Goal: Communication & Community: Share content

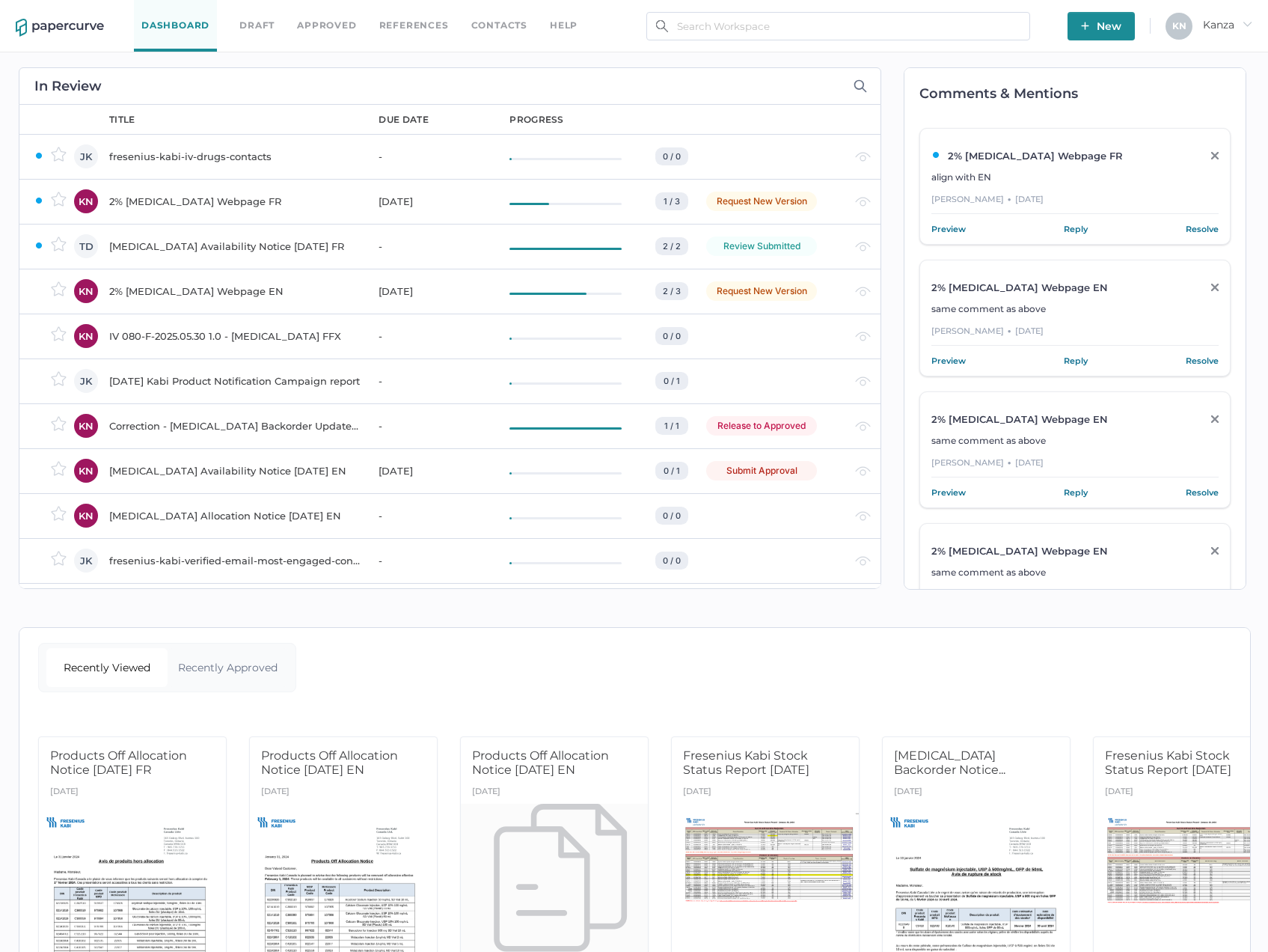
click at [1105, 29] on span "New" at bounding box center [1102, 26] width 41 height 28
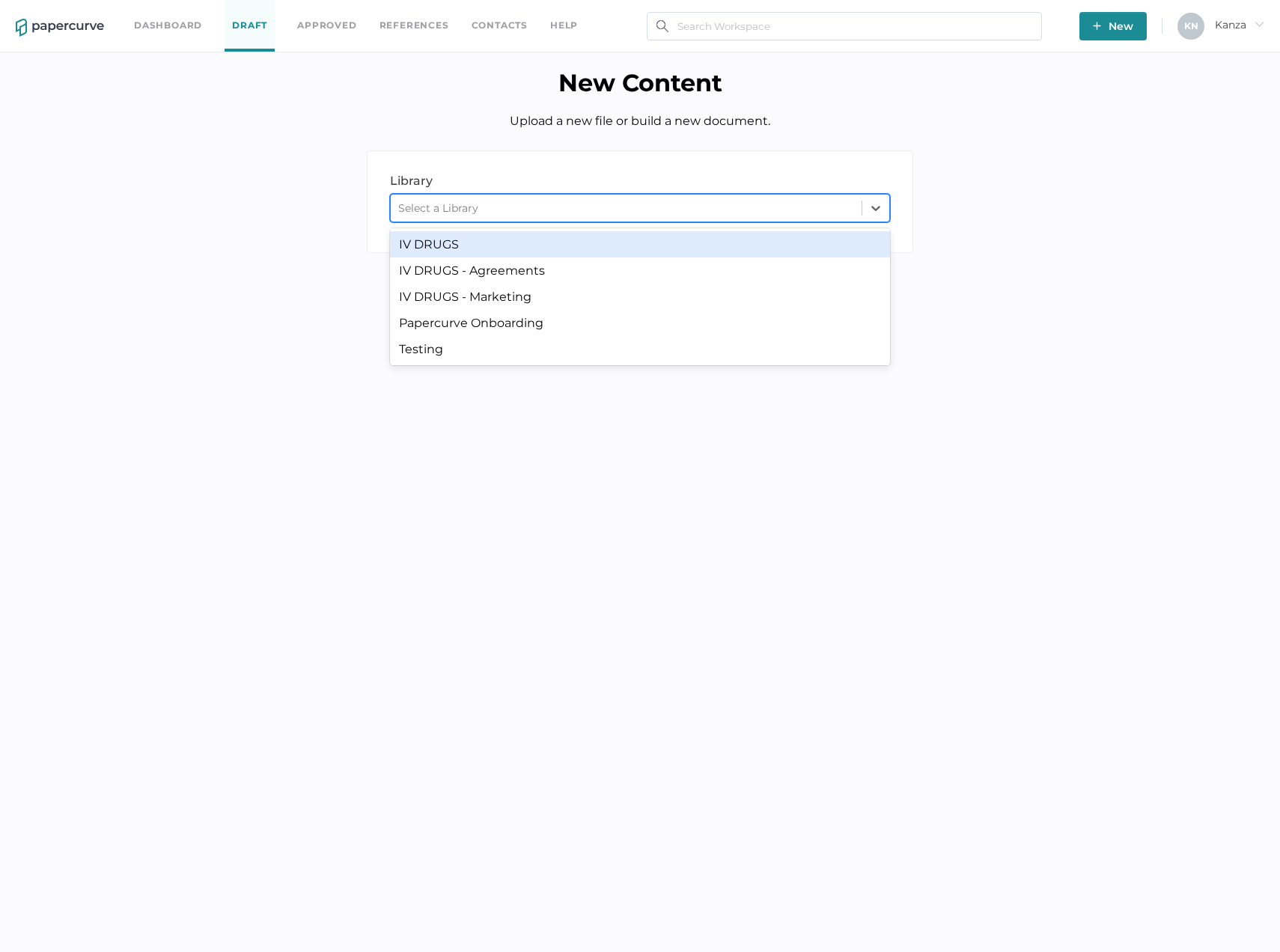
click at [661, 219] on div "Select a Library" at bounding box center [626, 208] width 471 height 23
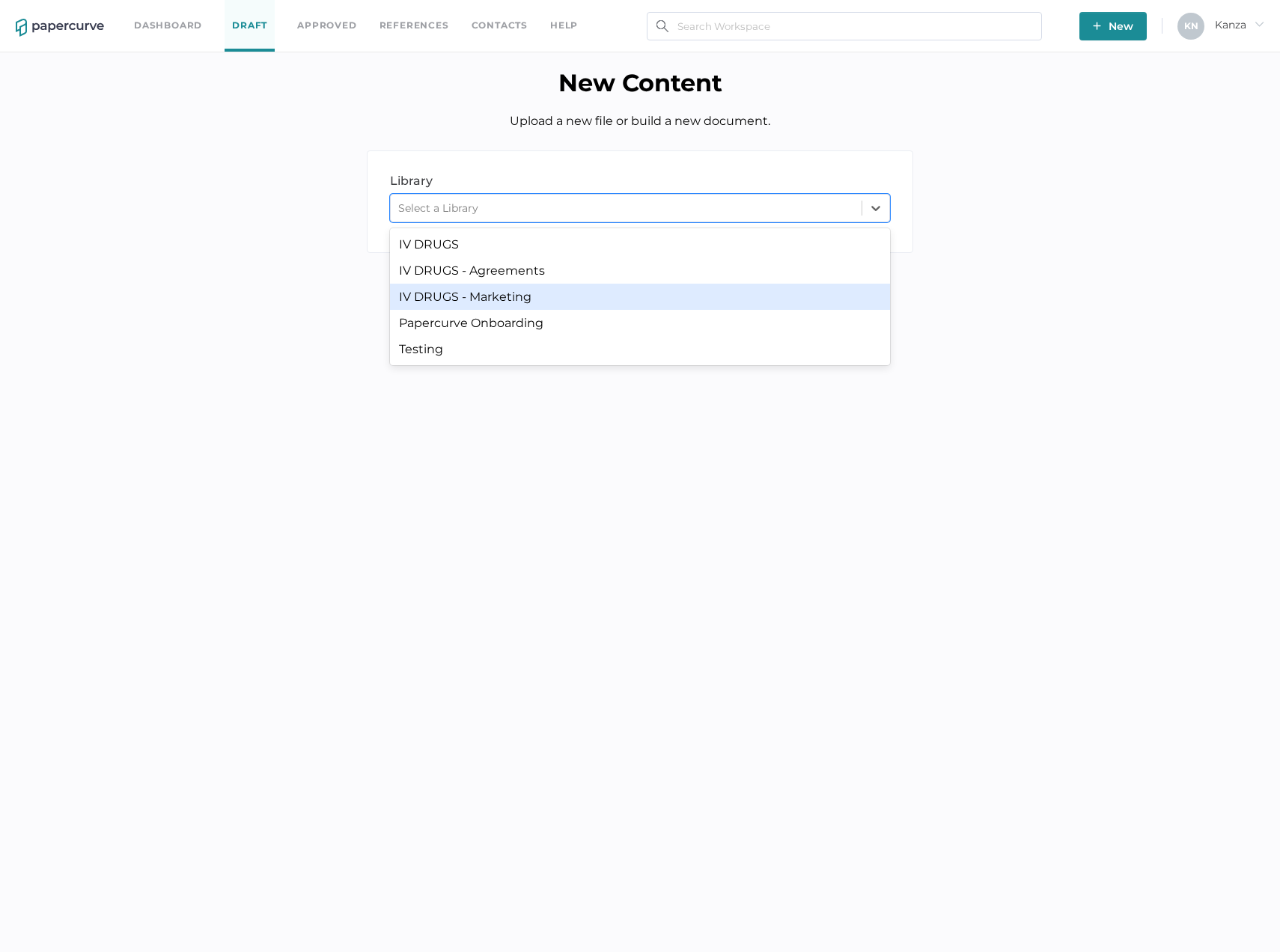
click at [600, 287] on div "IV DRUGS - Marketing" at bounding box center [640, 297] width 500 height 27
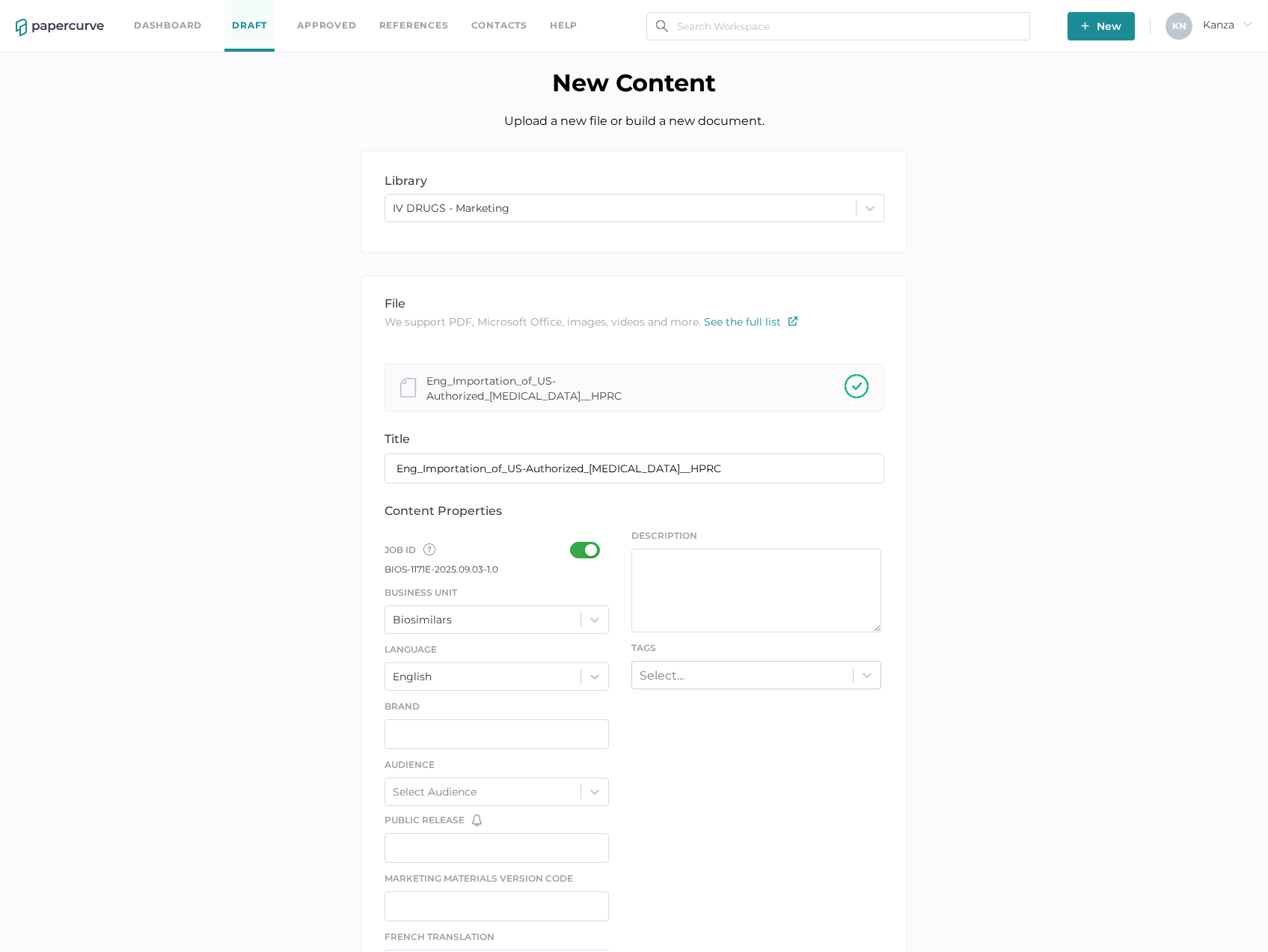
click at [582, 553] on div at bounding box center [589, 550] width 39 height 16
click at [573, 544] on input "checkbox" at bounding box center [573, 544] width 0 height 0
click at [491, 470] on input "Eng_Importation_of_US-Authorized_Acyclovir_sodium__HPRC" at bounding box center [635, 469] width 500 height 30
click at [506, 470] on input "Eng_Importation of_US-Authorized_Acyclovir_sodium__HPRC" at bounding box center [635, 469] width 500 height 30
click at [587, 468] on input "Eng_Importation of US-Authorized_Acyclovir_sodium__HPRC" at bounding box center [635, 469] width 500 height 30
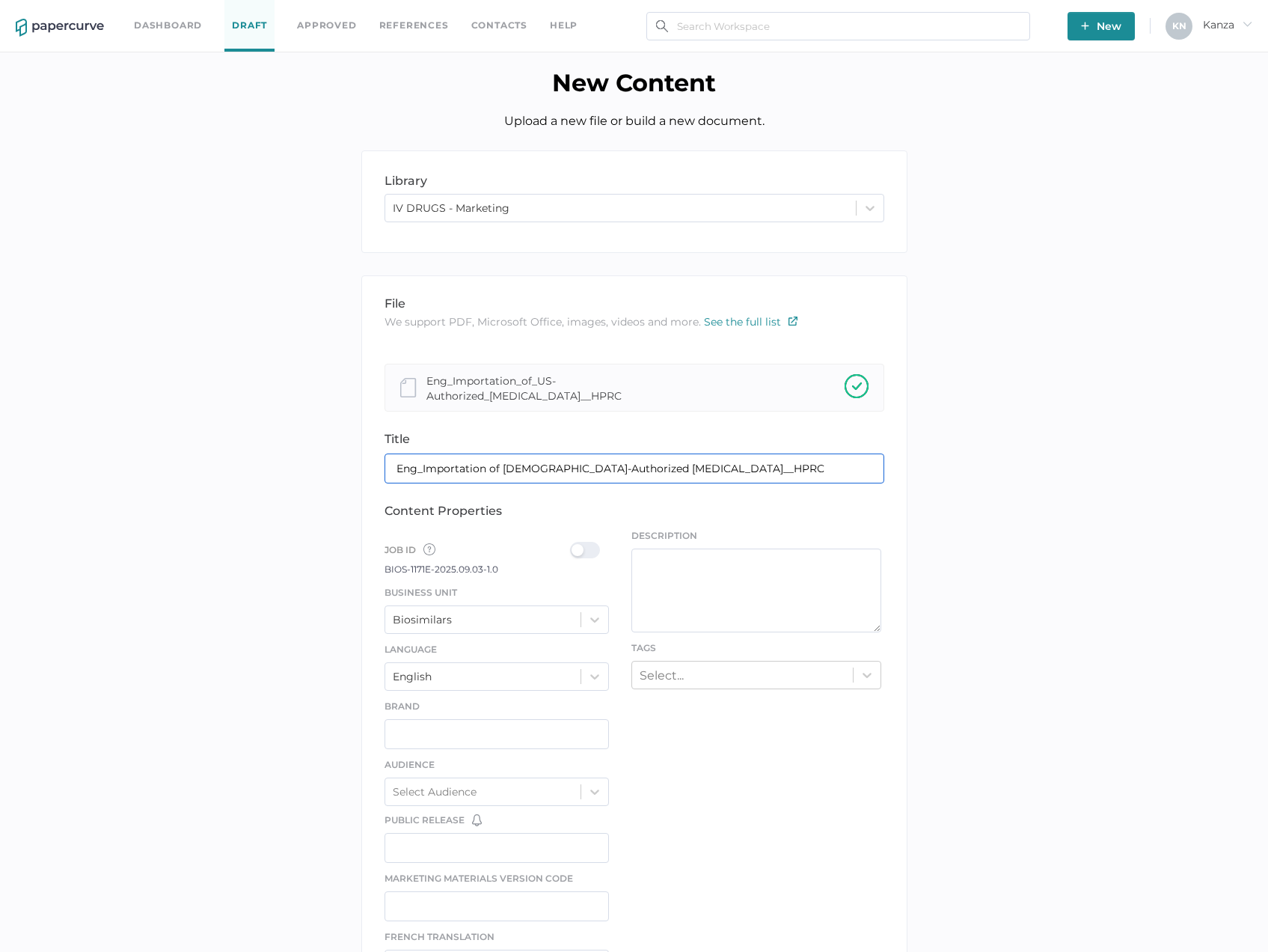
click at [634, 466] on input "Eng_Importation of US-Authorized Acyclovir_sodium__HPRC" at bounding box center [635, 469] width 500 height 30
click at [682, 469] on input "Eng_Importation of US-Authorized Acyclovir Sodium__HPRC" at bounding box center [635, 469] width 500 height 30
click at [729, 466] on input "Eng_Importation of US-Authorized Acyclovir Sodium HPRC" at bounding box center [635, 469] width 500 height 30
drag, startPoint x: 424, startPoint y: 467, endPoint x: 377, endPoint y: 472, distance: 47.3
click at [377, 472] on div "file We support PDF, Microsoft Office, images, videos and more. See the full li…" at bounding box center [635, 785] width 547 height 1019
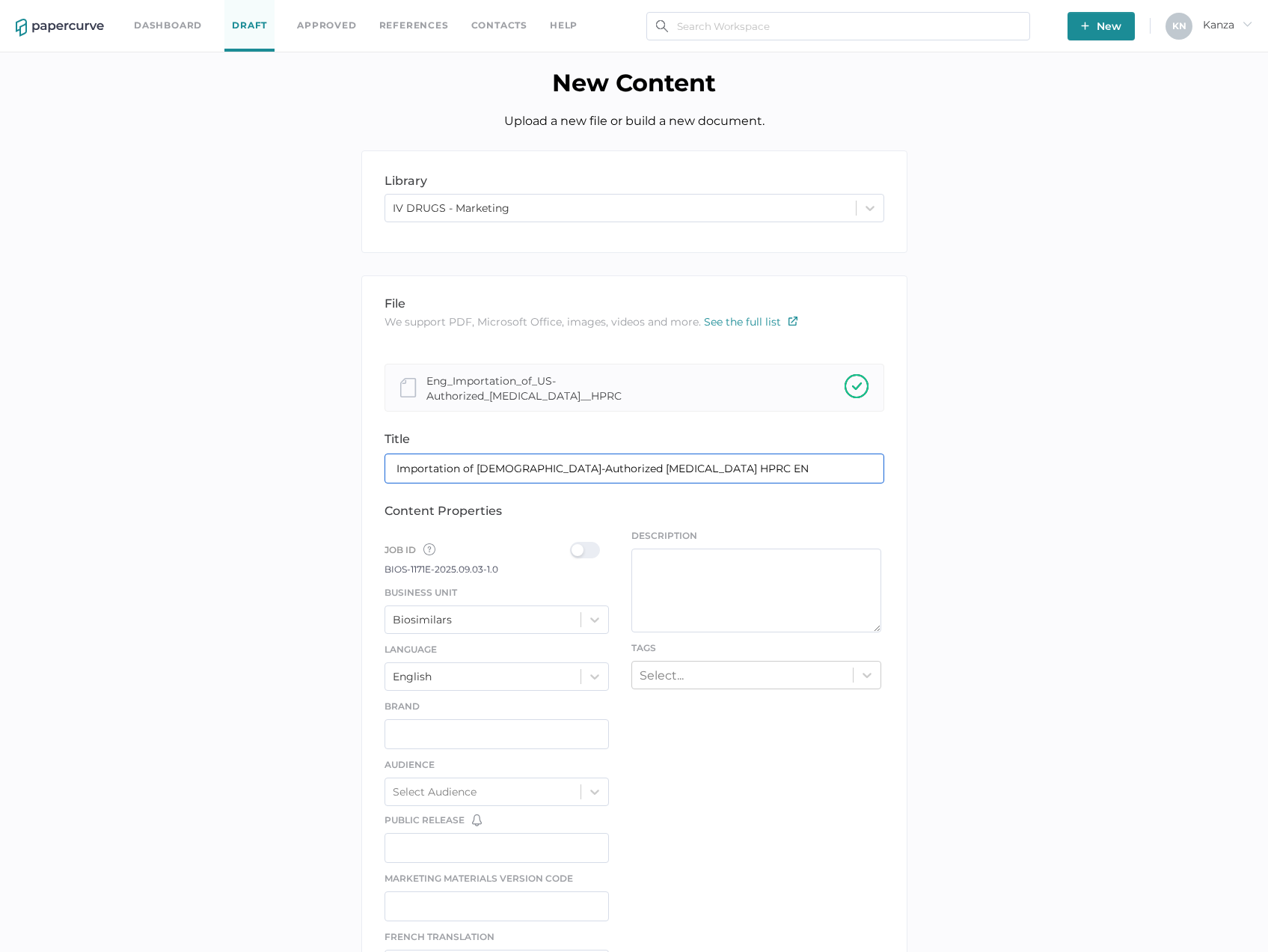
type input "Importation of US-Authorized Acyclovir Sodium HPRC EN"
click at [262, 533] on div "library LIBRARY IV DRUGS - Marketing file We support PDF, Microsoft Office, ima…" at bounding box center [634, 786] width 1246 height 1271
click at [541, 472] on input "Importation of US-Authorized Acyclovir Sodium HPRC EN" at bounding box center [635, 469] width 500 height 30
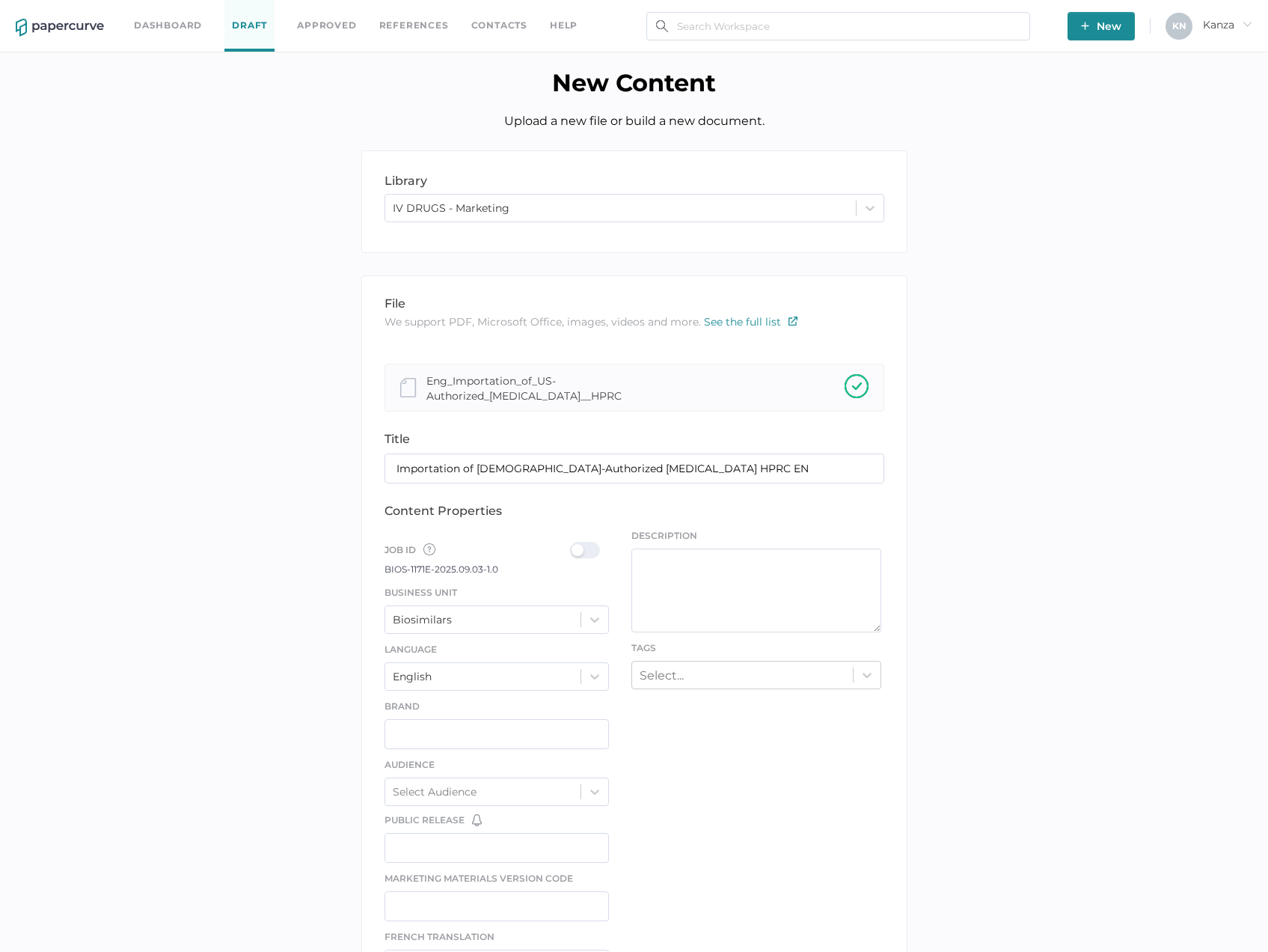
click at [589, 550] on div at bounding box center [589, 550] width 39 height 16
click at [573, 544] on input "checkbox" at bounding box center [573, 544] width 0 height 0
click at [591, 612] on icon at bounding box center [594, 619] width 15 height 15
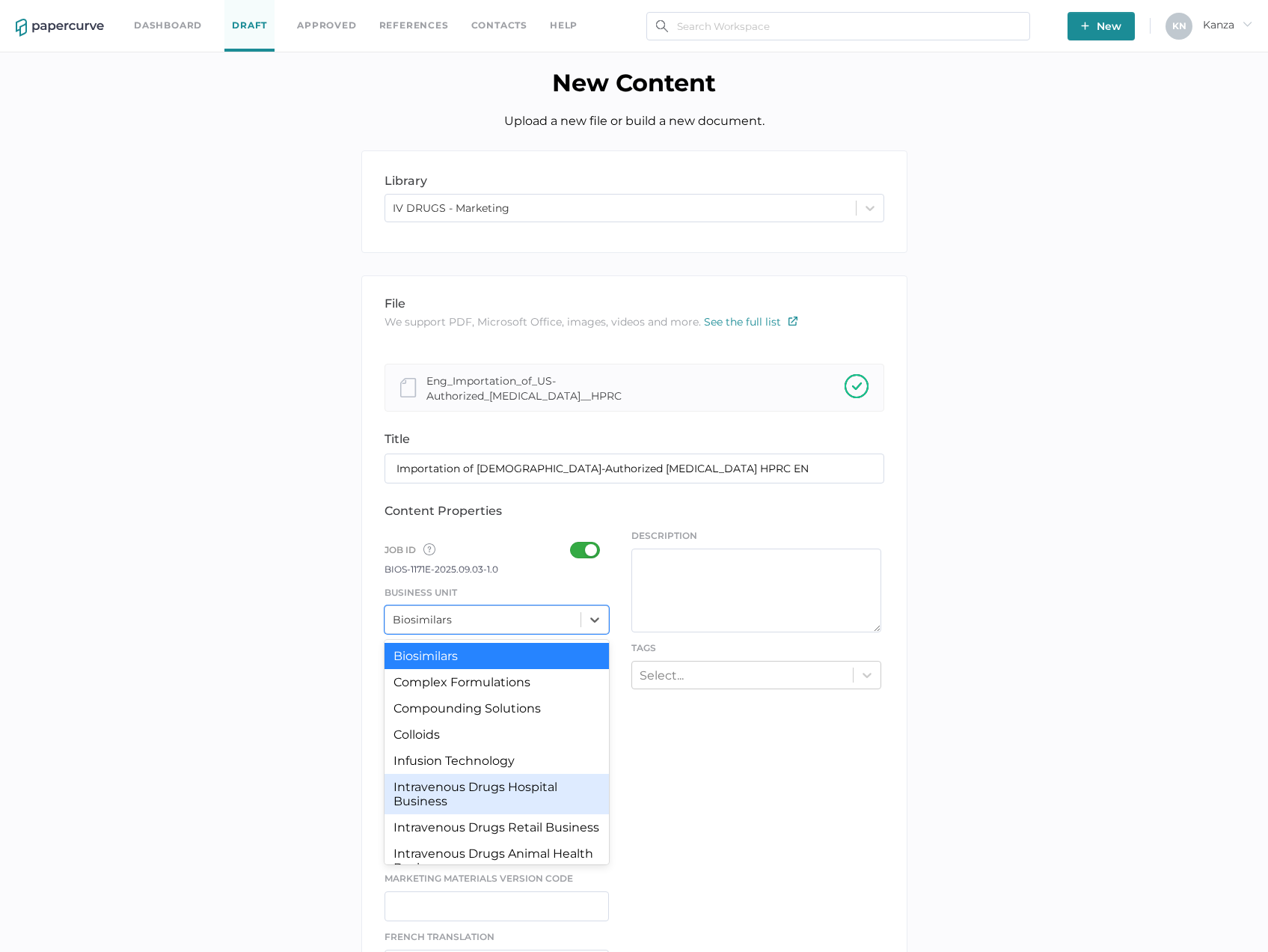
click at [500, 806] on div "Intravenous Drugs Hospital Business" at bounding box center [497, 794] width 225 height 41
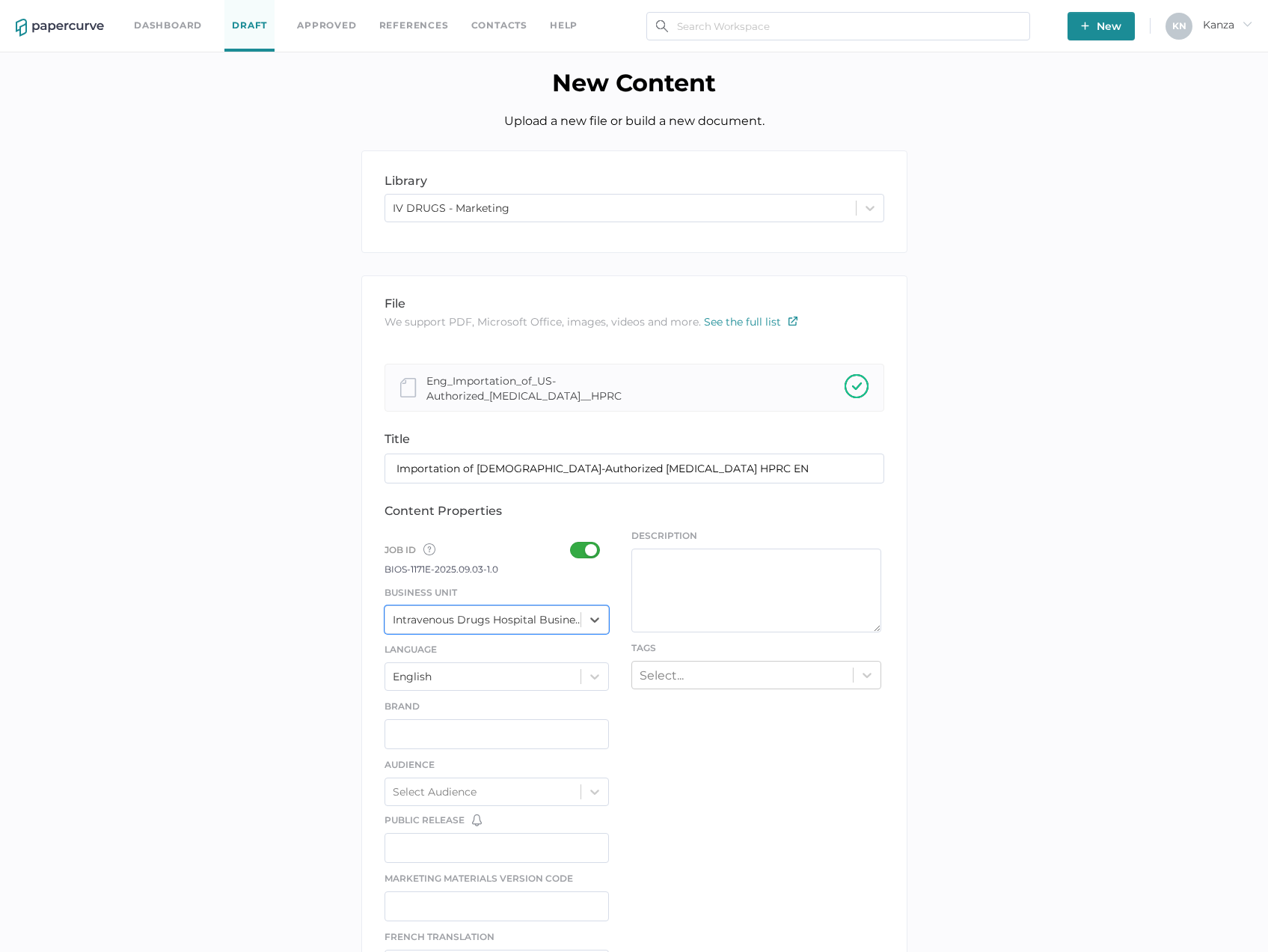
click at [591, 555] on div at bounding box center [589, 550] width 39 height 16
click at [573, 544] on input "checkbox" at bounding box center [573, 544] width 0 height 0
click at [590, 553] on div at bounding box center [589, 550] width 39 height 16
click at [573, 544] on input "checkbox" at bounding box center [573, 544] width 0 height 0
click at [683, 691] on div "file We support PDF, Microsoft Office, images, videos and more. See the full li…" at bounding box center [635, 785] width 547 height 1019
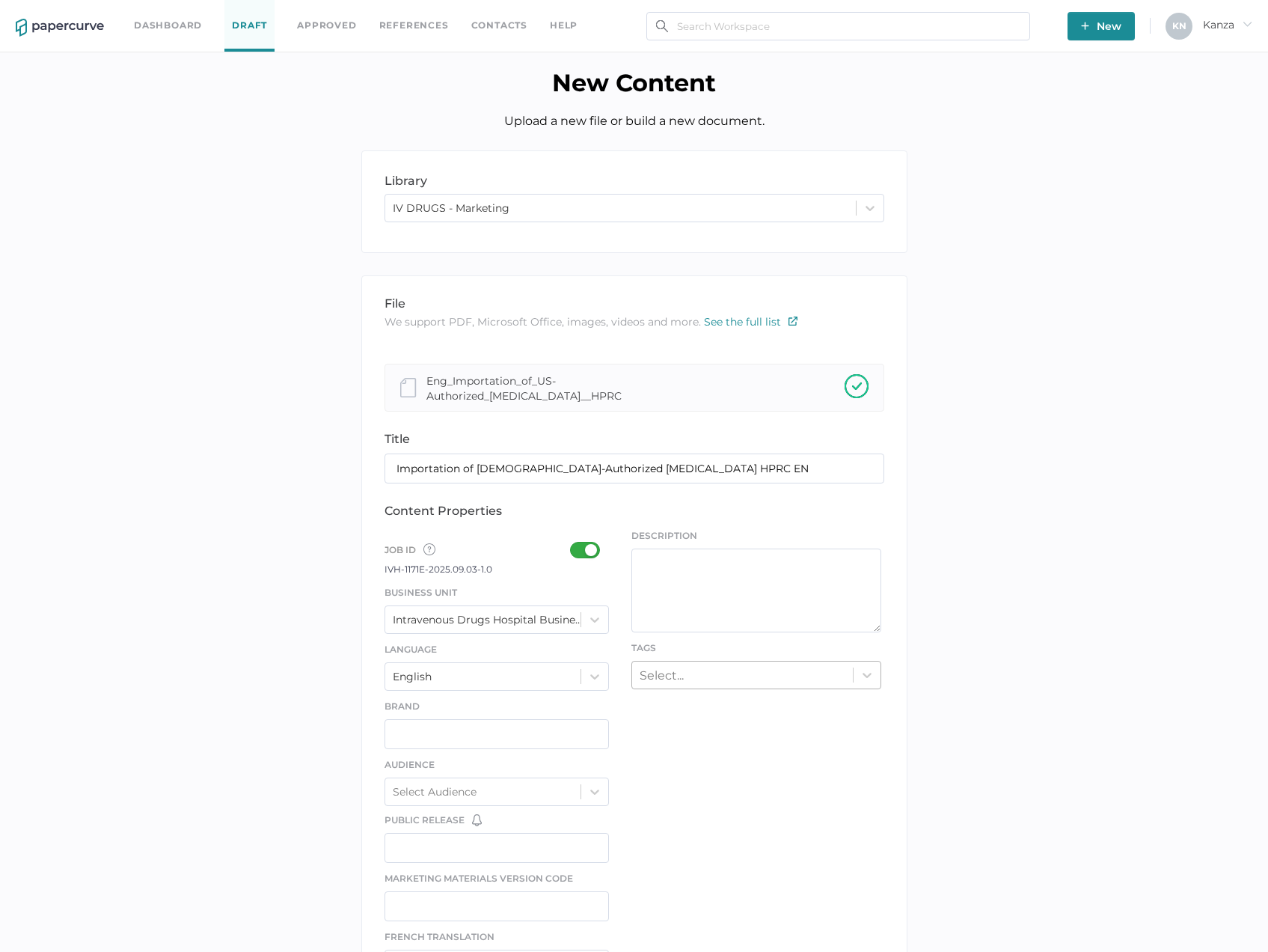
click at [683, 679] on div "Select..." at bounding box center [661, 675] width 45 height 14
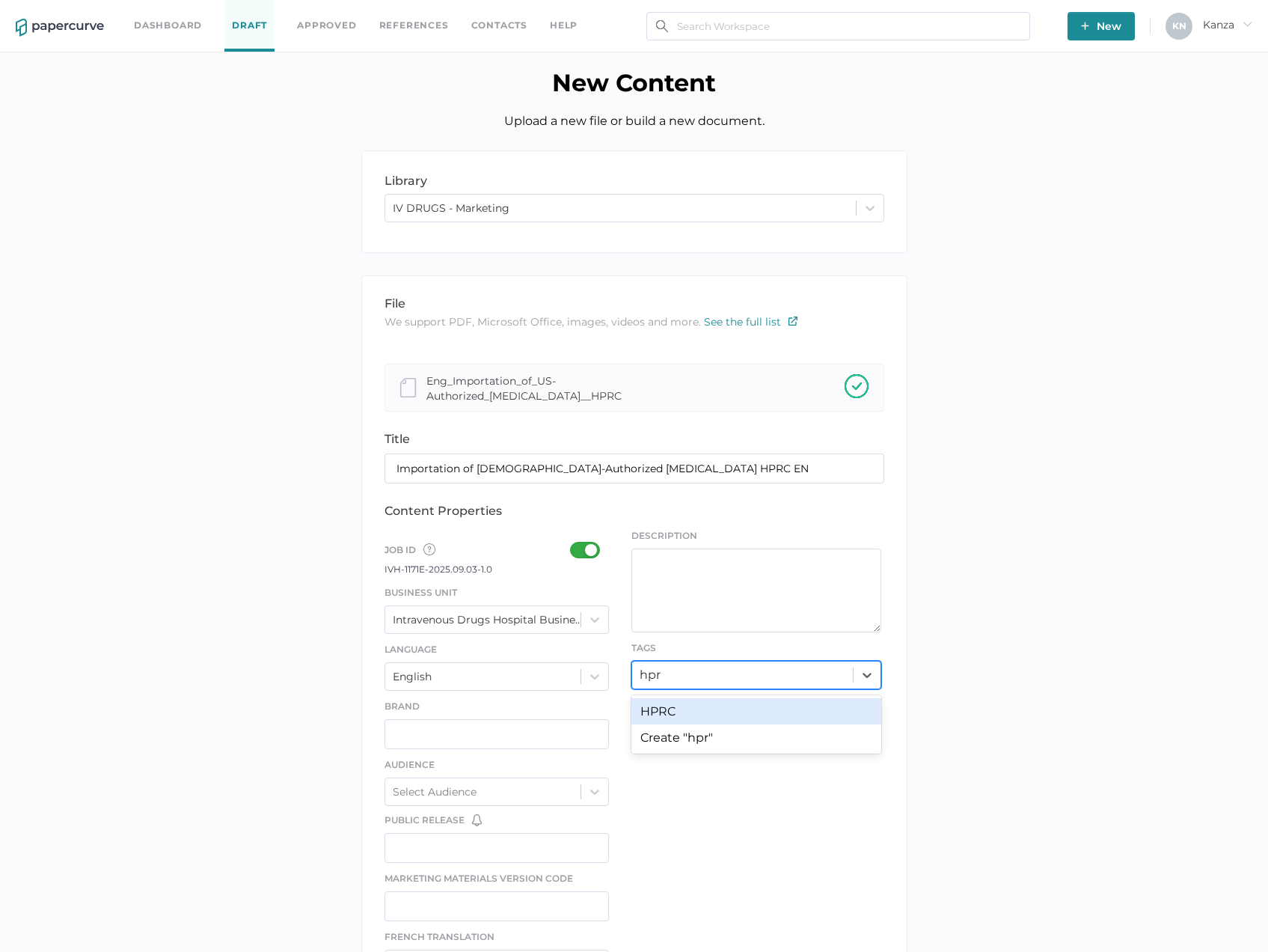
type input "hprc"
click at [283, 458] on div "library LIBRARY IV DRUGS - Marketing file We support PDF, Microsoft Office, ima…" at bounding box center [634, 786] width 1246 height 1271
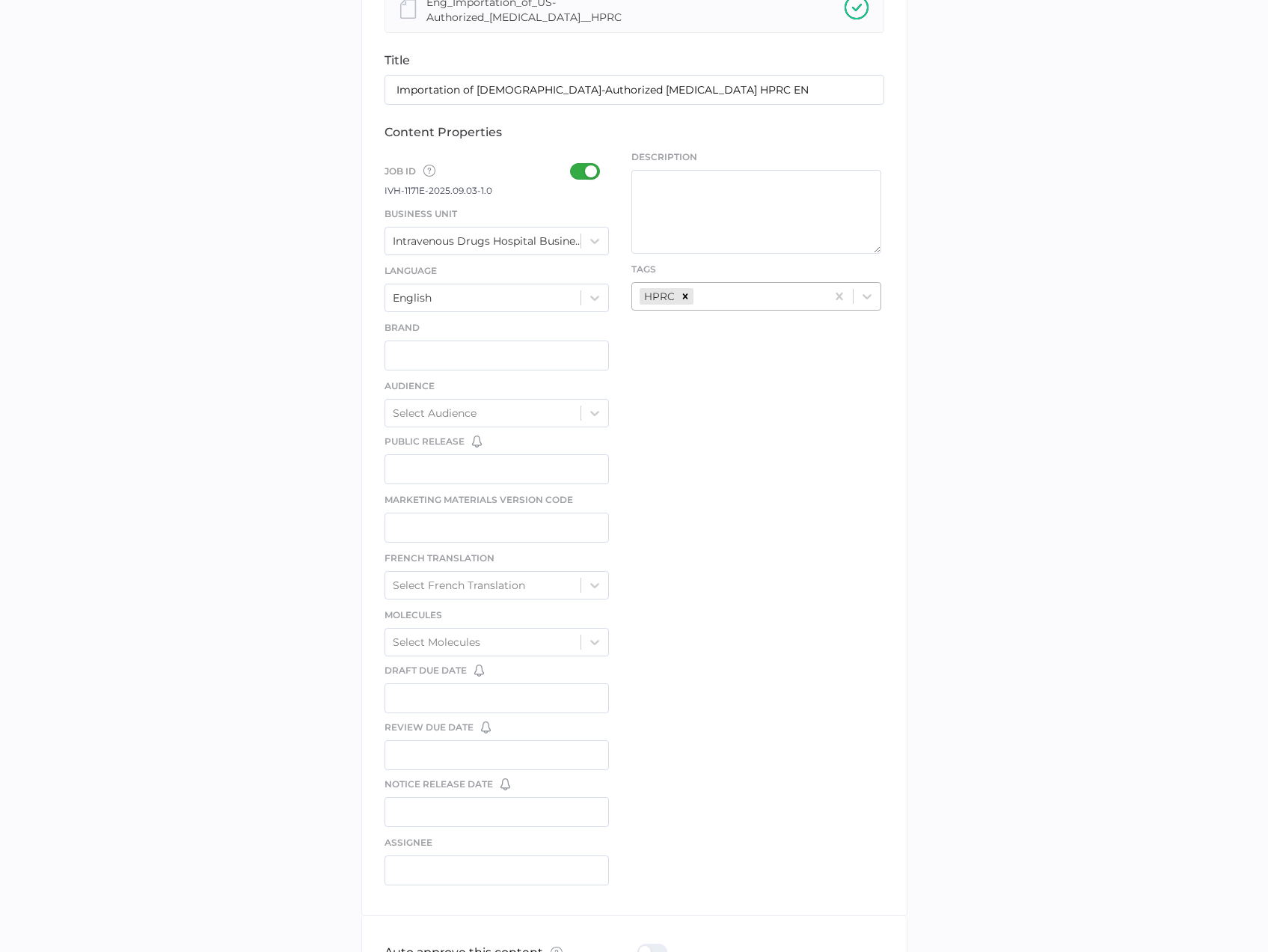
scroll to position [492, 0]
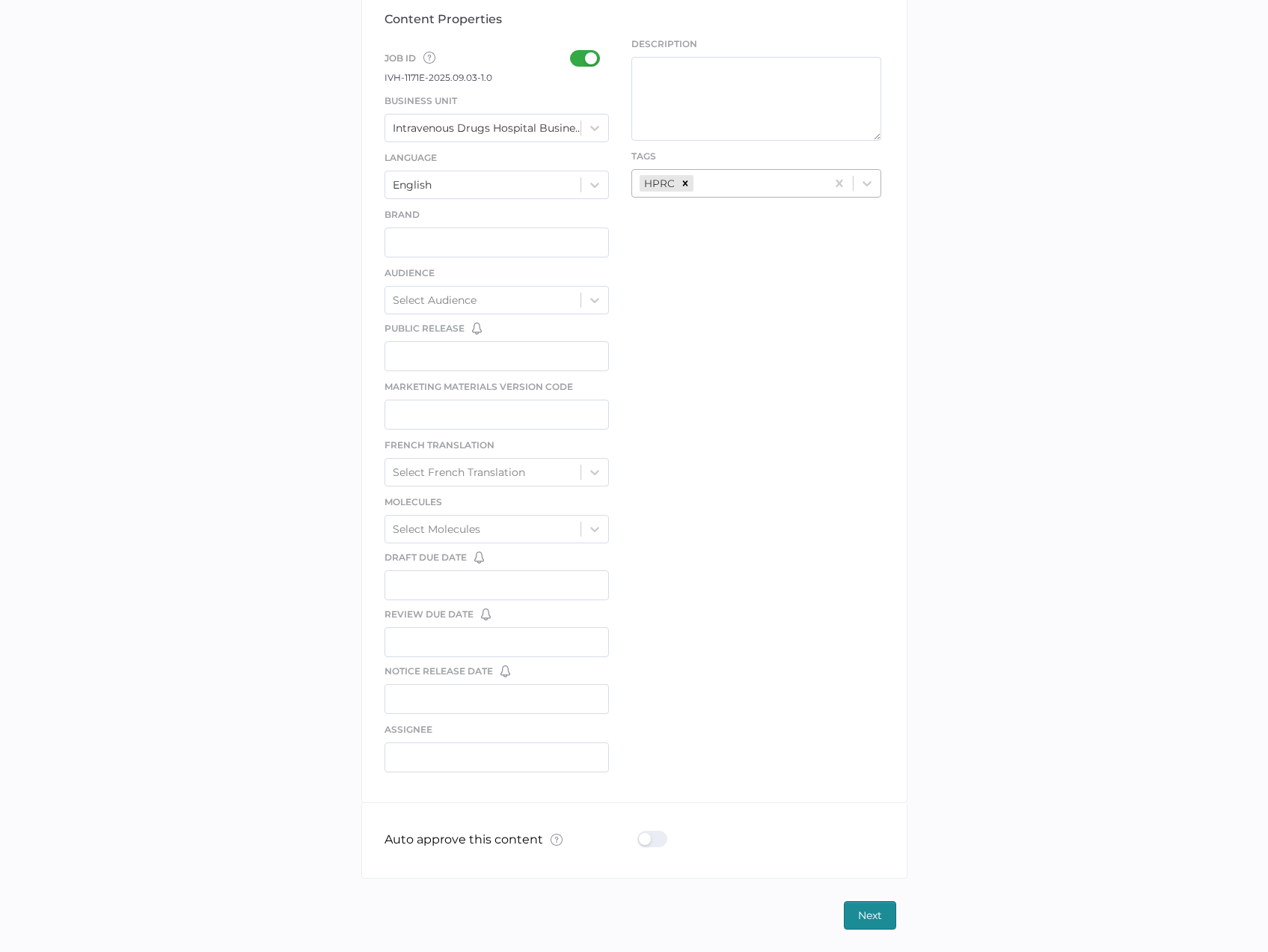
click at [657, 840] on div at bounding box center [657, 839] width 39 height 16
click at [640, 833] on input "checkbox" at bounding box center [640, 833] width 0 height 0
click at [869, 919] on span "Next" at bounding box center [870, 915] width 24 height 27
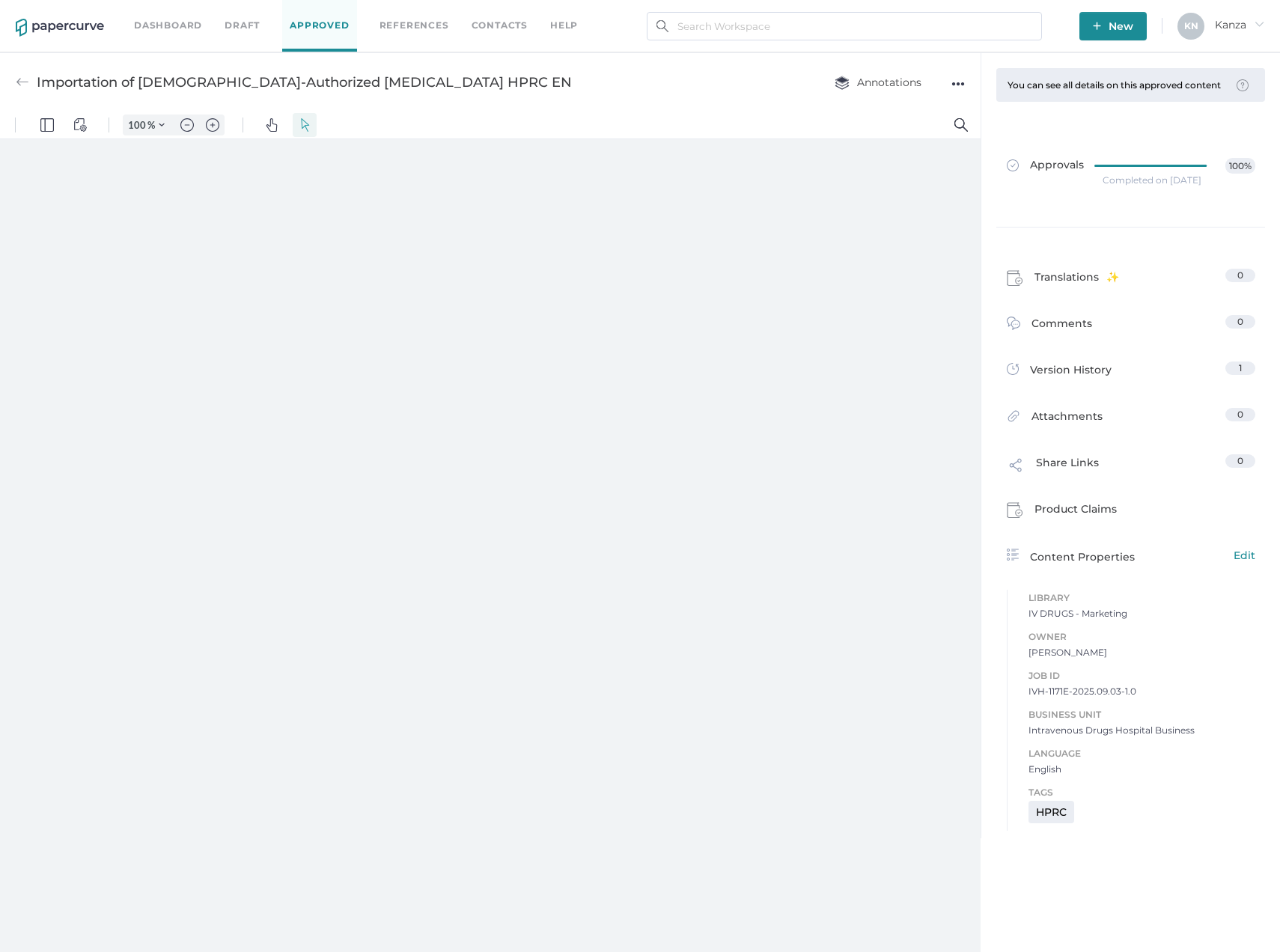
type input "107"
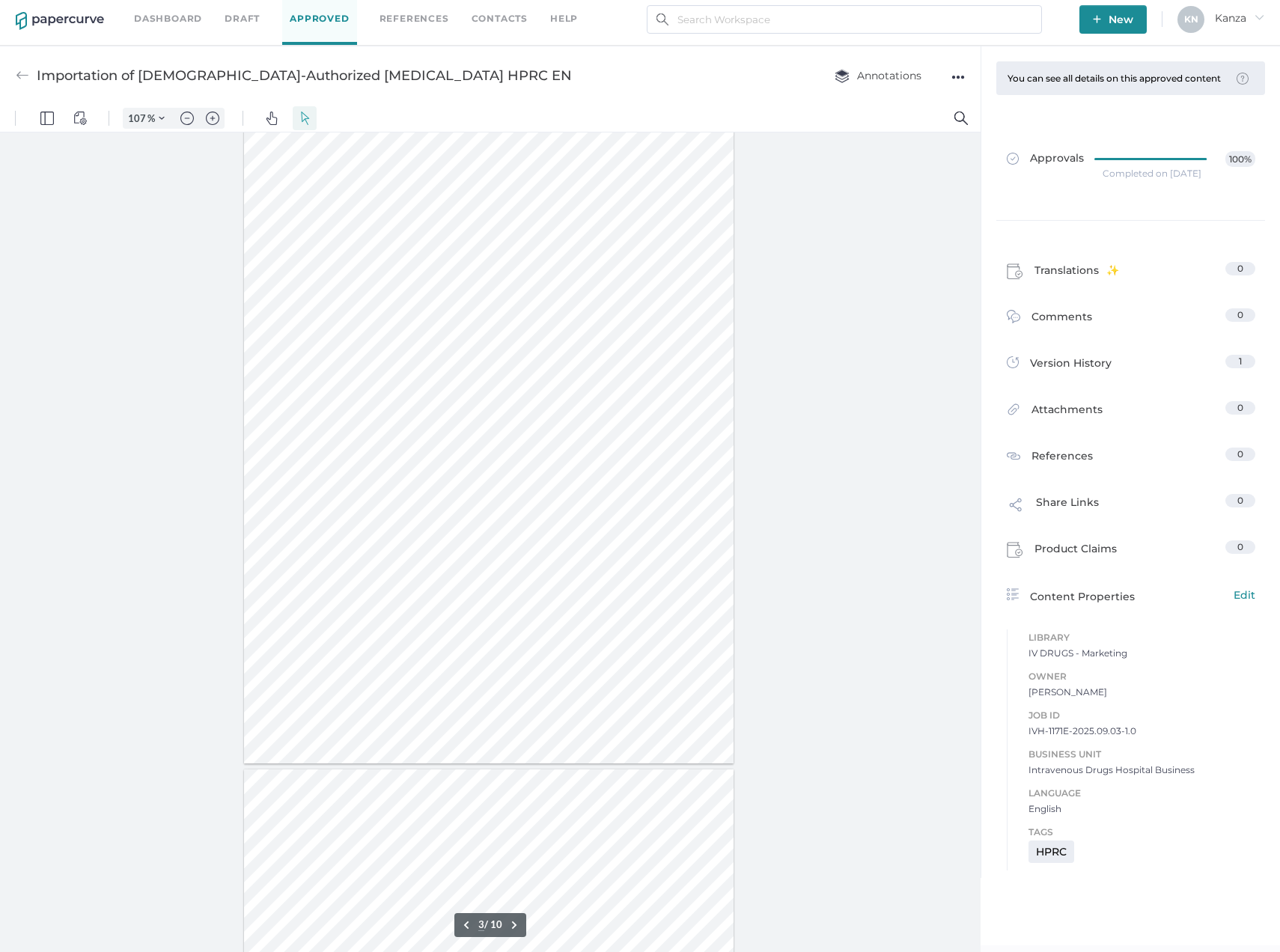
scroll to position [351, 0]
type input "1"
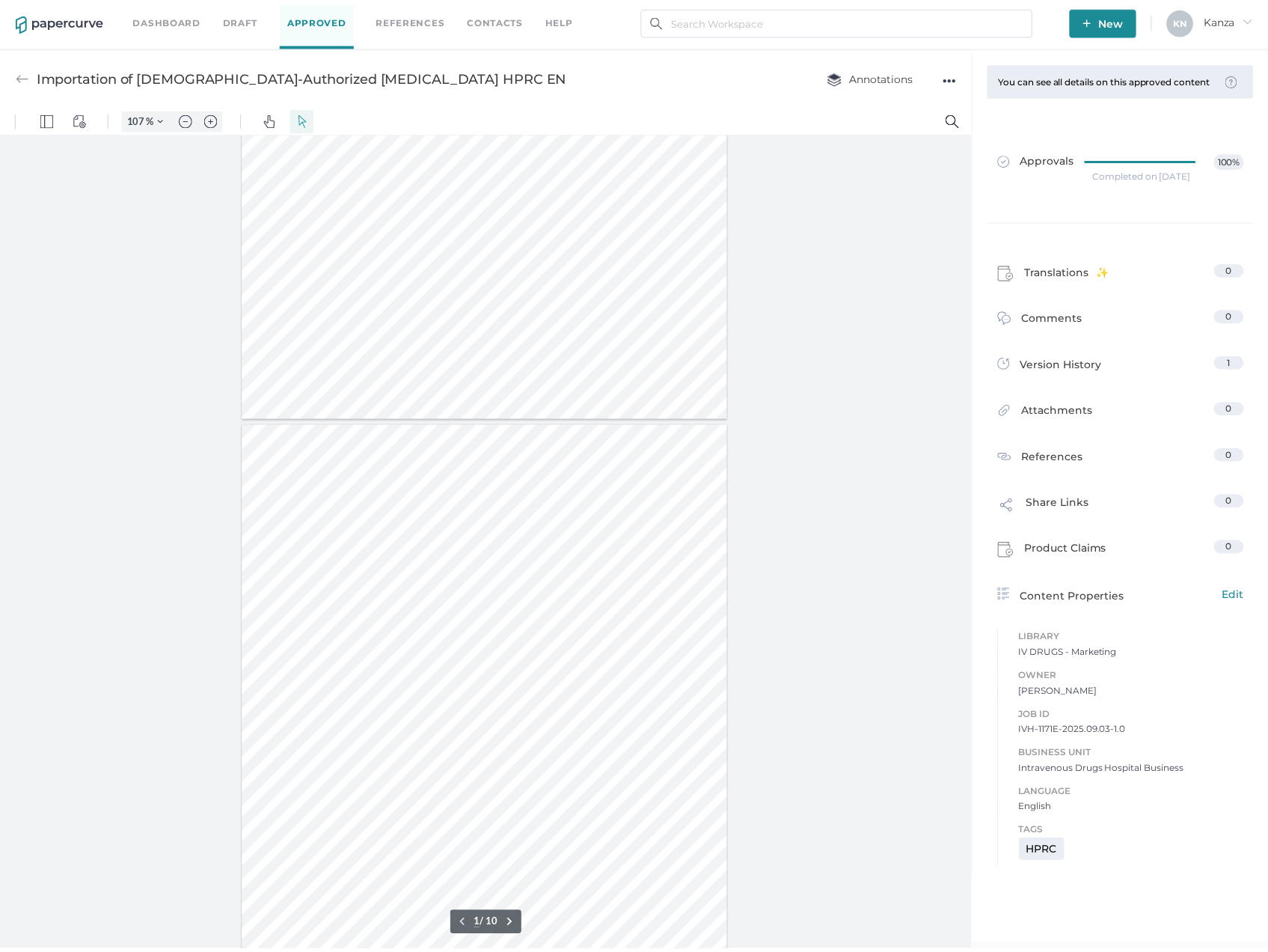
scroll to position [0, 0]
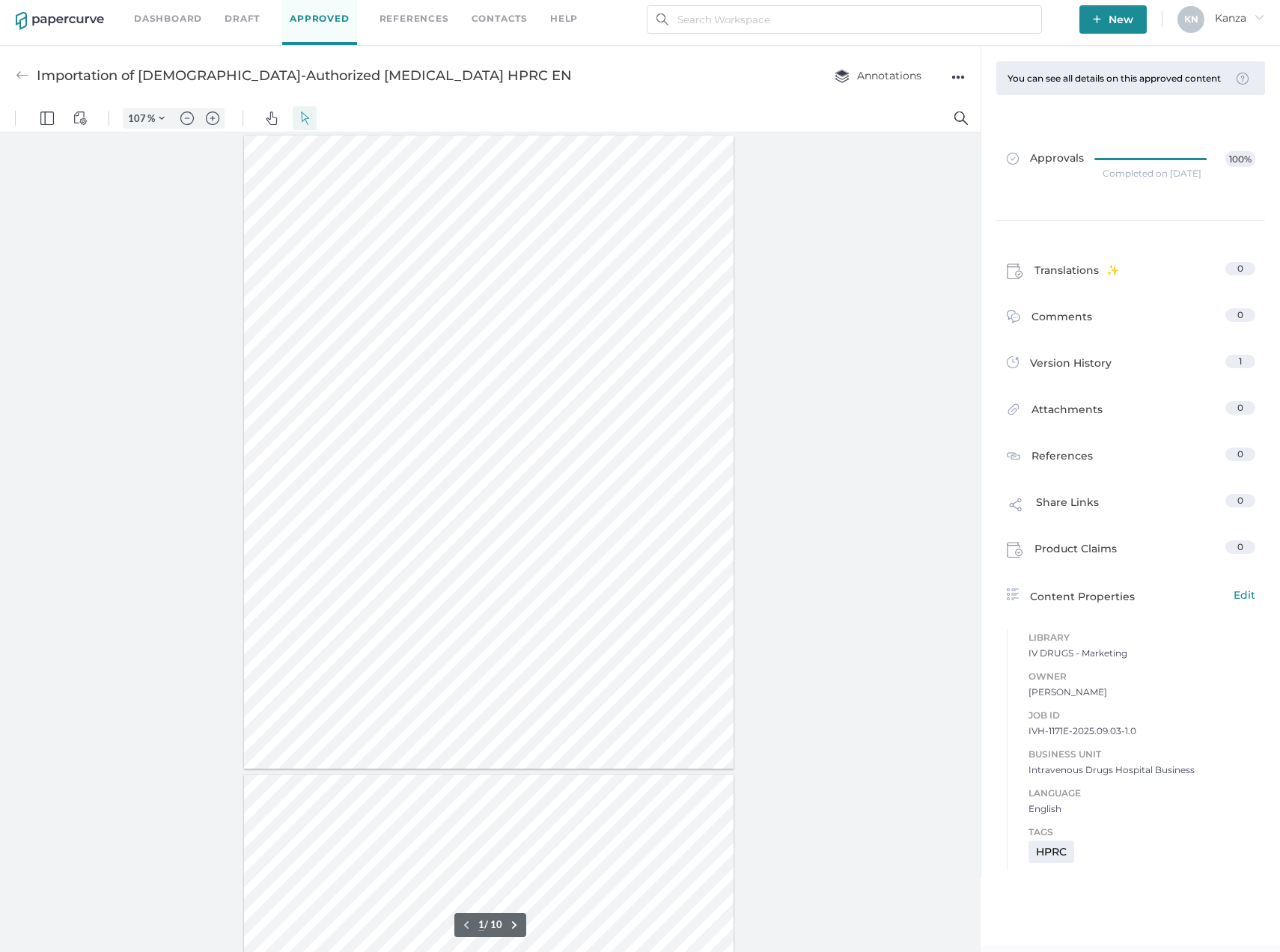
drag, startPoint x: 975, startPoint y: 875, endPoint x: 920, endPoint y: 206, distance: 671.3
click at [1096, 10] on span "New" at bounding box center [1113, 20] width 41 height 28
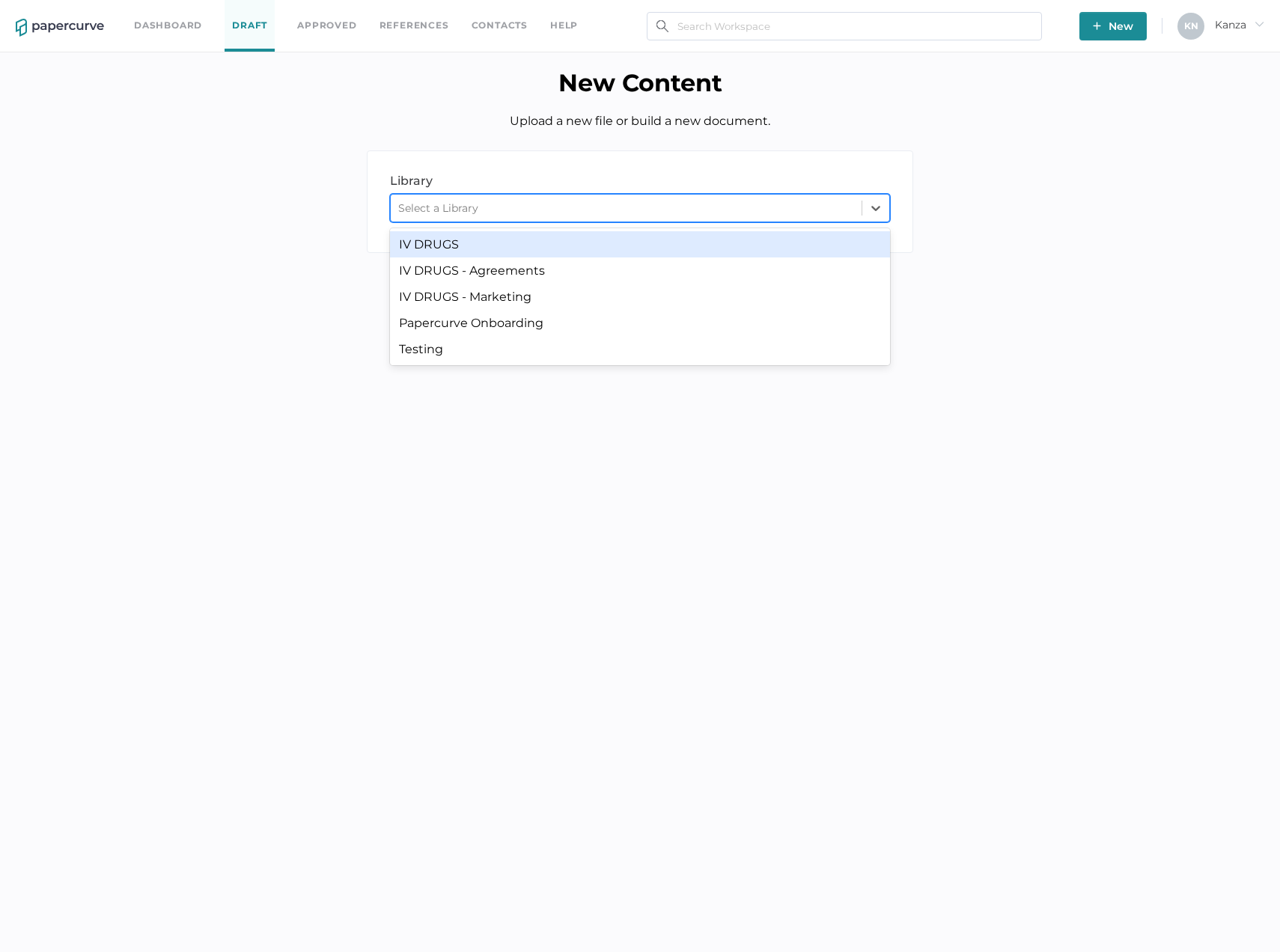
click at [596, 198] on div "Select a Library" at bounding box center [626, 208] width 471 height 23
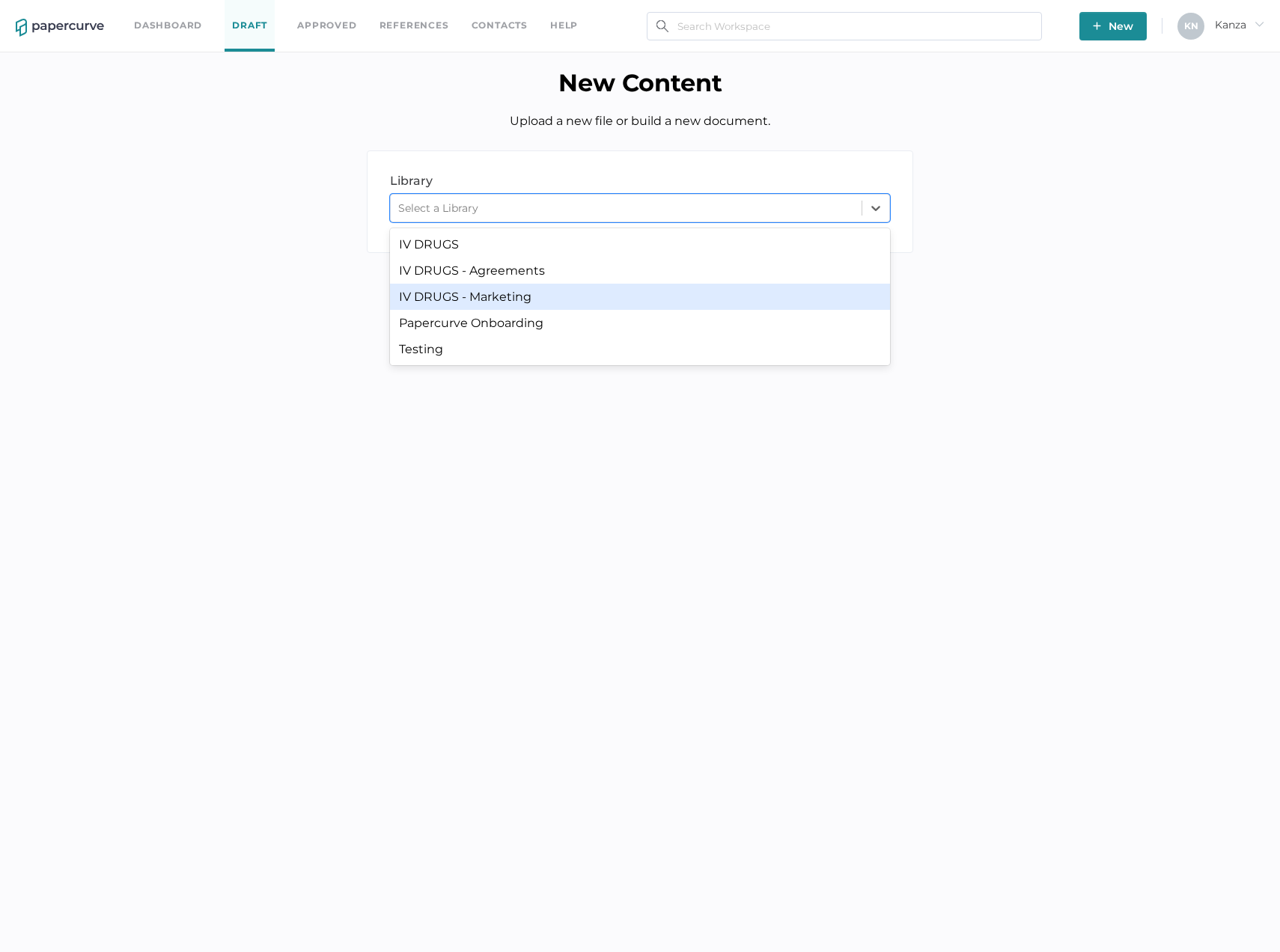
click at [532, 302] on div "IV DRUGS - Marketing" at bounding box center [640, 297] width 500 height 27
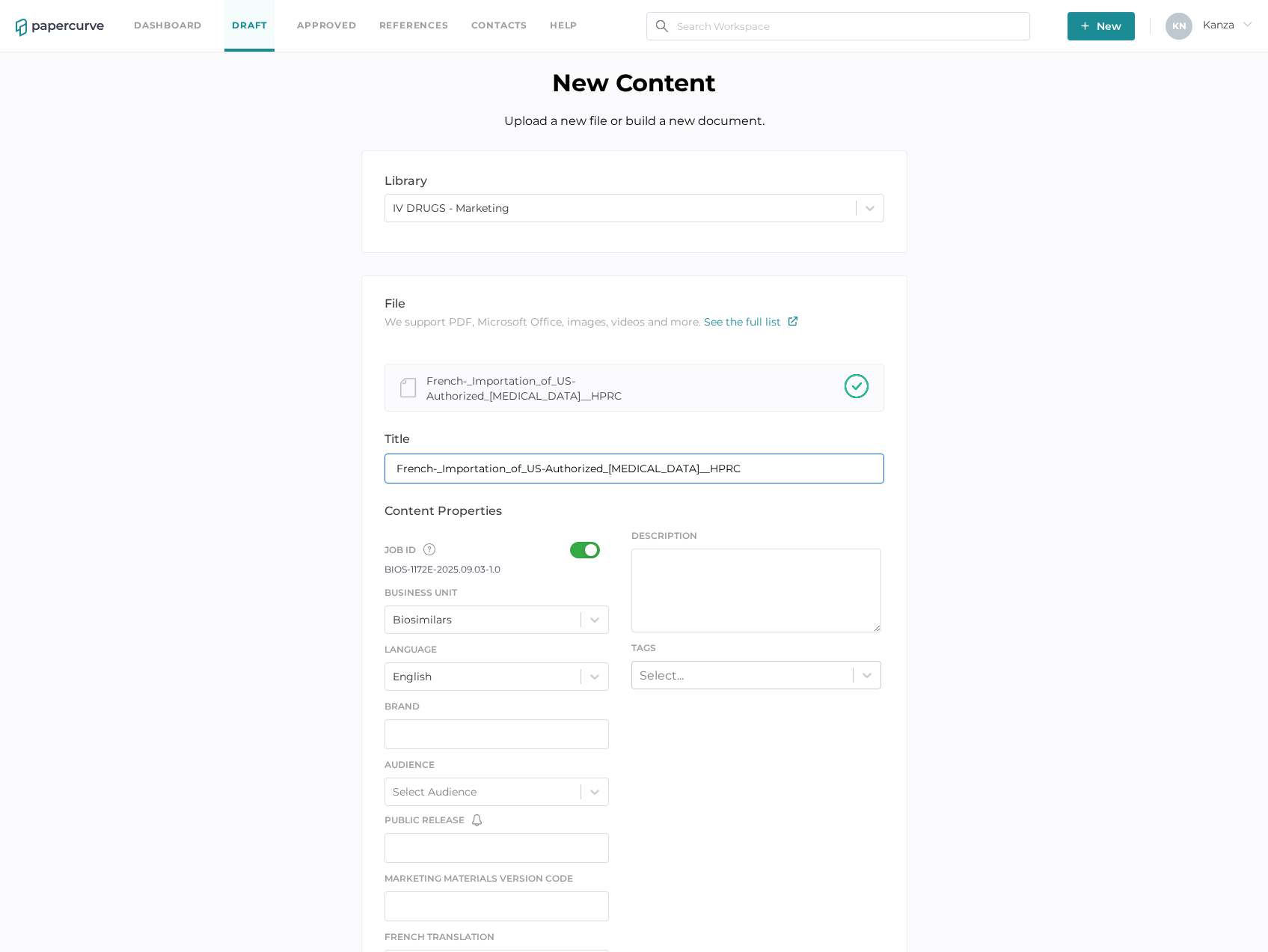
drag, startPoint x: 440, startPoint y: 464, endPoint x: 386, endPoint y: 475, distance: 55.1
click at [386, 475] on input "French-_Importation_of_US-Authorized_Acyclovir_sodium__HPRC" at bounding box center [635, 469] width 500 height 30
click at [465, 469] on input "Importation_of_US-Authorized_Acyclovir_sodium__HPRC" at bounding box center [635, 469] width 500 height 30
click at [476, 469] on input "Importation of_US-Authorized_Acyclovir_sodium__HPRC" at bounding box center [635, 469] width 500 height 30
paste input "Acyclovir Sodium HPRC EN"
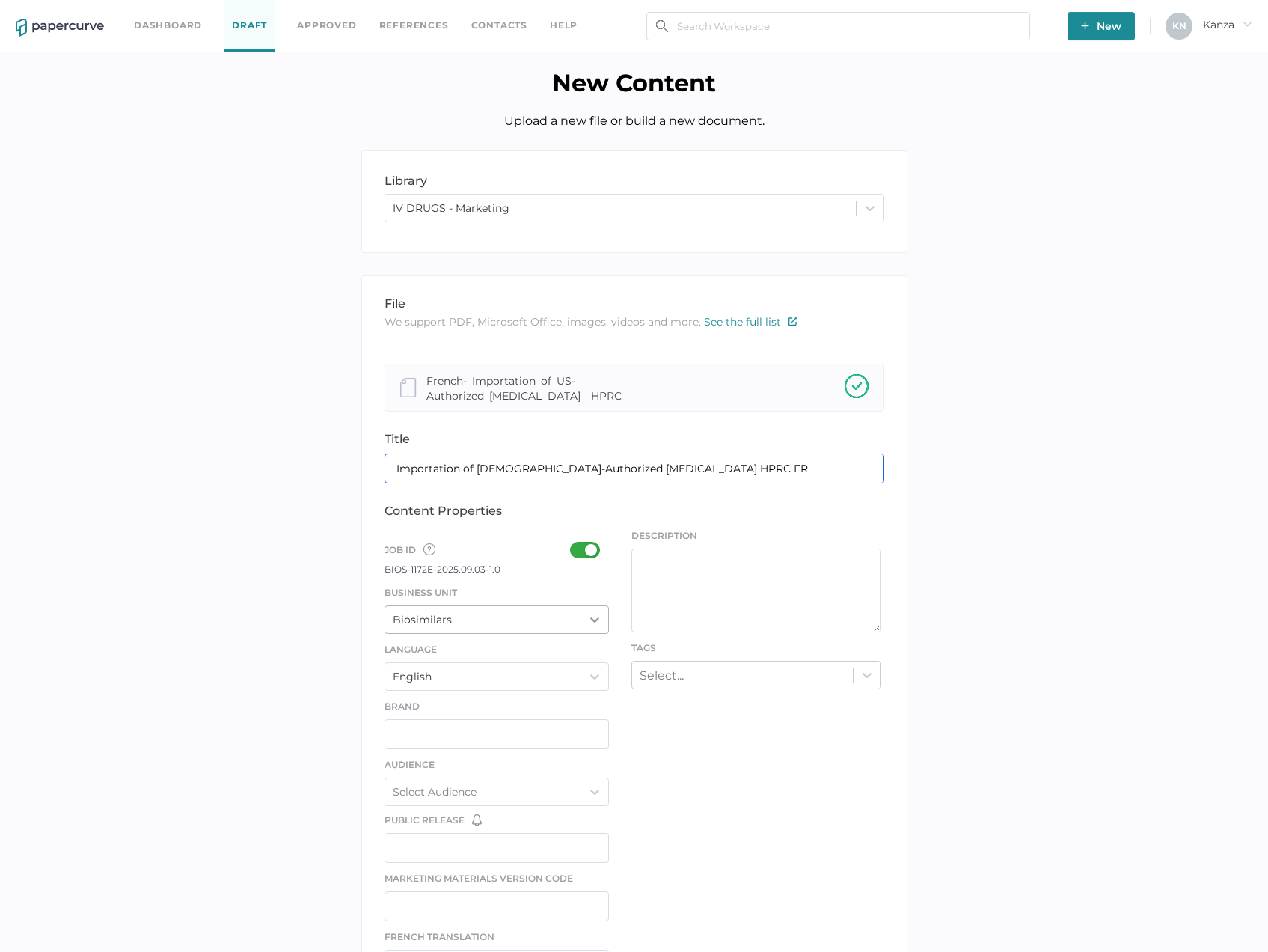
type input "Importation of US-Authorized Acyclovir Sodium HPRC FR"
click at [589, 622] on icon at bounding box center [594, 619] width 15 height 15
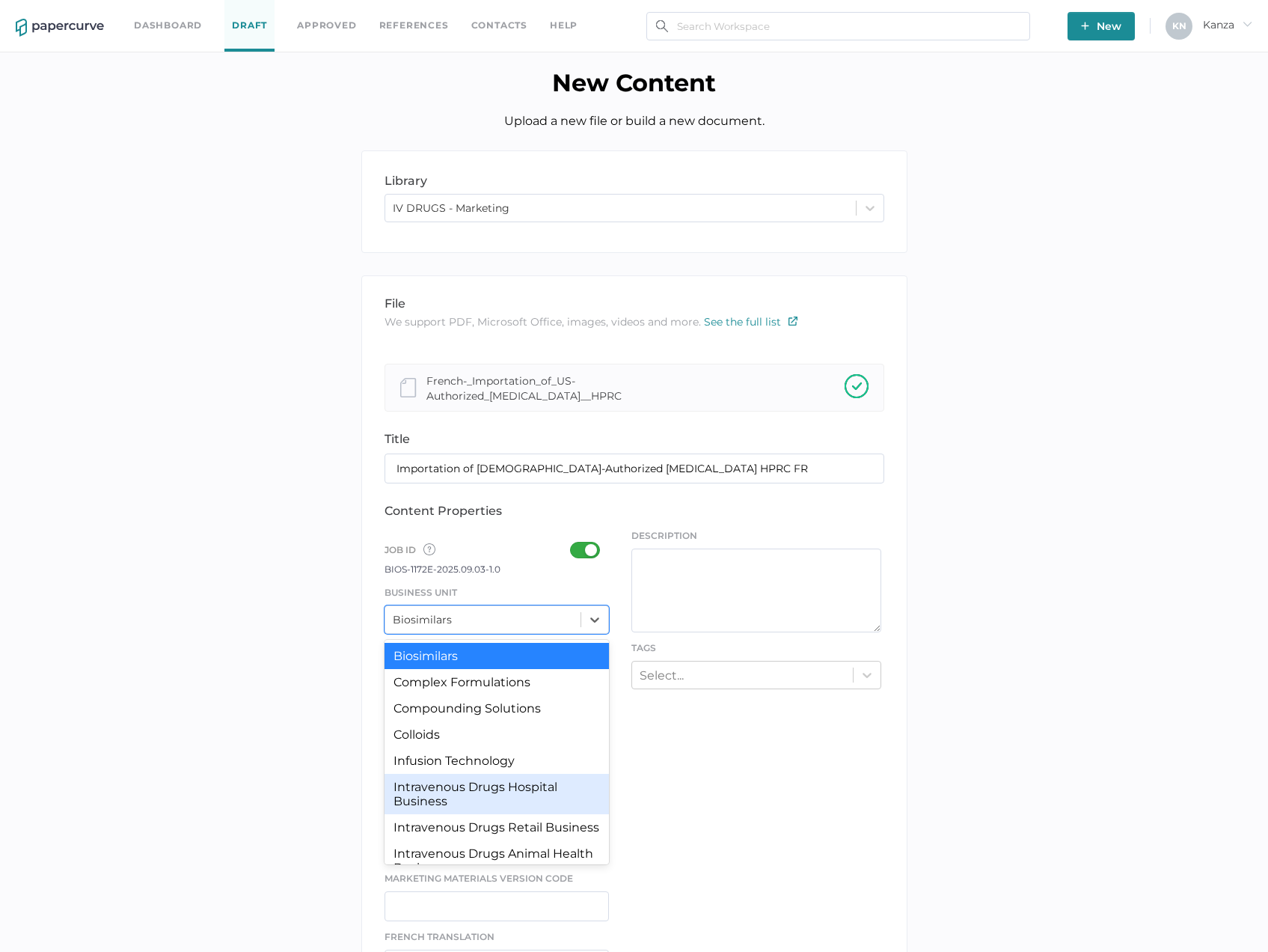
click at [483, 804] on div "Intravenous Drugs Hospital Business" at bounding box center [497, 794] width 225 height 41
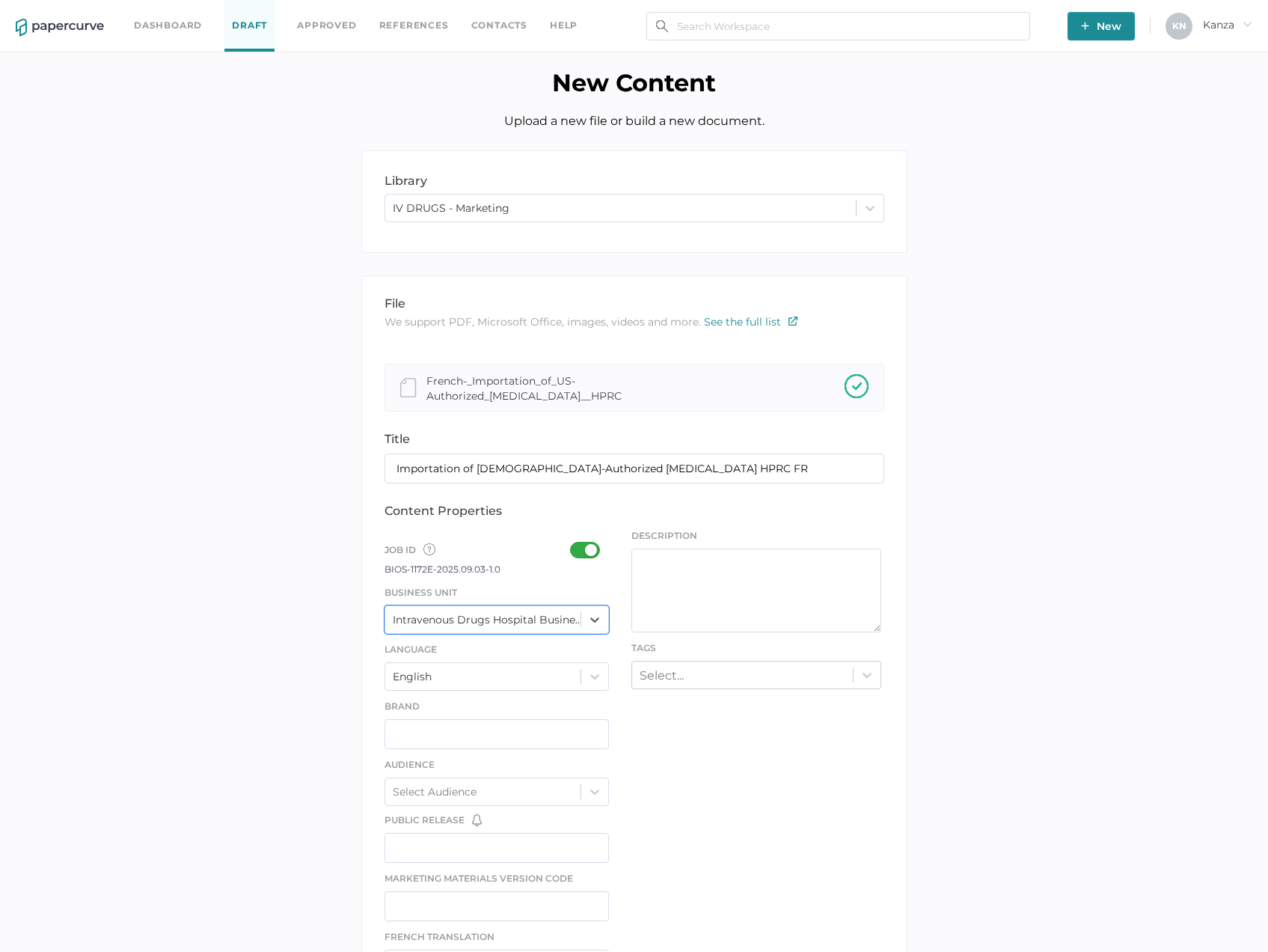
click at [602, 552] on div at bounding box center [589, 550] width 39 height 16
click at [573, 544] on input "checkbox" at bounding box center [573, 544] width 0 height 0
click at [588, 553] on div at bounding box center [589, 550] width 39 height 16
click at [573, 544] on input "checkbox" at bounding box center [573, 544] width 0 height 0
click at [662, 666] on div "Select..." at bounding box center [743, 675] width 221 height 23
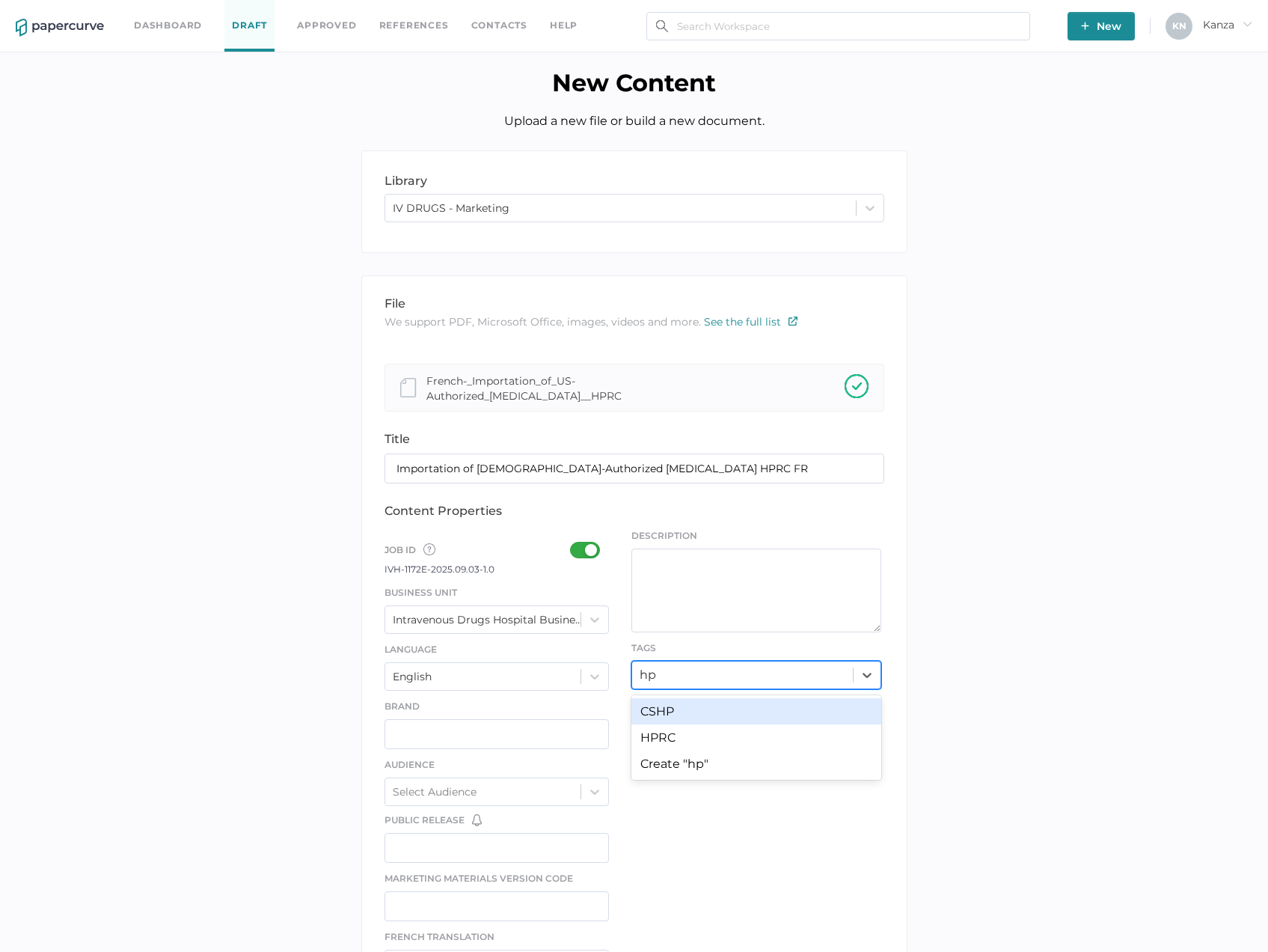
type input "hpr"
click at [660, 704] on div "HPRC" at bounding box center [757, 711] width 250 height 27
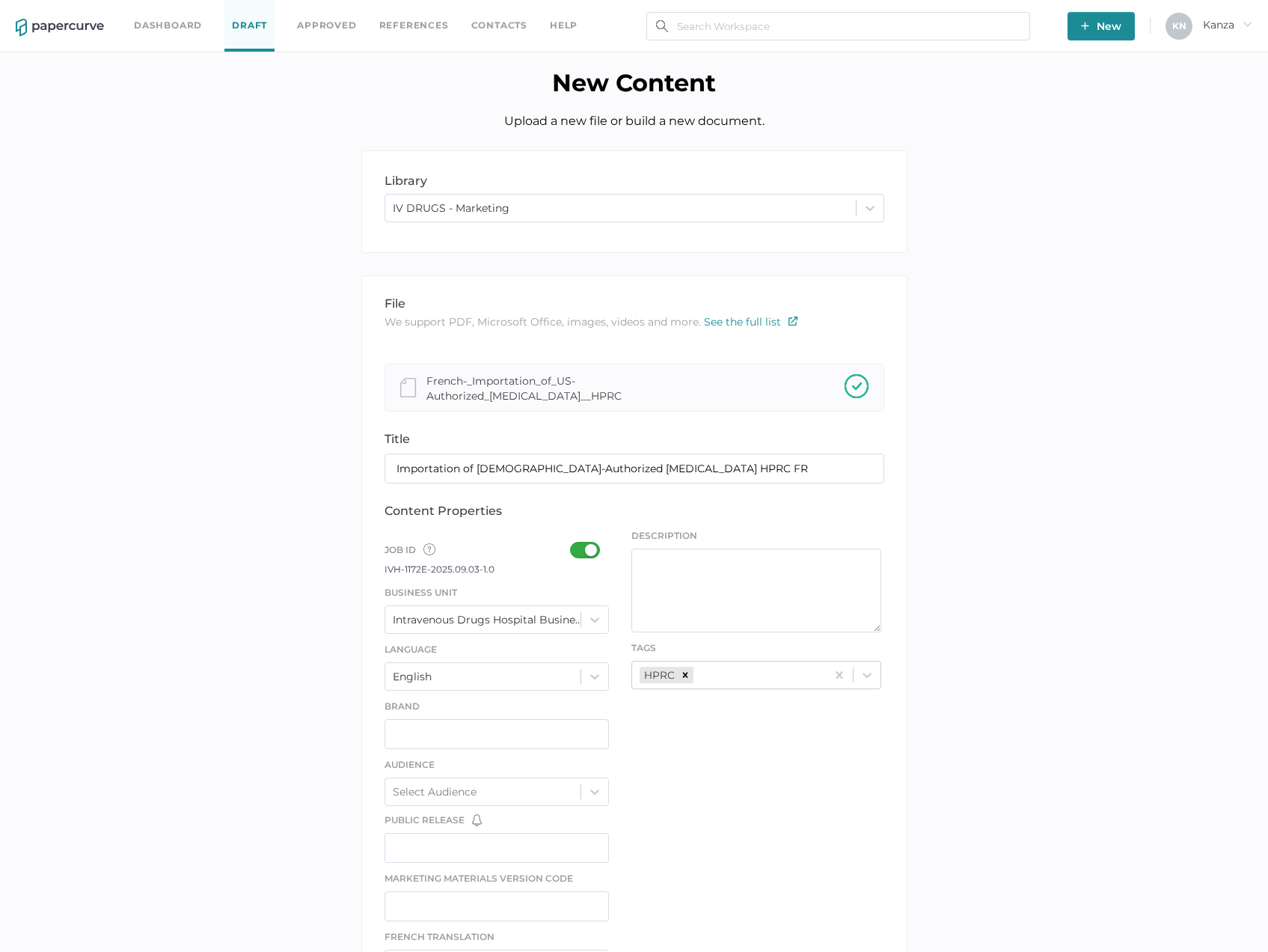
click at [647, 756] on div "file We support PDF, Microsoft Office, images, videos and more. See the full li…" at bounding box center [635, 785] width 547 height 1019
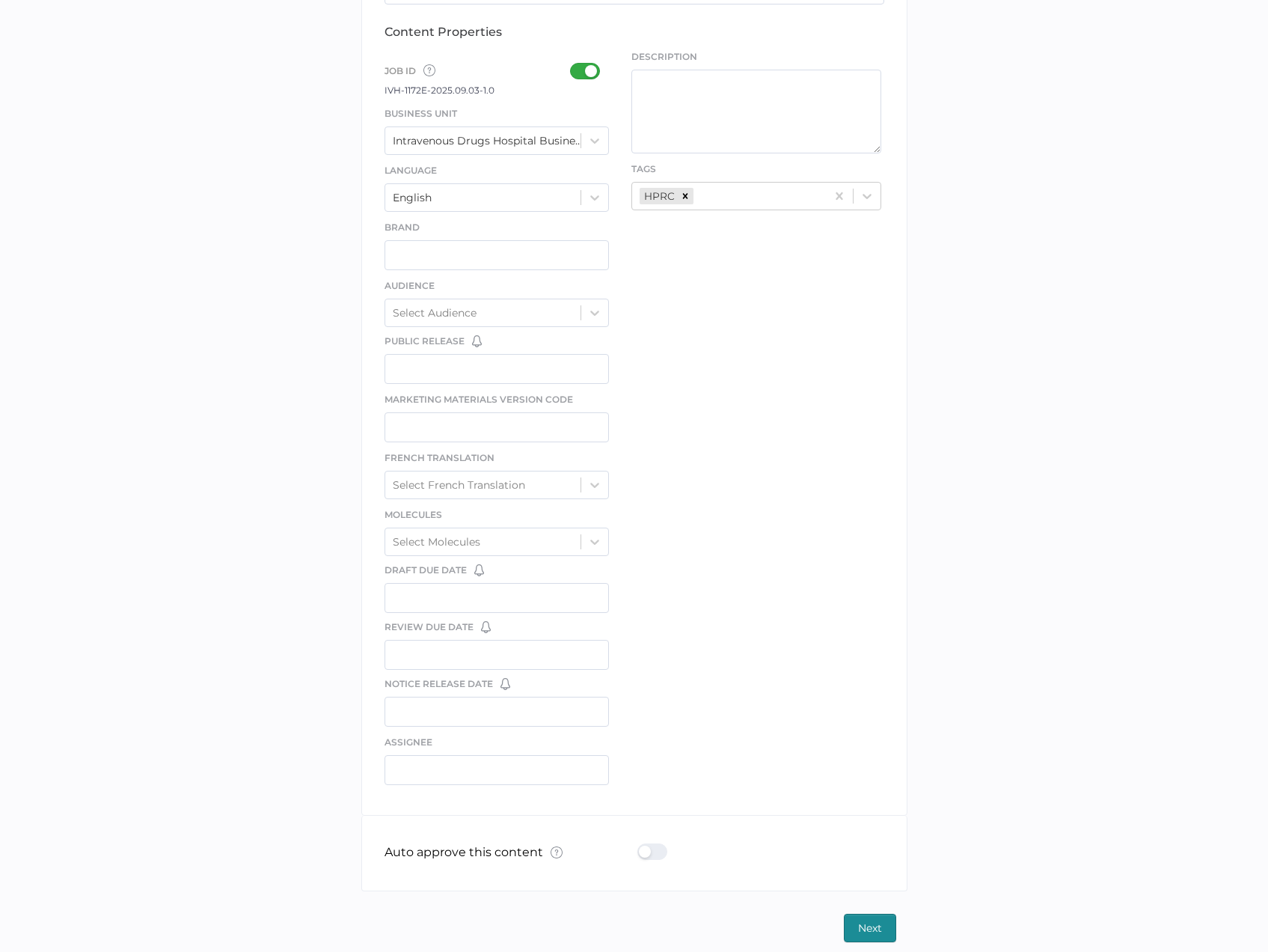
scroll to position [492, 0]
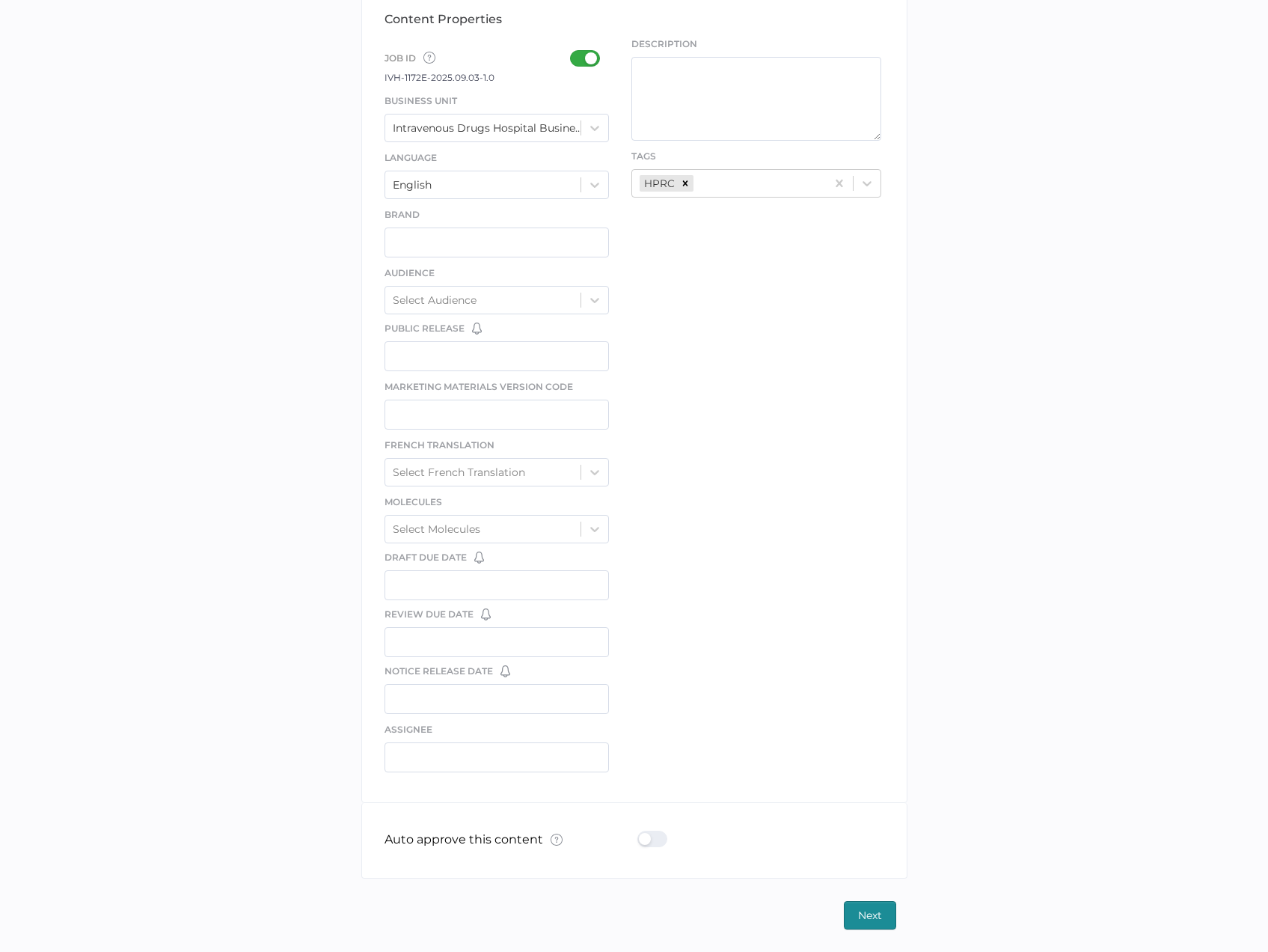
click at [657, 837] on div at bounding box center [657, 839] width 39 height 16
click at [640, 833] on input "checkbox" at bounding box center [640, 833] width 0 height 0
click at [874, 909] on span "Next" at bounding box center [870, 915] width 24 height 27
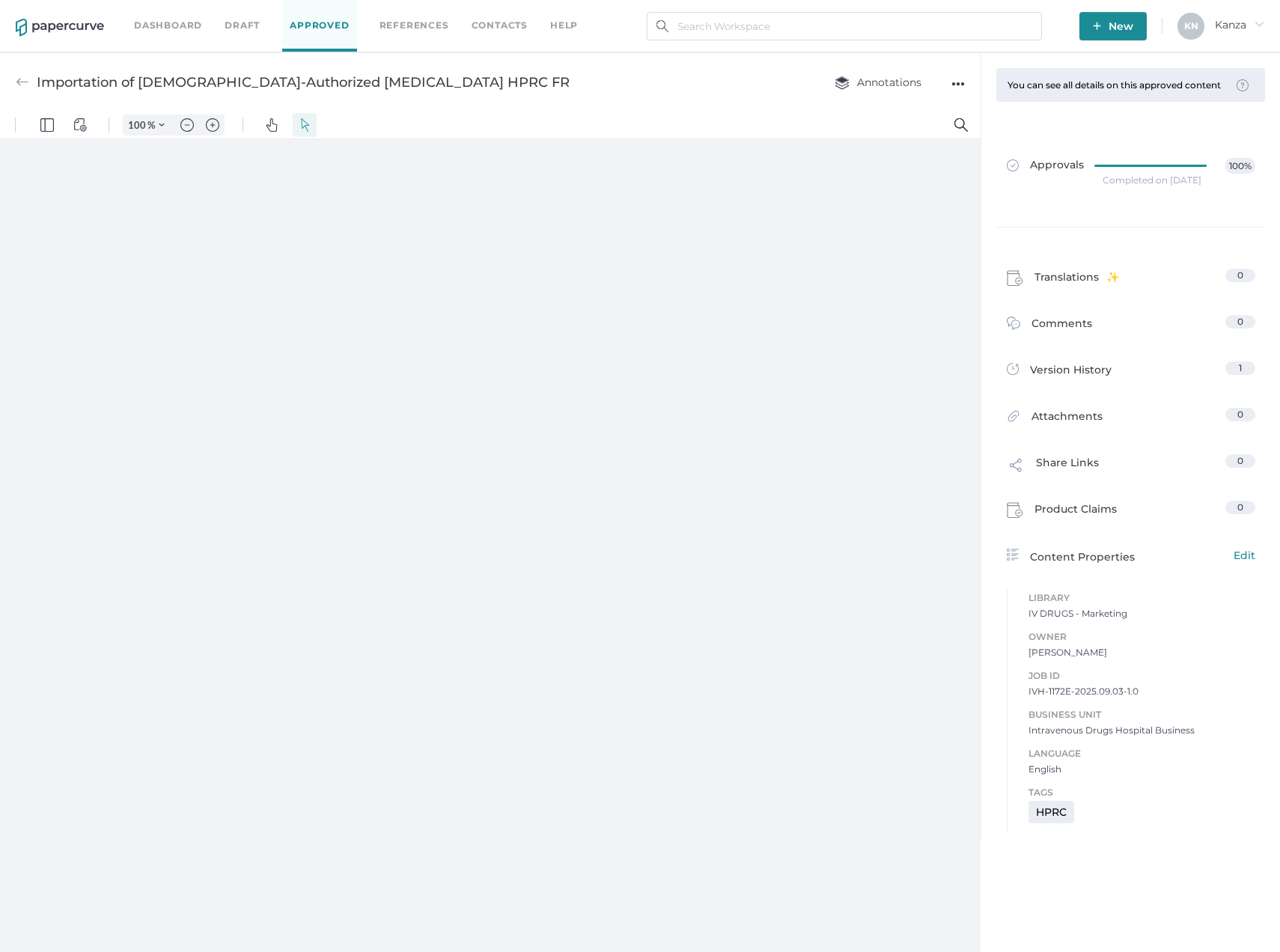
type input "107"
click at [1093, 32] on span "New" at bounding box center [1113, 26] width 41 height 28
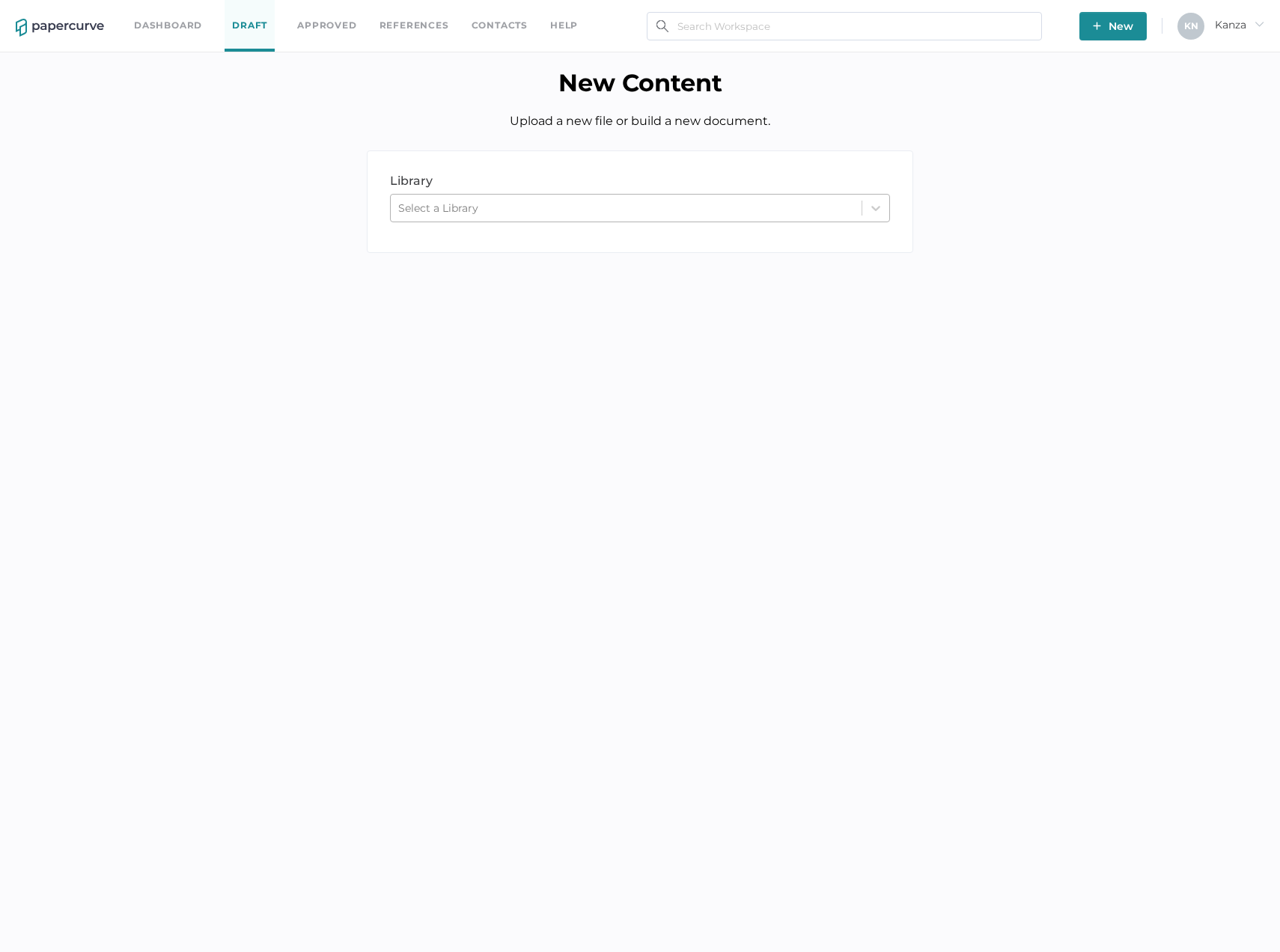
click at [420, 209] on div "Select a Library" at bounding box center [438, 208] width 80 height 13
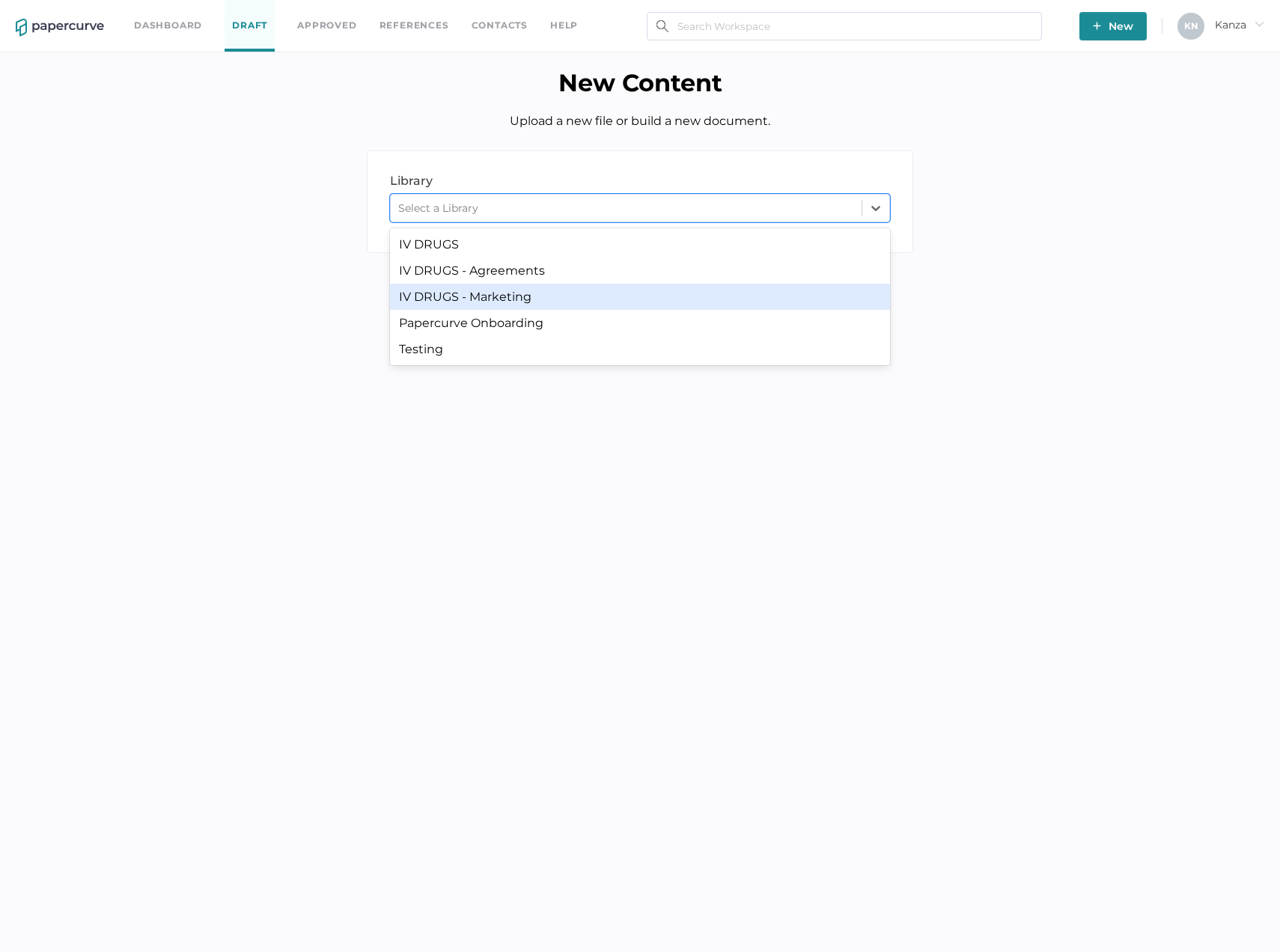
click at [451, 290] on div "IV DRUGS - Marketing" at bounding box center [640, 297] width 500 height 27
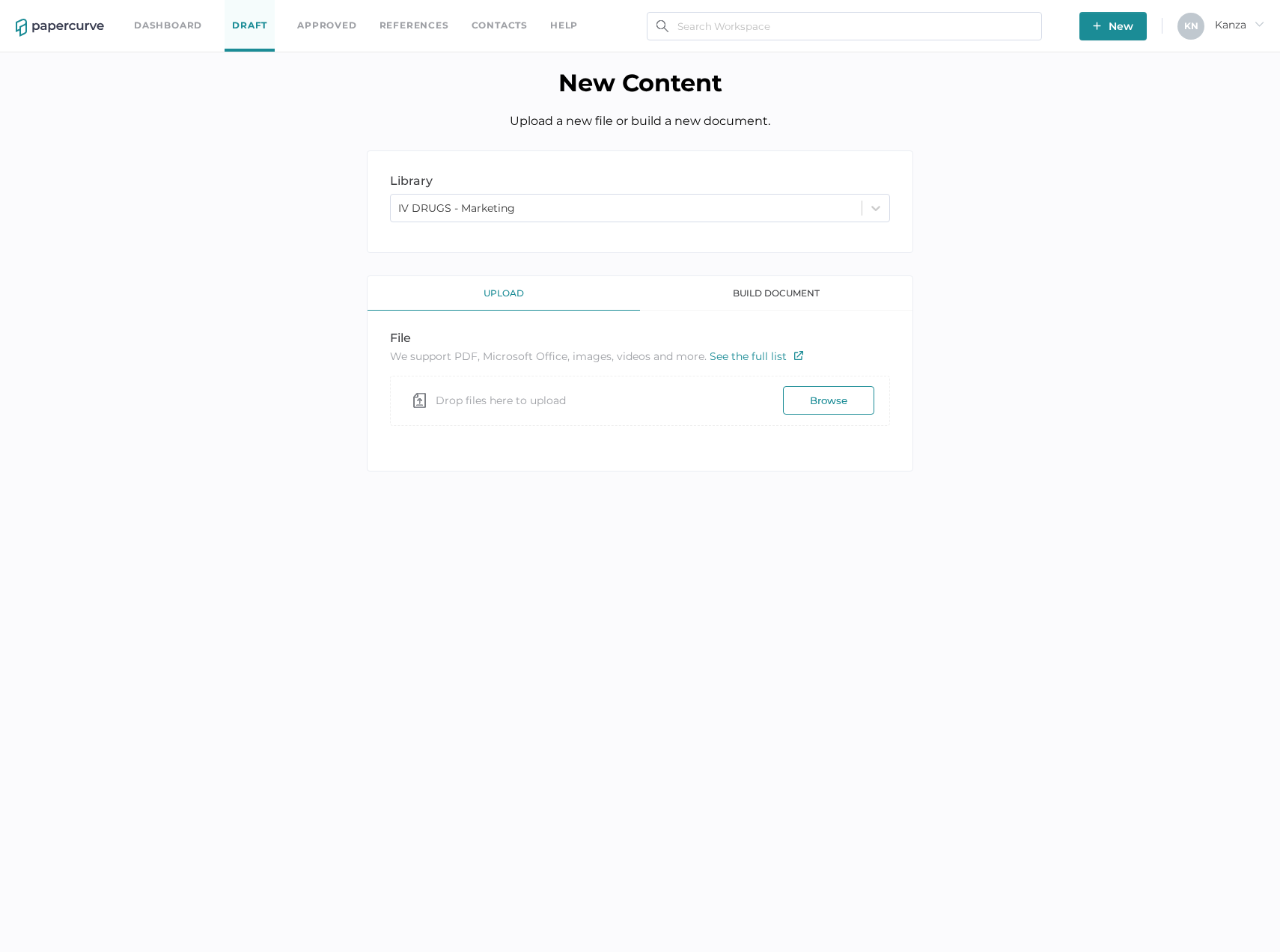
click at [207, 324] on div "library LIBRARY IV DRUGS - Marketing upload build document file We support PDF,…" at bounding box center [640, 323] width 1257 height 344
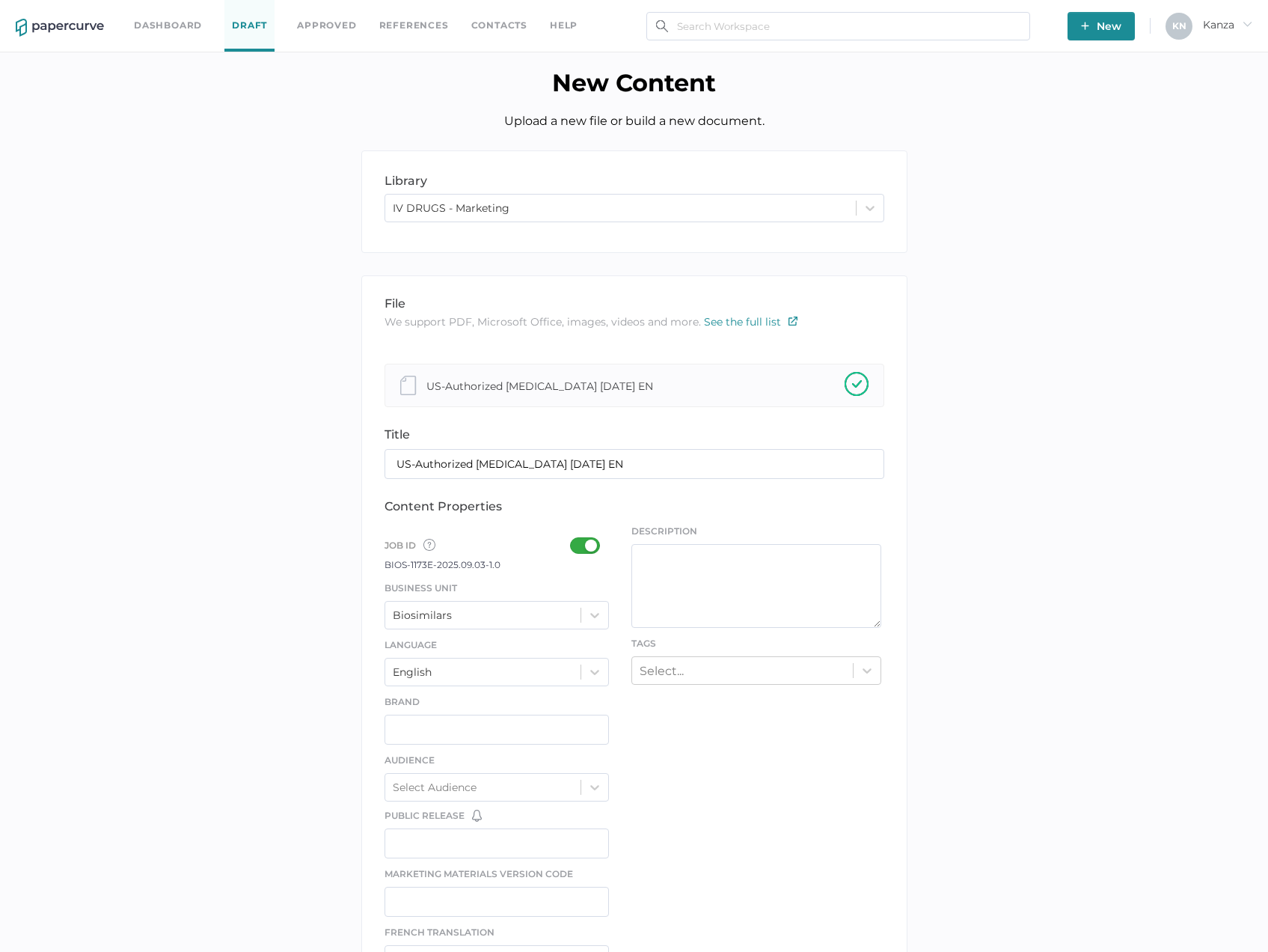
click at [579, 548] on div at bounding box center [589, 545] width 39 height 16
click at [573, 540] on input "checkbox" at bounding box center [573, 540] width 0 height 0
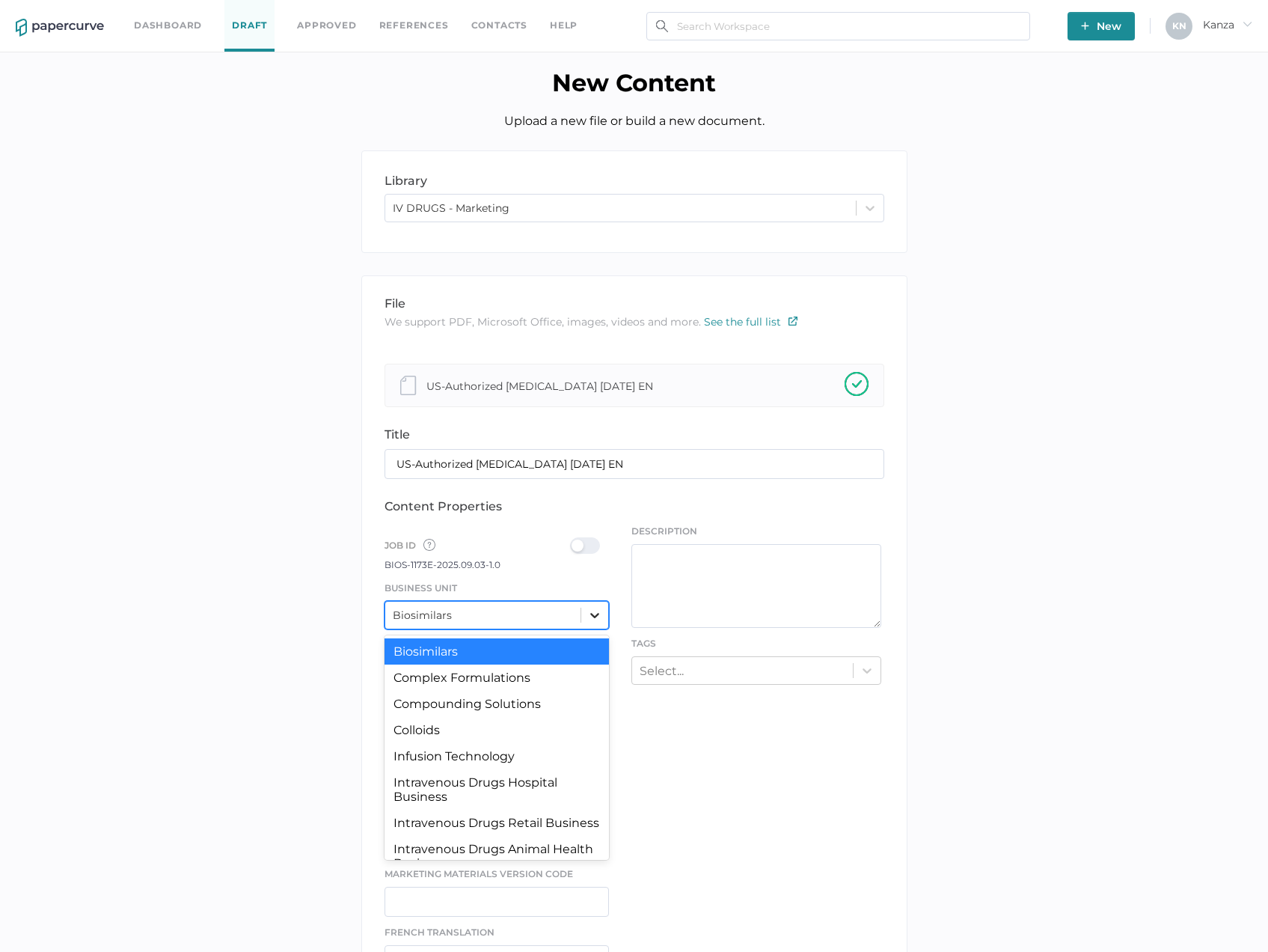
click at [589, 608] on icon at bounding box center [594, 615] width 15 height 15
click at [497, 790] on div "Intravenous Drugs Hospital Business" at bounding box center [497, 790] width 225 height 41
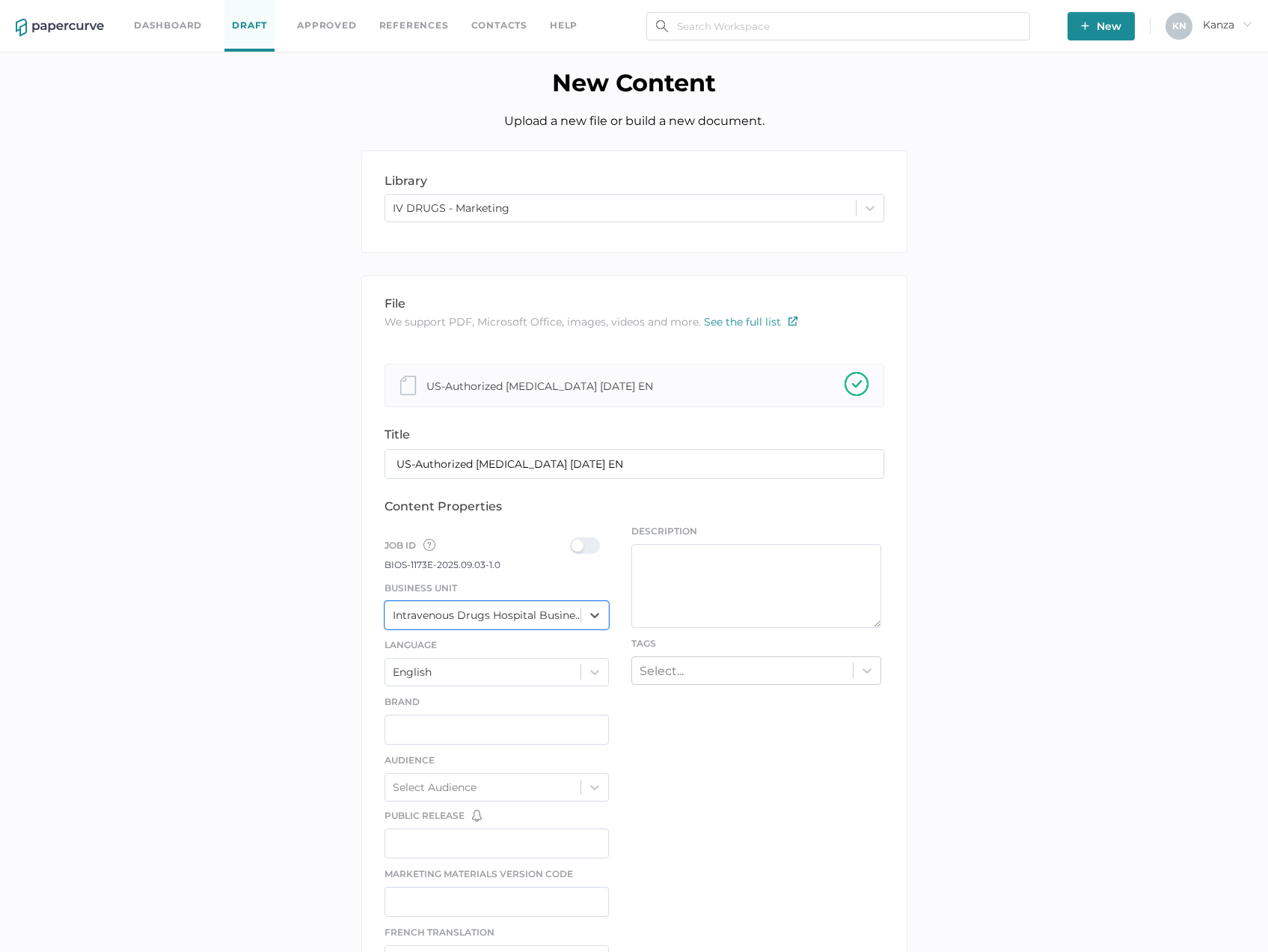
click at [580, 551] on div at bounding box center [589, 545] width 39 height 16
click at [573, 540] on input "checkbox" at bounding box center [573, 540] width 0 height 0
click at [832, 670] on div "Select..." at bounding box center [743, 670] width 221 height 23
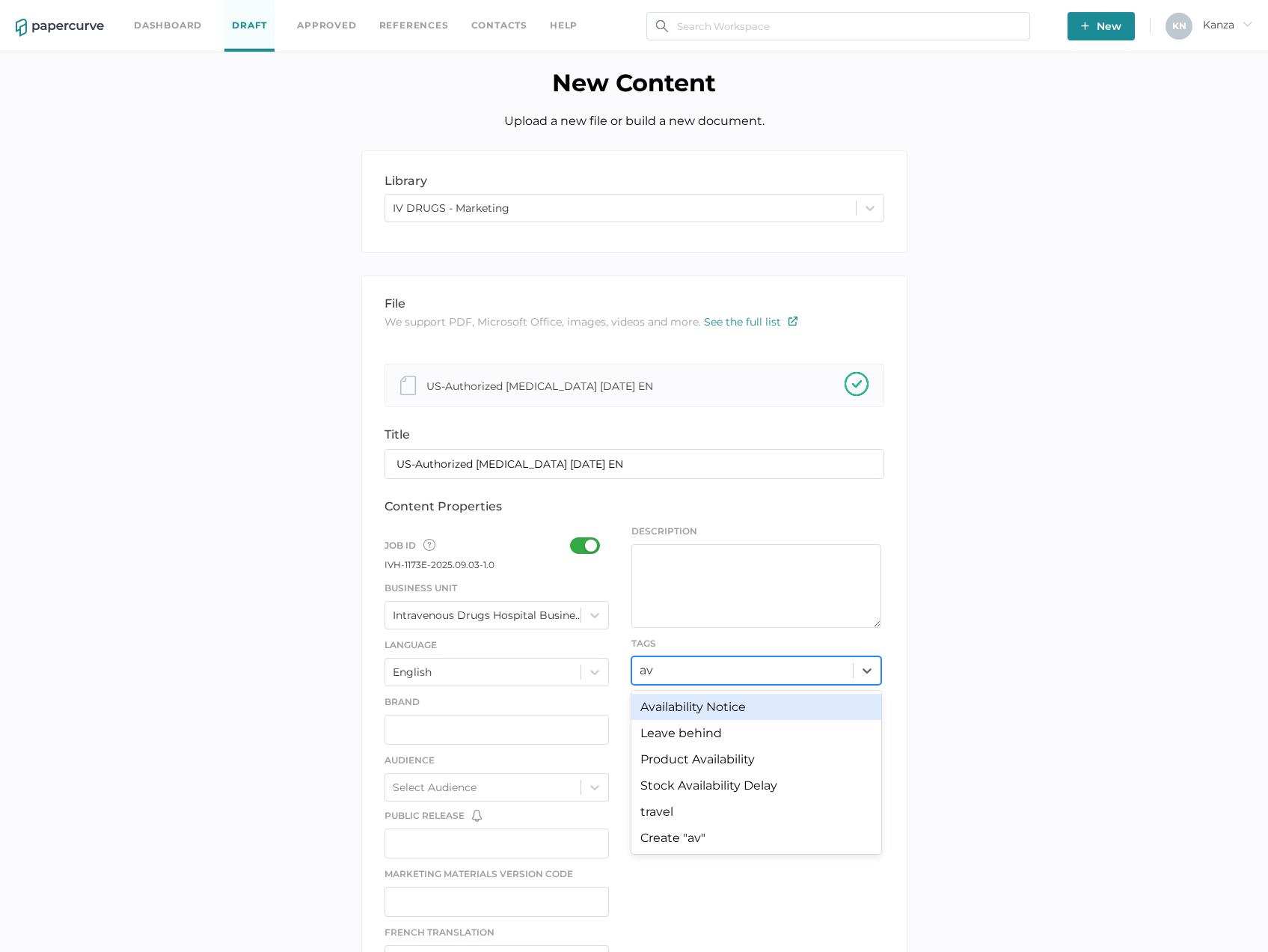
type input "ava"
click at [760, 710] on div "Availability Notice" at bounding box center [757, 707] width 250 height 27
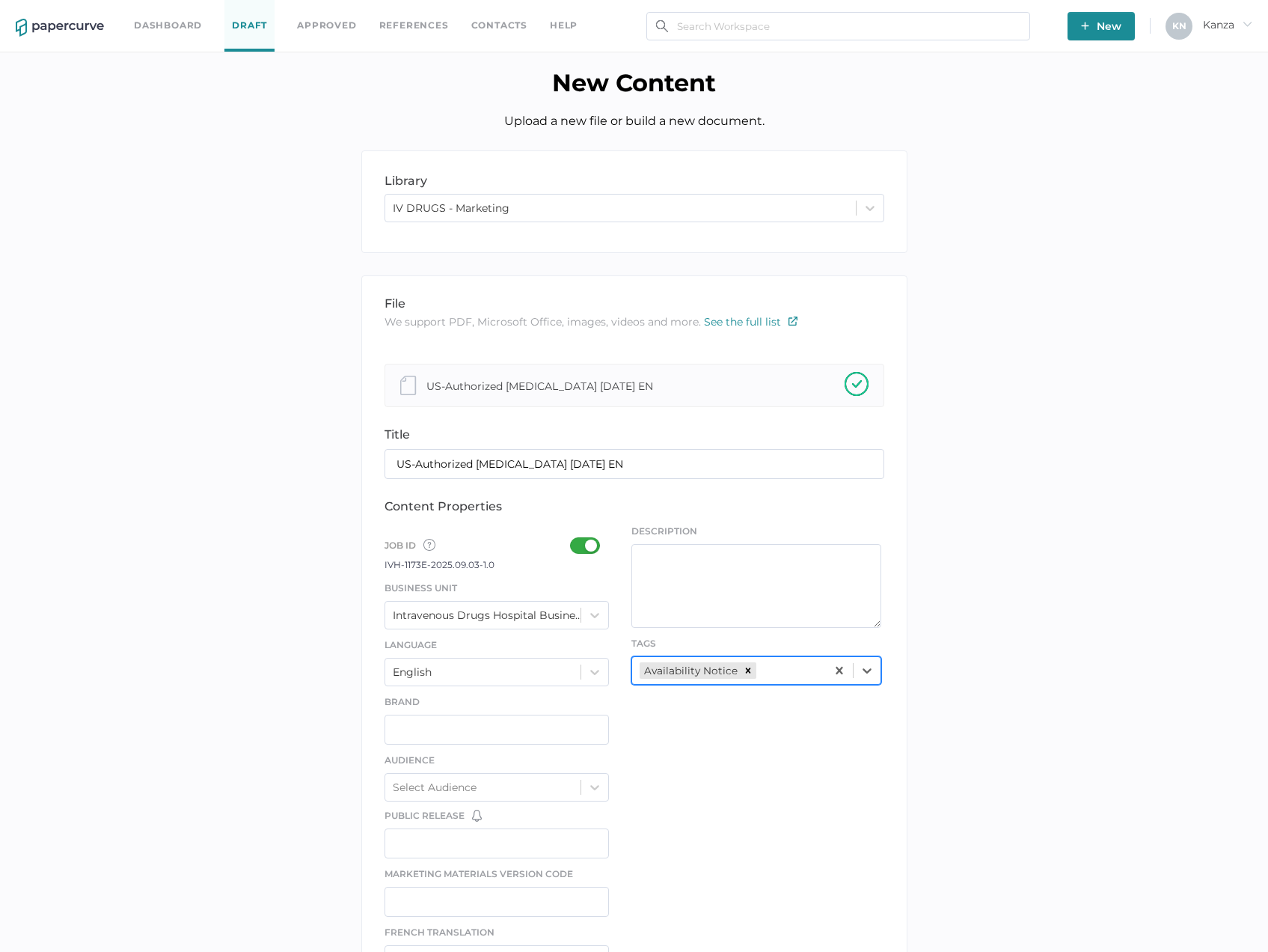
click at [714, 773] on div "file We support PDF, Microsoft Office, images, videos and more. See the full li…" at bounding box center [635, 783] width 547 height 1015
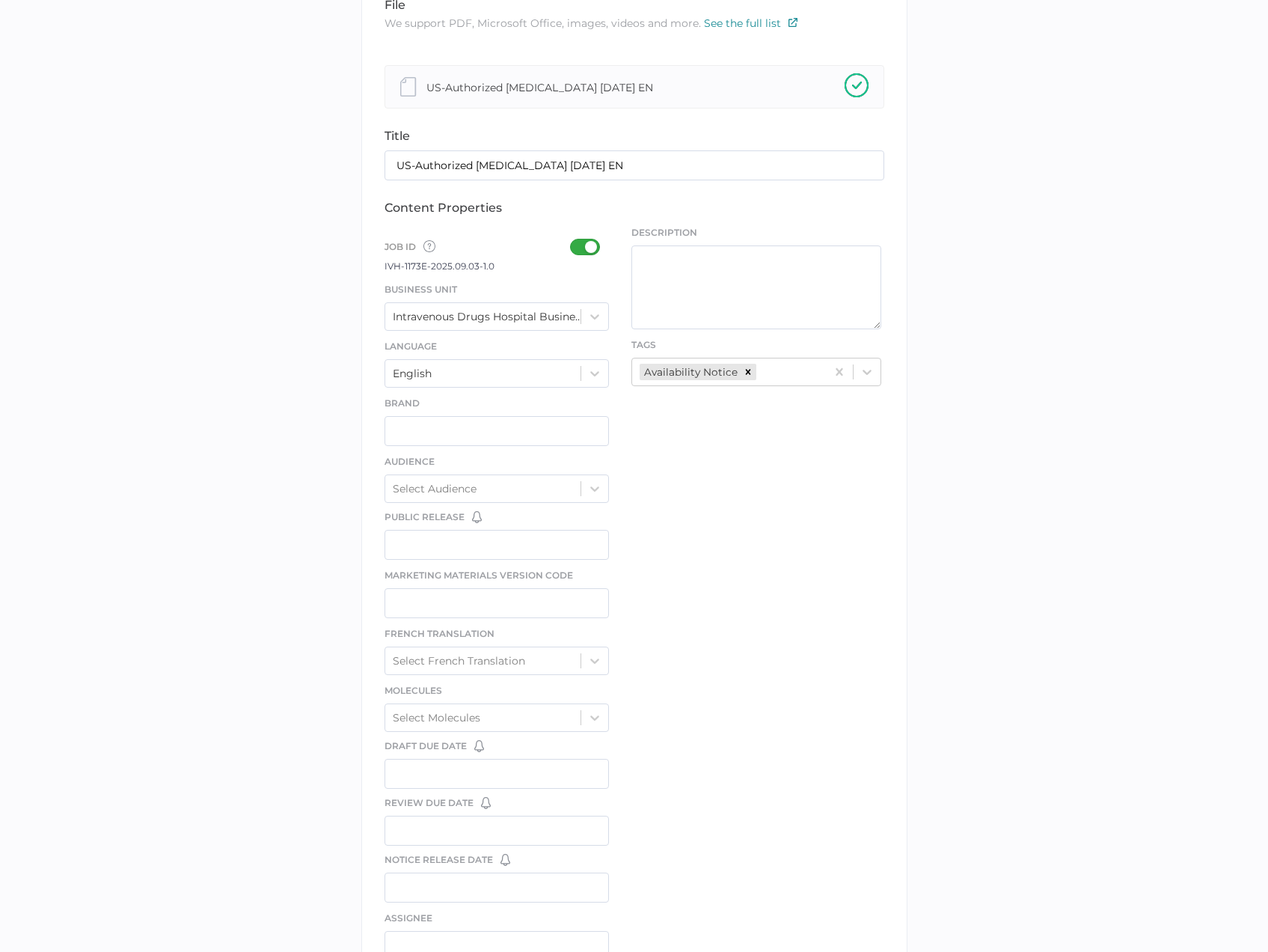
scroll to position [299, 0]
click at [522, 166] on input "US-Authorized Acyclovir 09.03.2025 EN" at bounding box center [635, 165] width 500 height 30
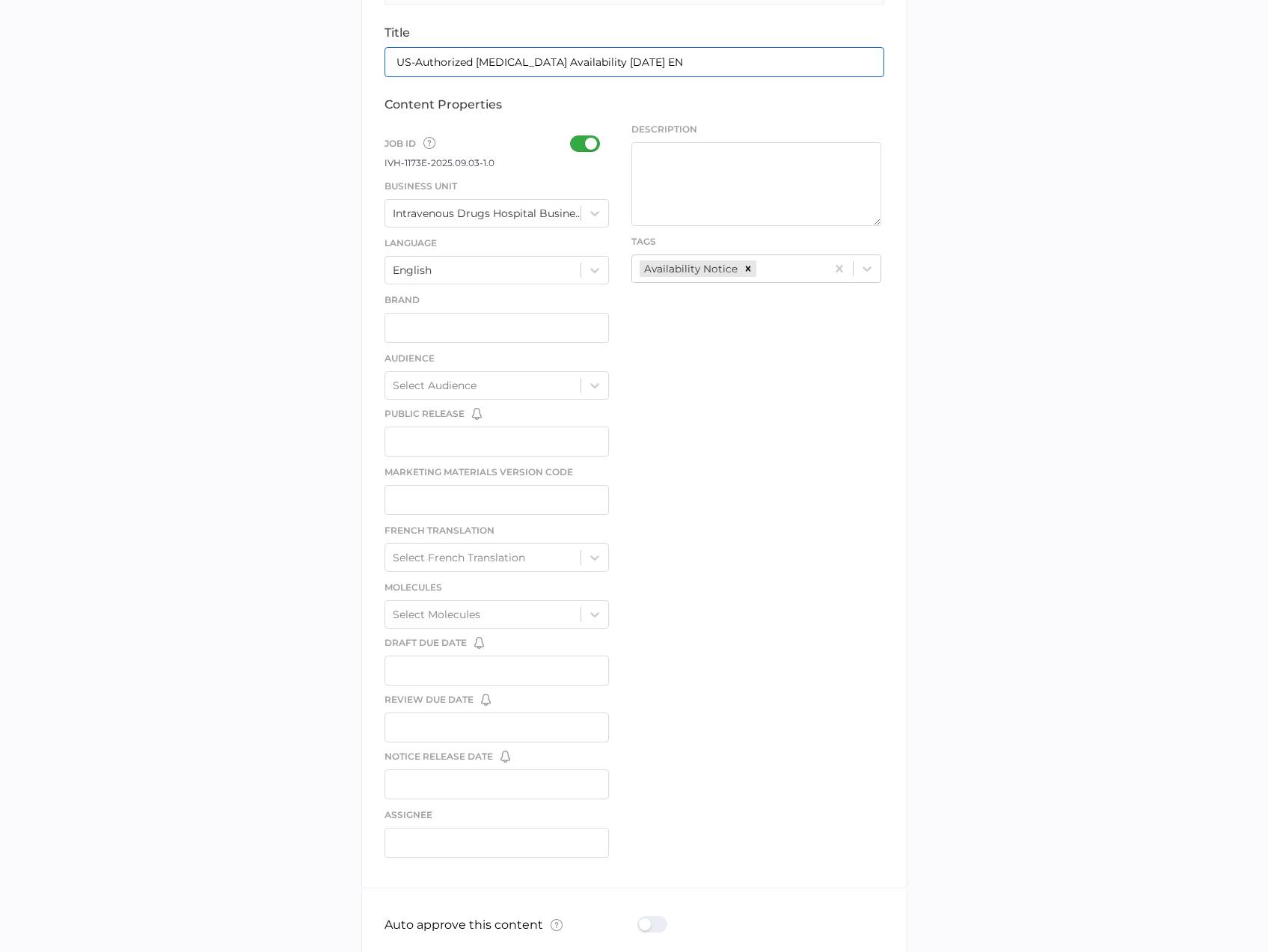
scroll to position [487, 0]
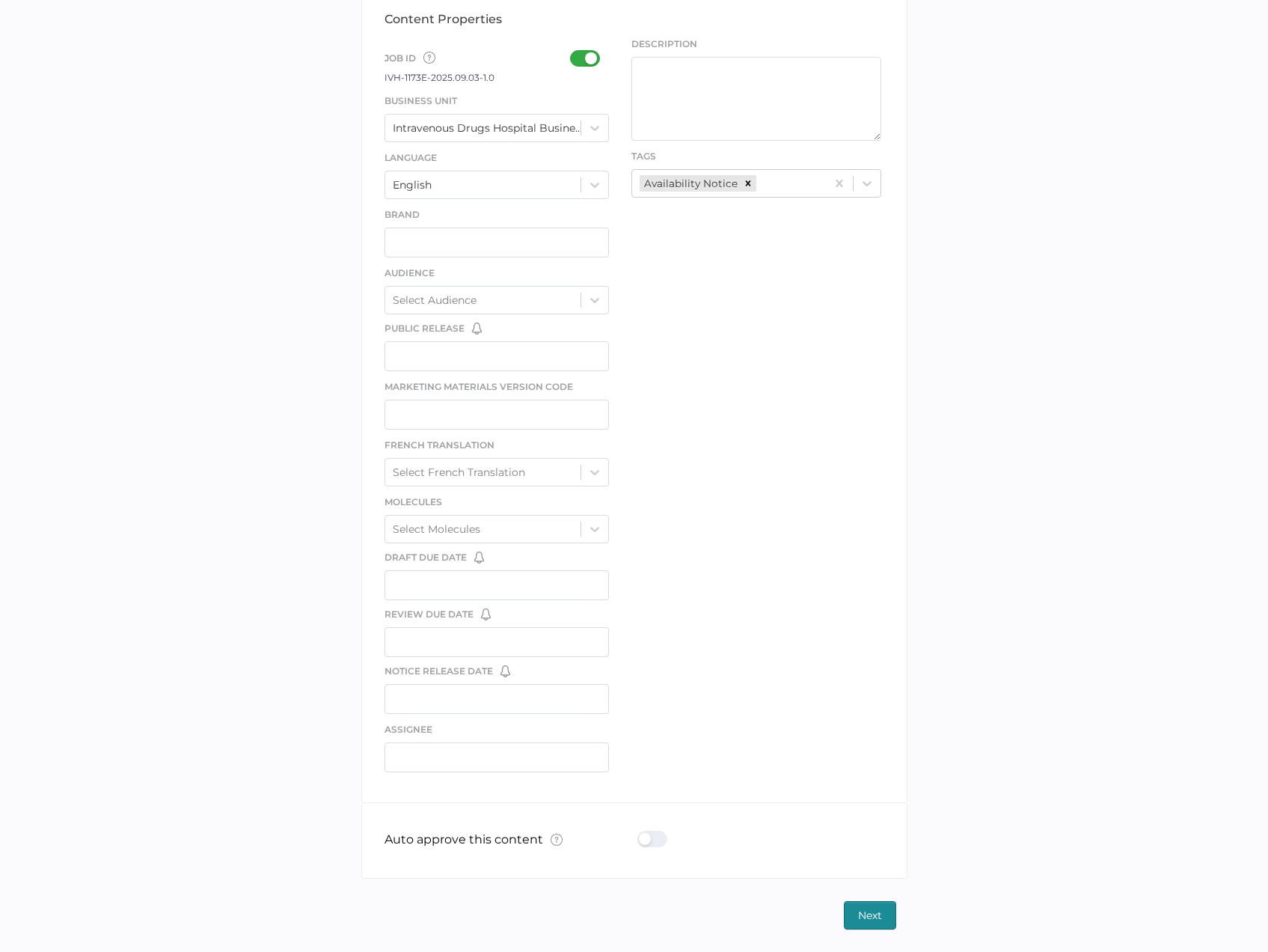
type input "US-Authorized Acyclovir Availability 09.03.2025 EN"
click at [657, 836] on div at bounding box center [657, 839] width 39 height 16
click at [640, 833] on input "checkbox" at bounding box center [640, 833] width 0 height 0
click at [871, 904] on span "Next" at bounding box center [870, 915] width 24 height 27
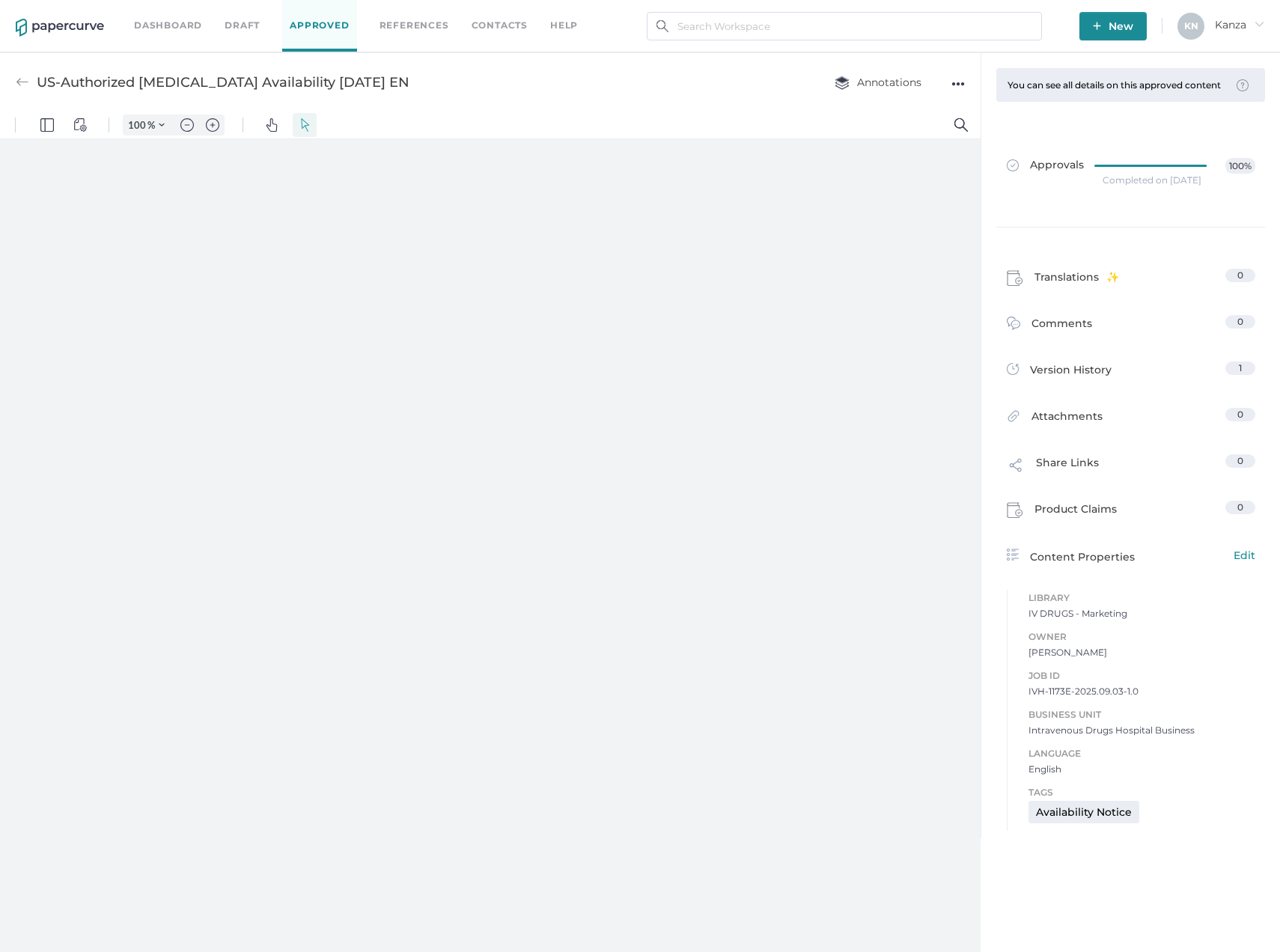
type input "107"
click at [1125, 23] on span "New" at bounding box center [1113, 26] width 41 height 28
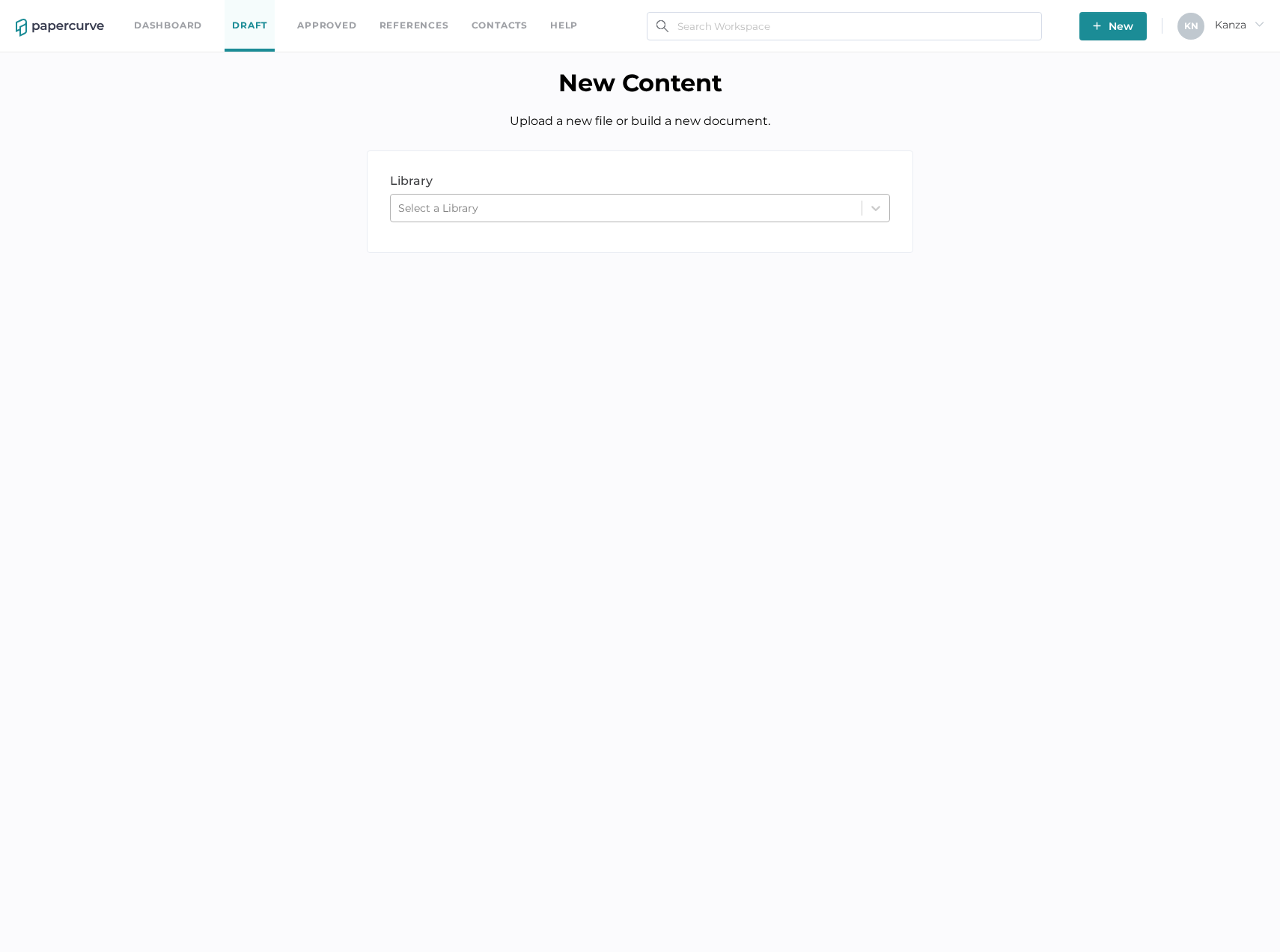
click at [554, 205] on div "Select a Library" at bounding box center [626, 208] width 471 height 23
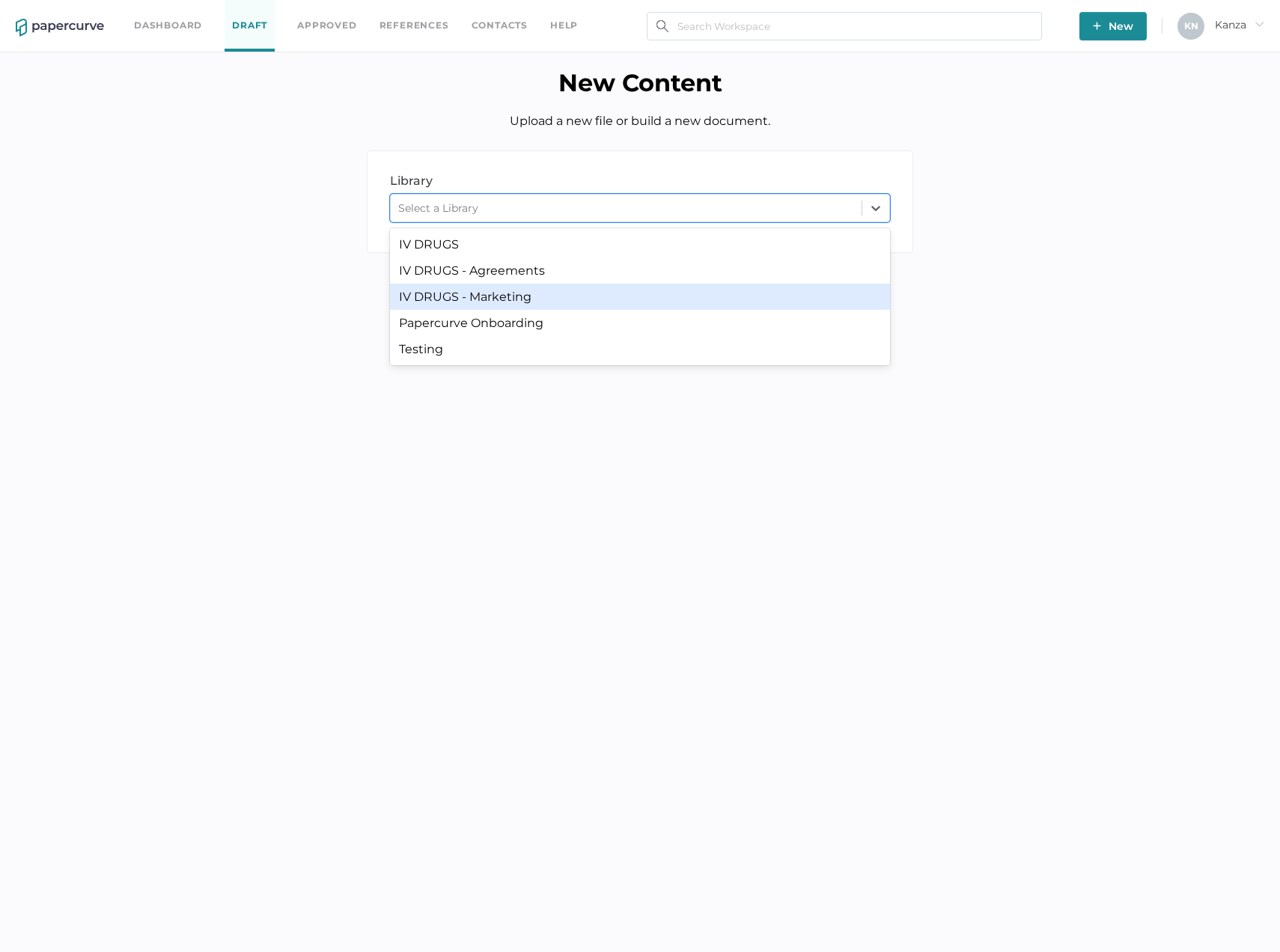
click at [504, 301] on div "IV DRUGS - Marketing" at bounding box center [640, 297] width 500 height 27
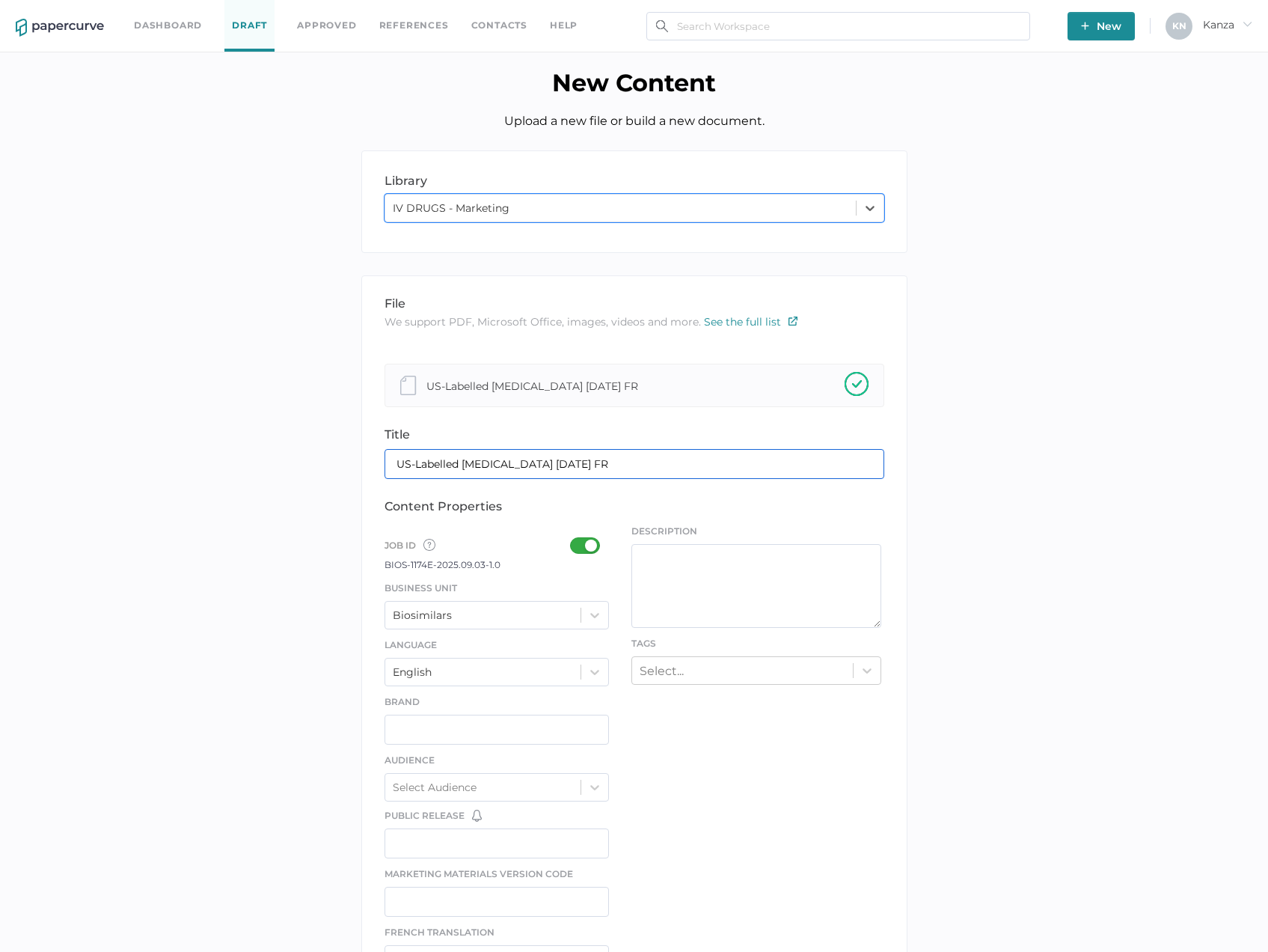
click at [511, 463] on input "US-Labelled Acyclovir 09.03.2025 FR" at bounding box center [635, 464] width 500 height 30
type input "US-Labelled [MEDICAL_DATA] Availability [DATE] FR"
click at [577, 557] on div "Job ID Job IDs can be disabled × If a Job ID is not required for specific conte…" at bounding box center [497, 552] width 225 height 41
click at [580, 554] on label at bounding box center [589, 547] width 39 height 19
click at [573, 540] on input "checkbox" at bounding box center [573, 540] width 0 height 0
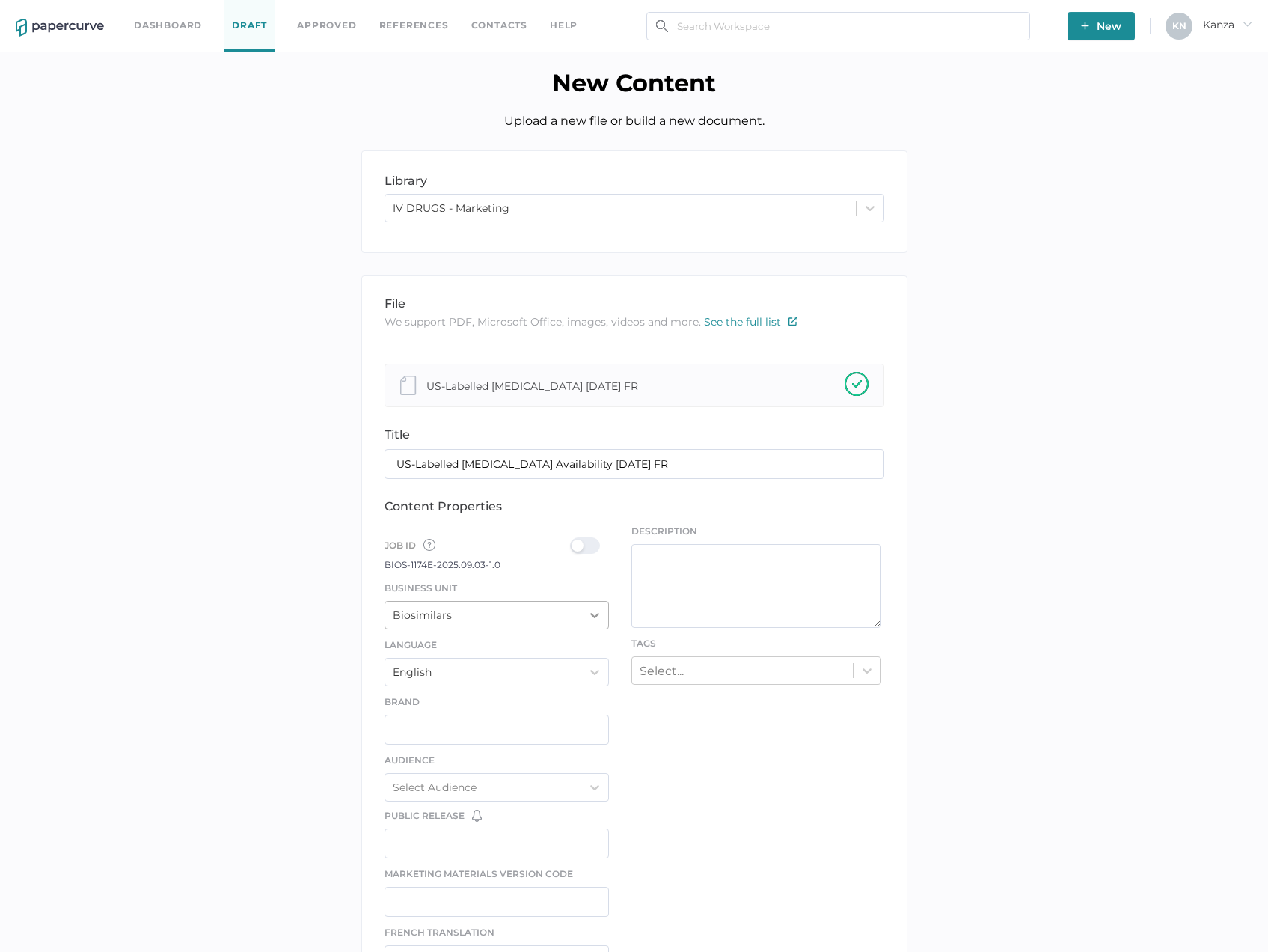
click at [588, 615] on icon at bounding box center [594, 615] width 15 height 15
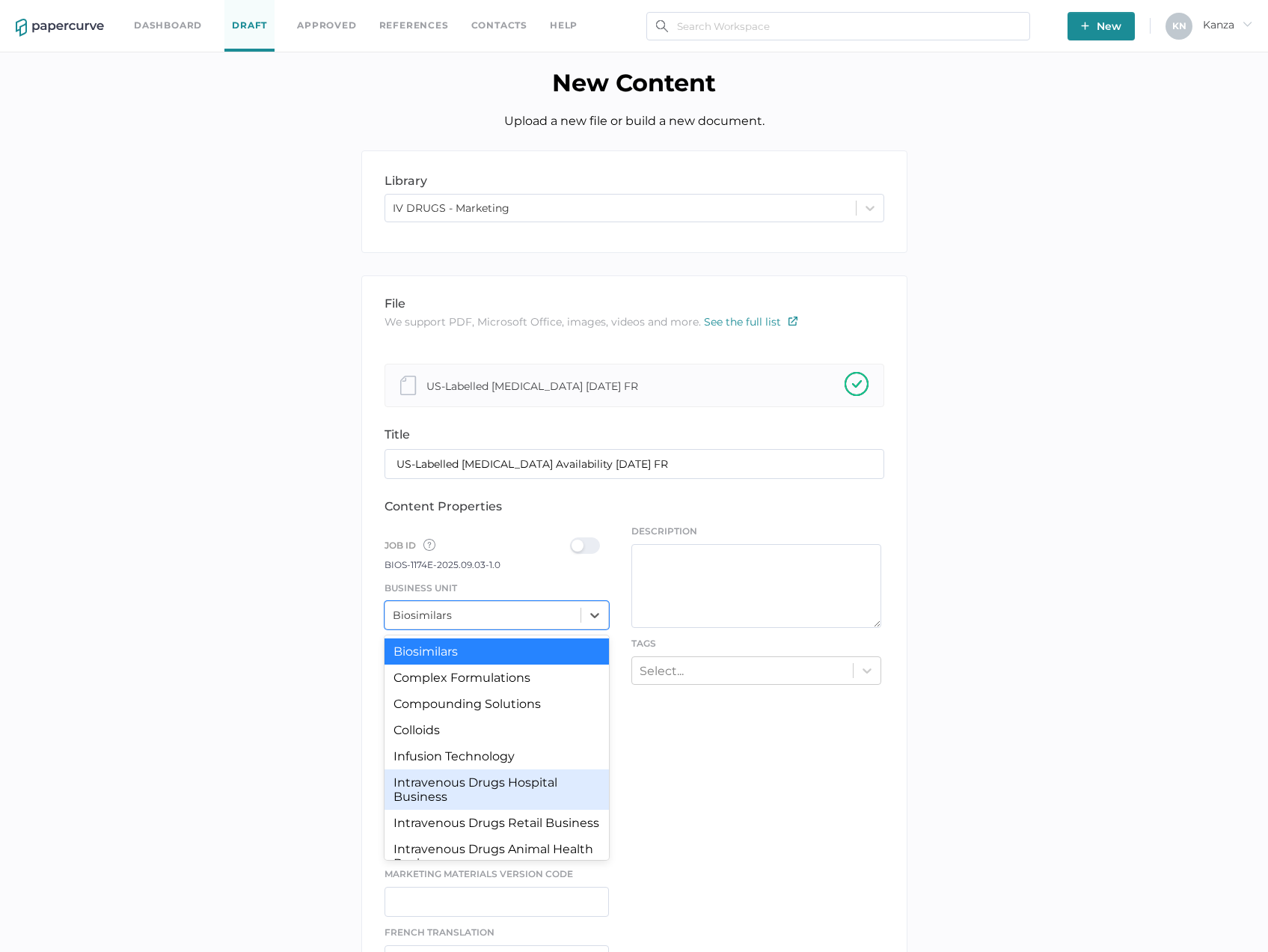
click at [467, 790] on div "Intravenous Drugs Hospital Business" at bounding box center [497, 790] width 225 height 41
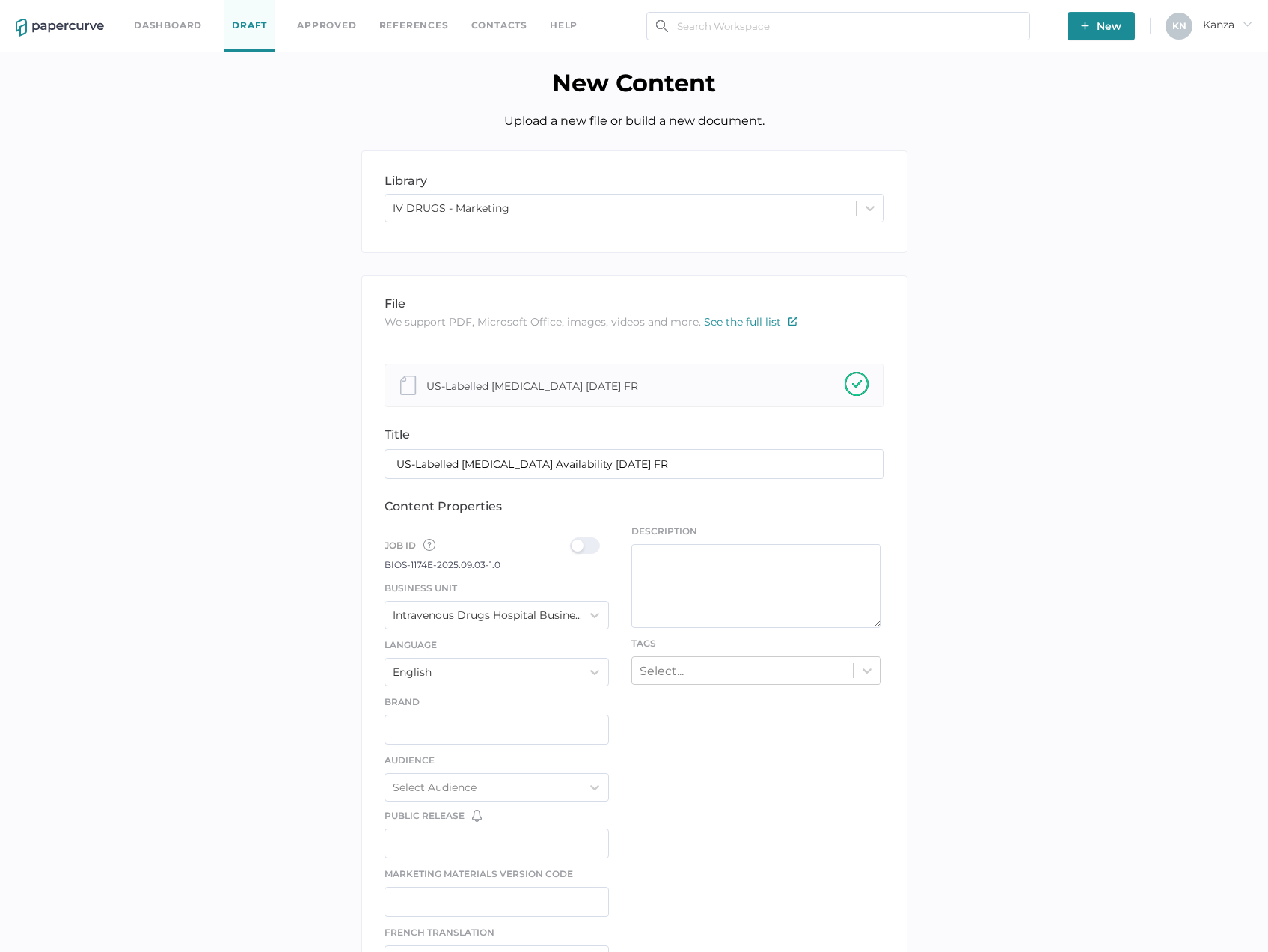
click at [571, 545] on div at bounding box center [589, 545] width 39 height 16
click at [573, 540] on input "checkbox" at bounding box center [573, 540] width 0 height 0
click at [676, 679] on div "Select..." at bounding box center [743, 670] width 221 height 23
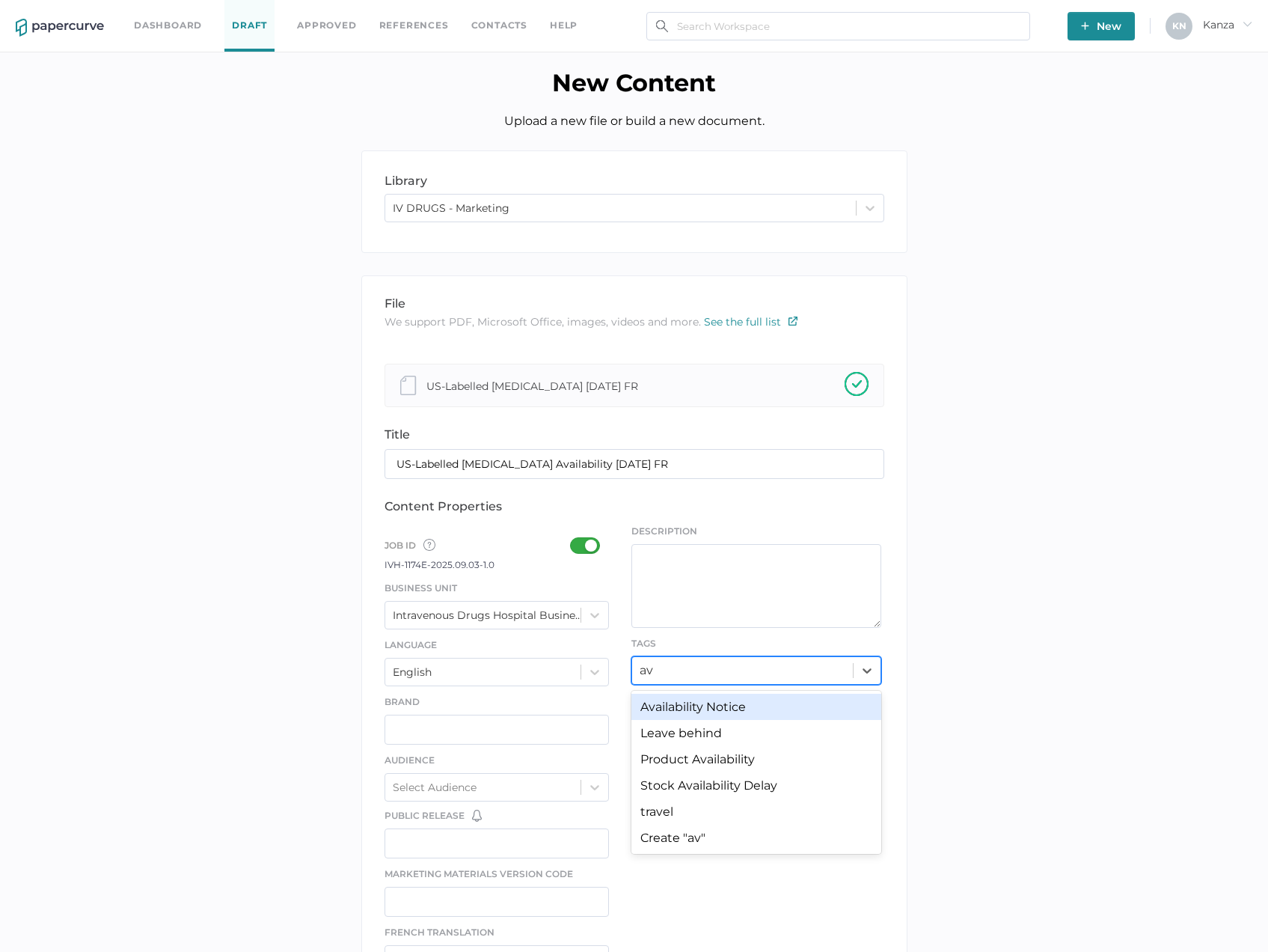
type input "ava"
click at [678, 706] on div "Availability Notice" at bounding box center [757, 707] width 250 height 27
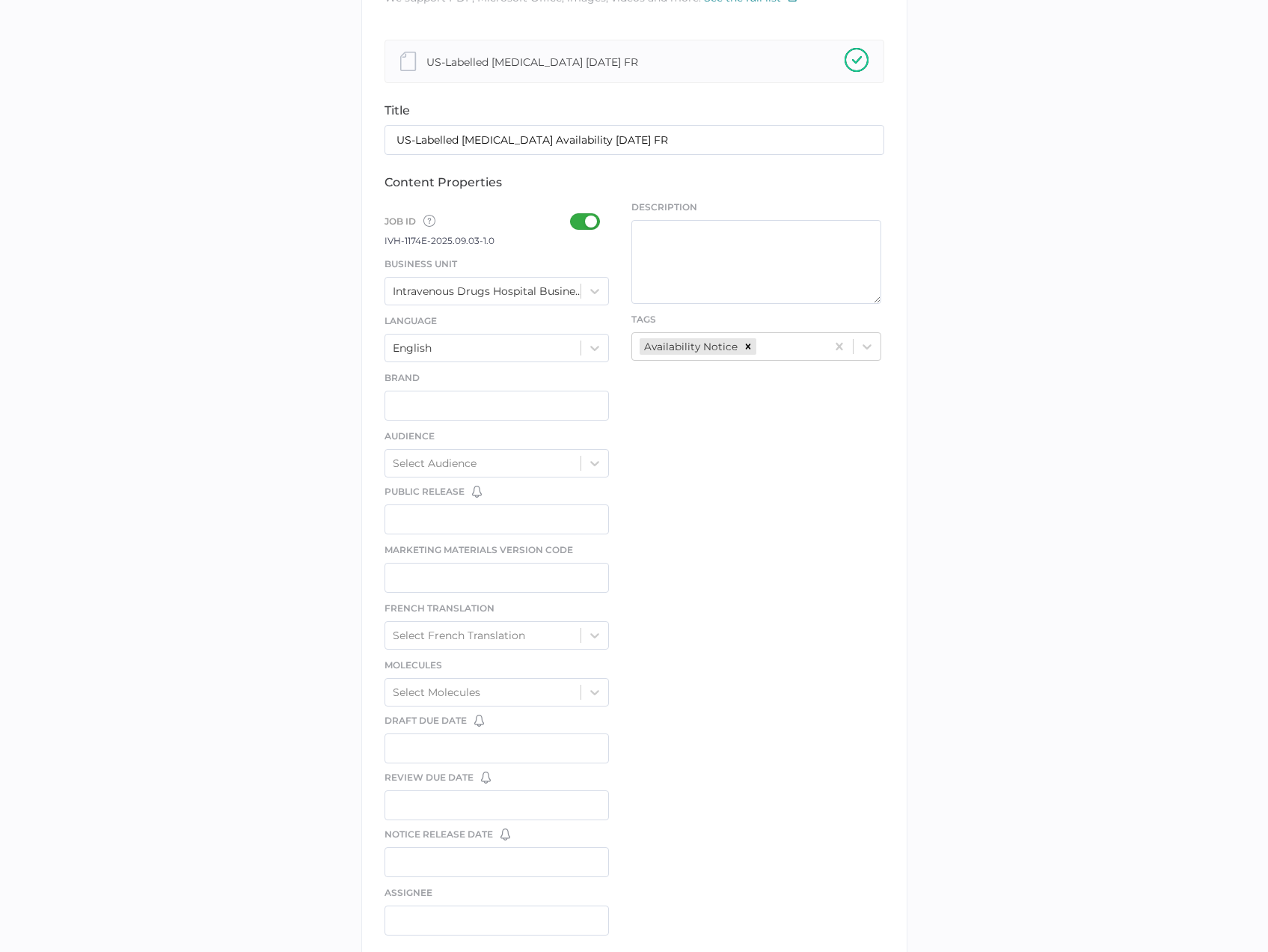
scroll to position [487, 0]
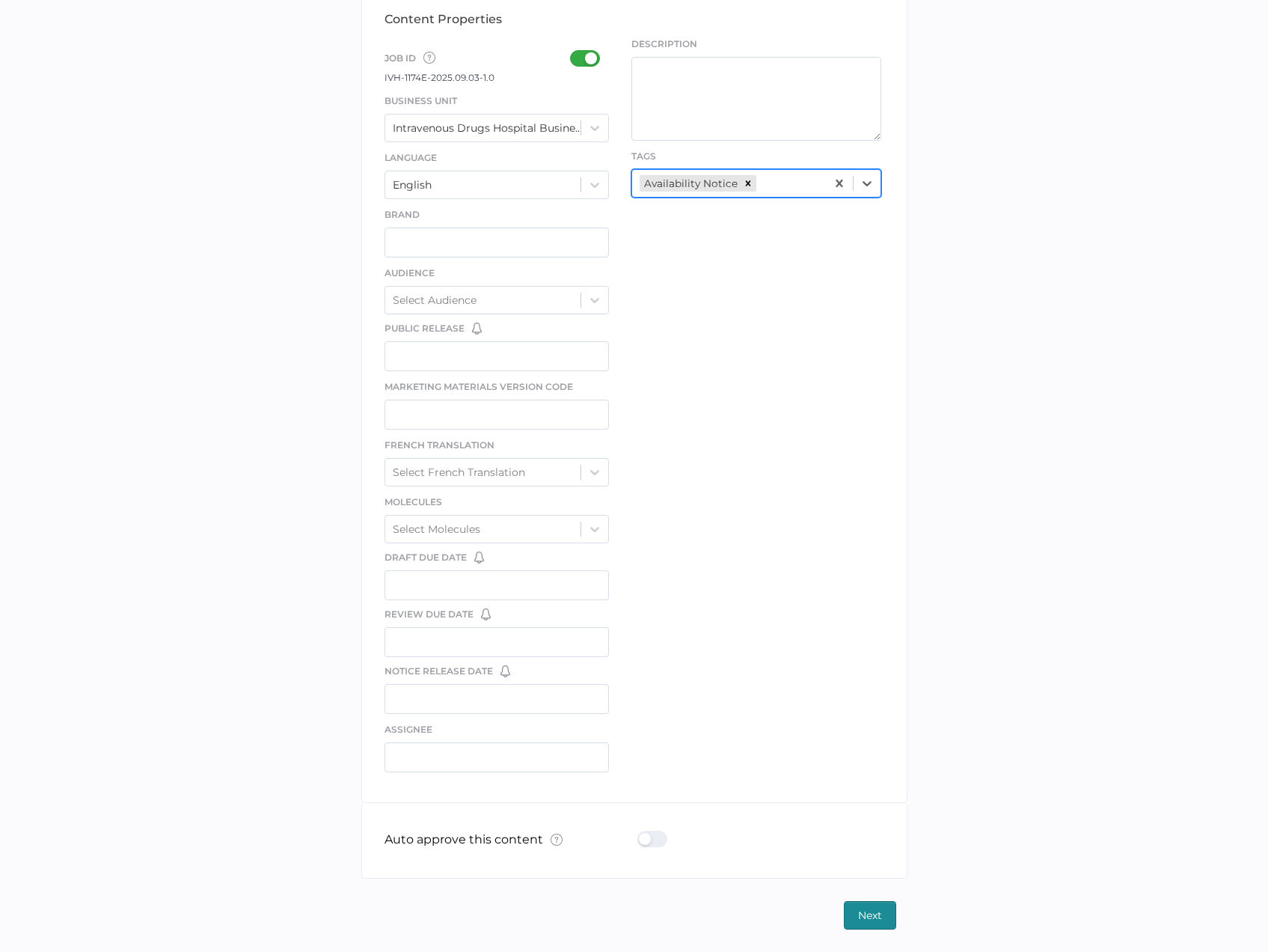
click at [631, 836] on div "Auto approve this content What is Auto Approve? × The auto approve feature lets…" at bounding box center [635, 840] width 500 height 75
click at [643, 839] on div at bounding box center [657, 839] width 39 height 16
click at [640, 833] on input "checkbox" at bounding box center [640, 833] width 0 height 0
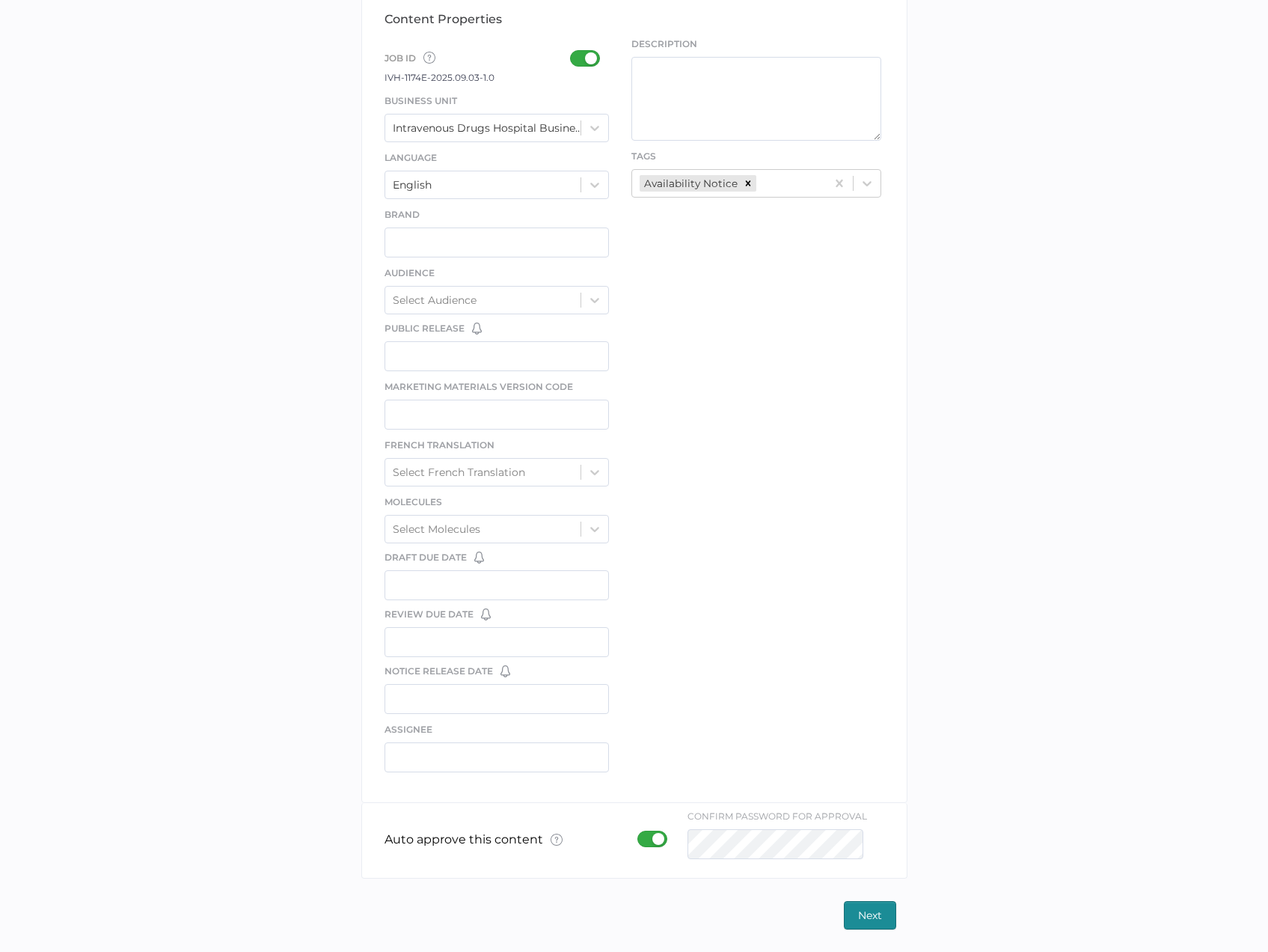
click at [853, 913] on button "Next" at bounding box center [870, 915] width 52 height 28
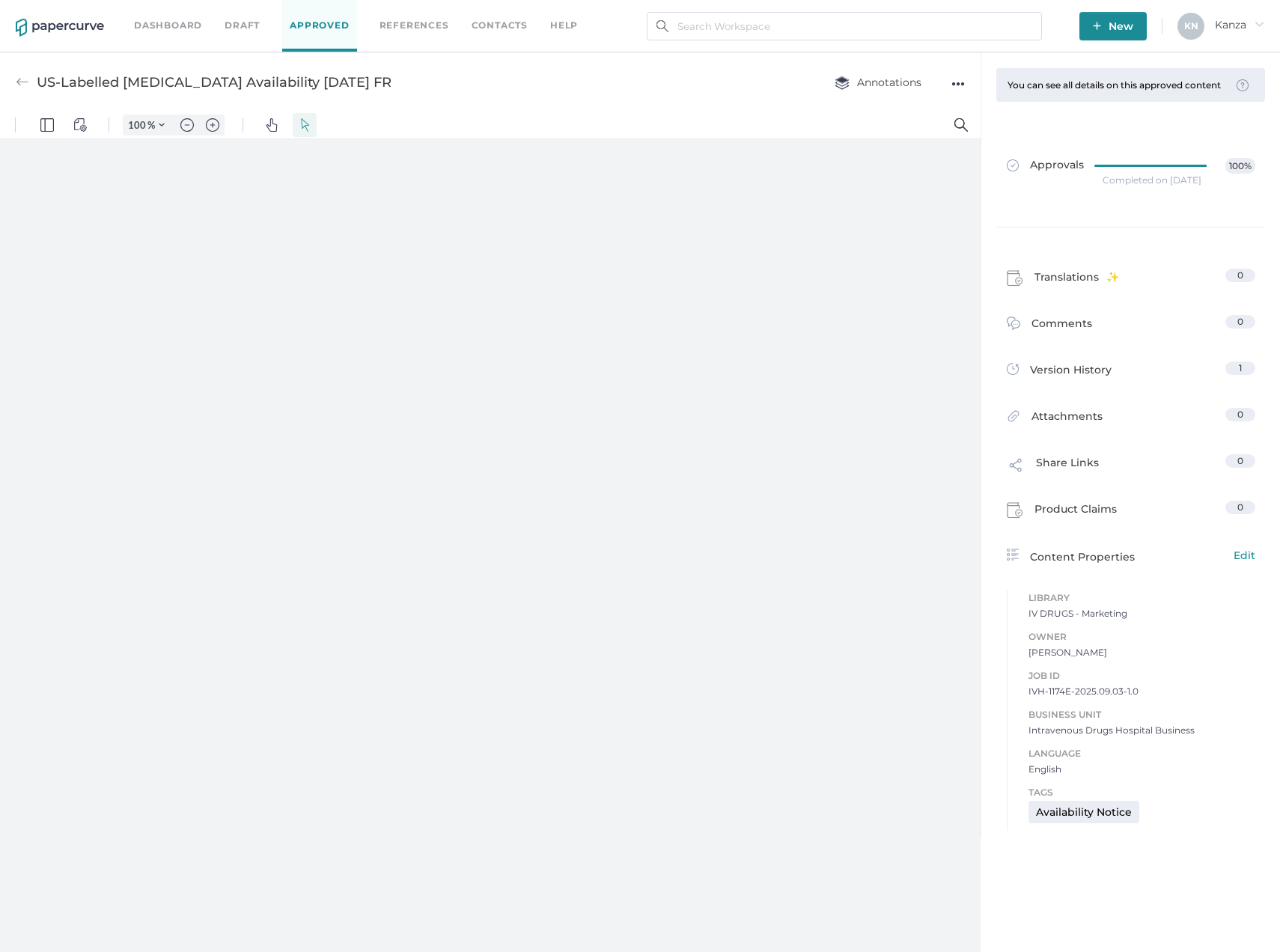
type input "107"
click at [711, 87] on div "US-Labelled Acyclovir Availability 09.03.2025 FR Annotations ●●●" at bounding box center [490, 82] width 980 height 59
click at [634, 92] on div "US-Labelled Acyclovir Availability 09.03.2025 FR Annotations ●●●" at bounding box center [490, 82] width 980 height 59
click at [490, 36] on div "Dashboard Draft Approved References Contacts help" at bounding box center [367, 26] width 466 height 52
click at [507, 18] on link "Contacts" at bounding box center [500, 25] width 56 height 16
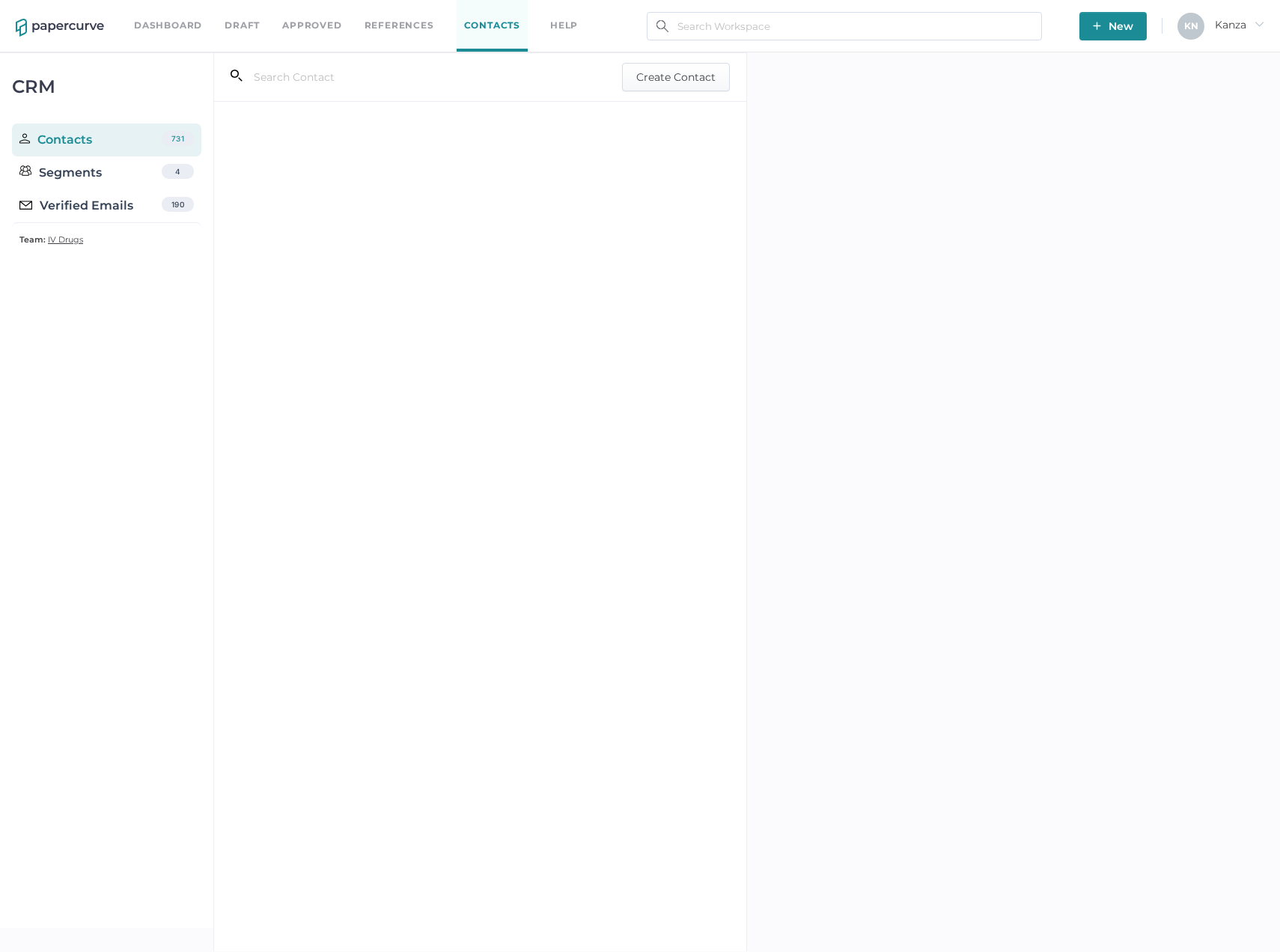
click at [91, 209] on div "Verified Emails" at bounding box center [77, 205] width 114 height 18
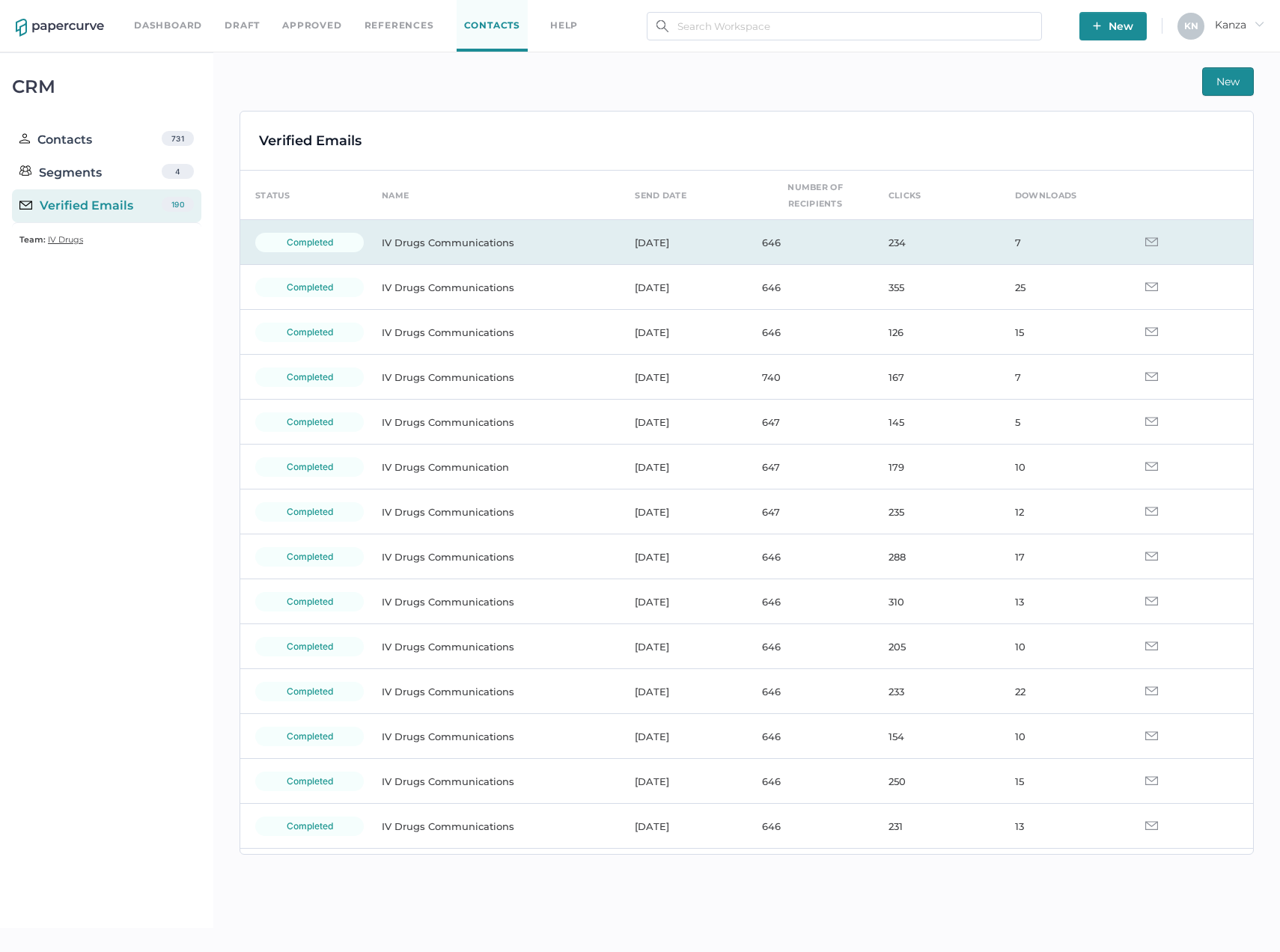
click at [423, 237] on td "IV Drugs Communications" at bounding box center [494, 243] width 253 height 45
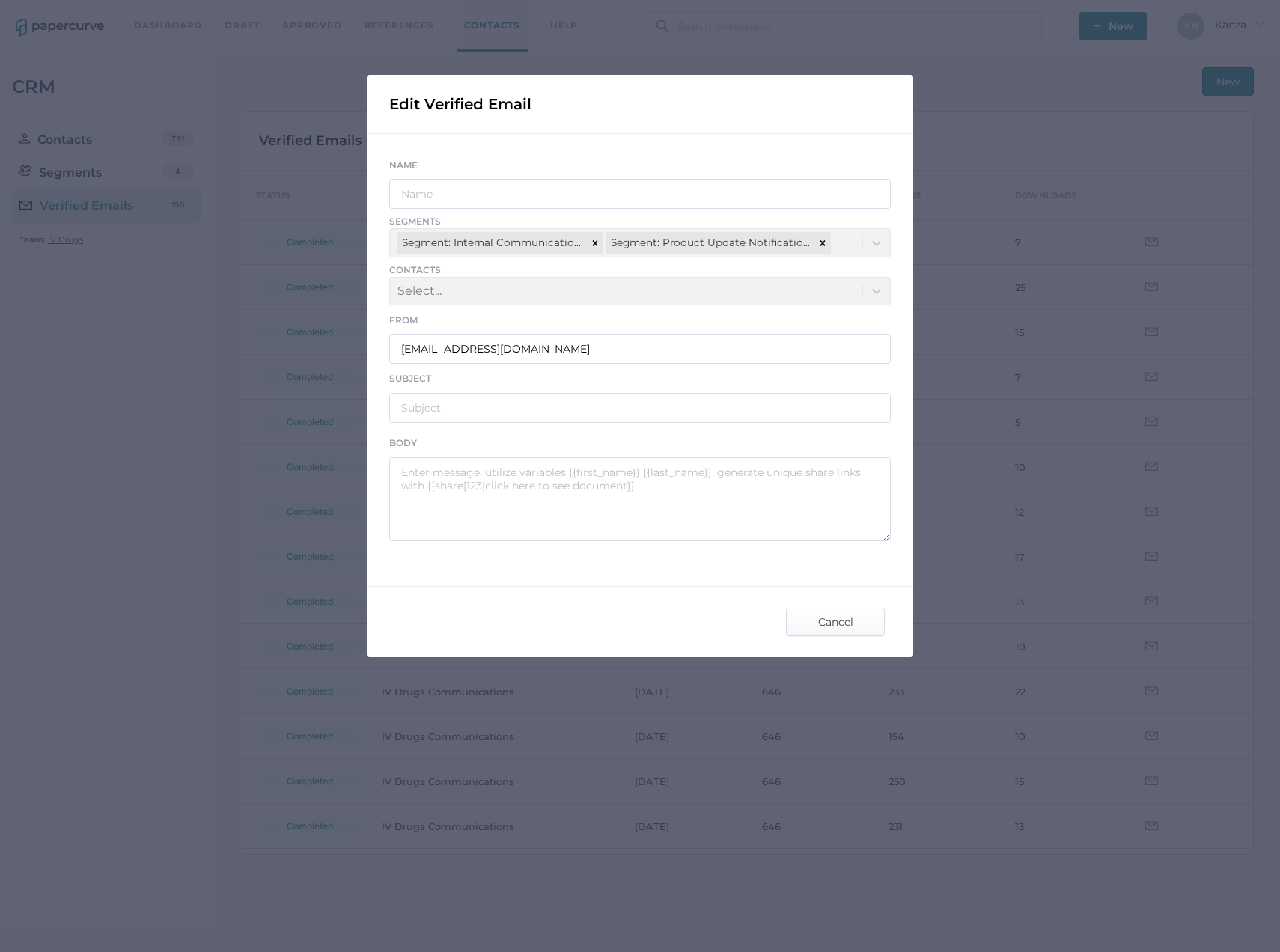
type input "IV Drugs Communications"
type input "Fresenius Kabi Product Notifications - 09.02.2025"
type textarea "Good afternoon, Please see the links below for the most recent announcements fr…"
click at [720, 570] on div "Edit Verified Email Name IV Drugs Communications Segments Segment: Internal Com…" at bounding box center [640, 366] width 547 height 583
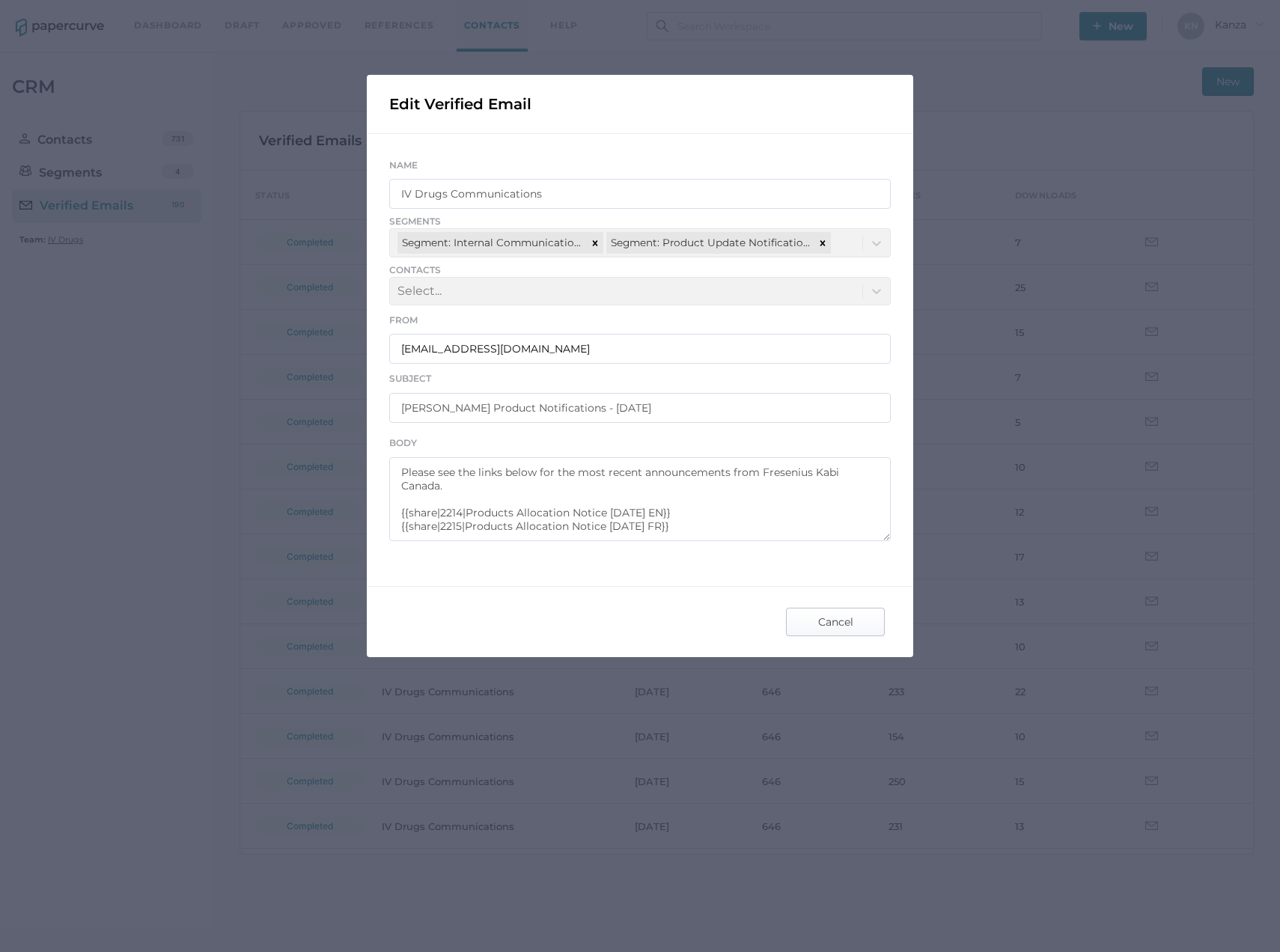
click at [800, 621] on span "Cancel" at bounding box center [835, 622] width 70 height 27
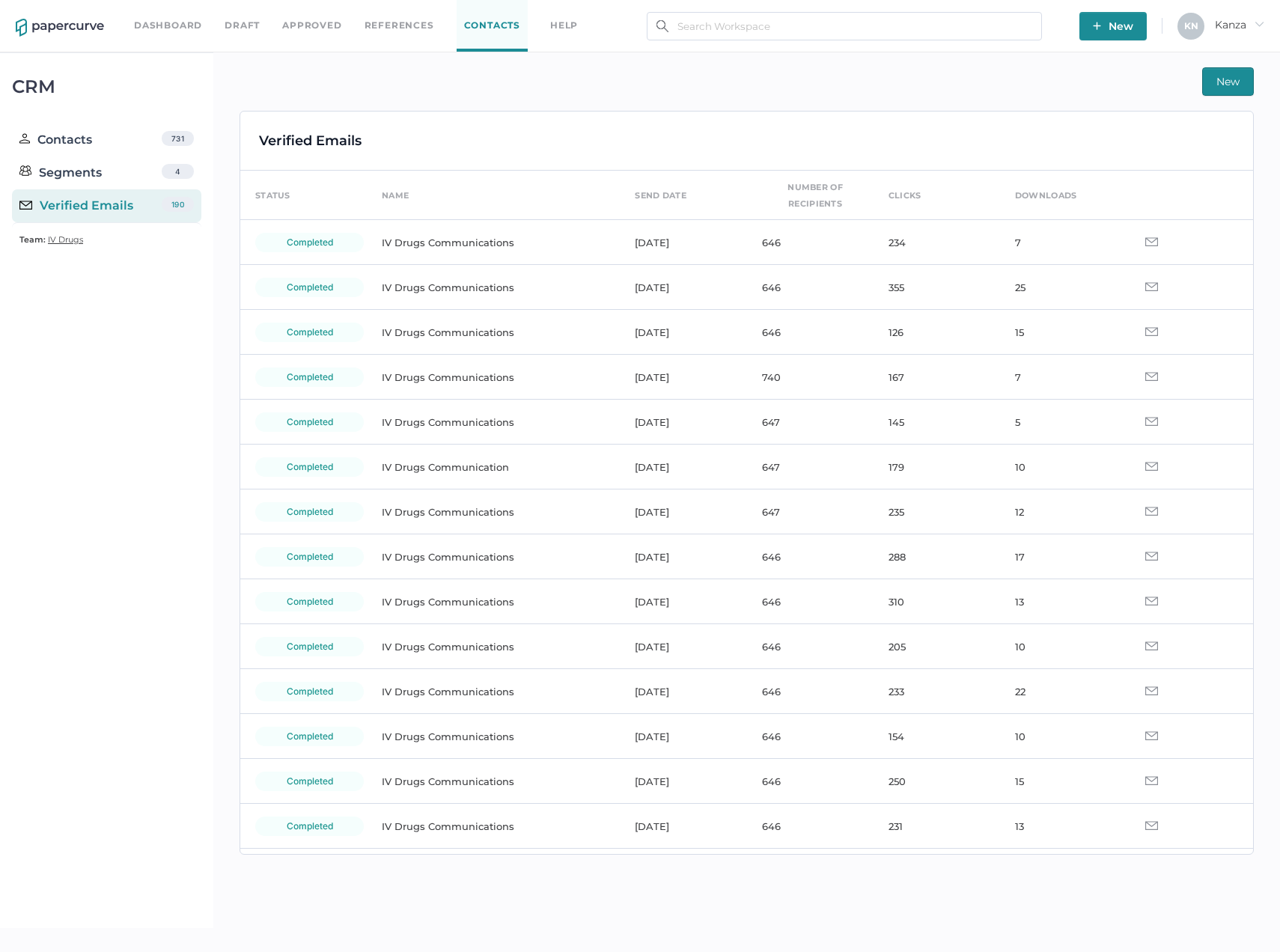
click at [1202, 77] on button "New" at bounding box center [1228, 81] width 52 height 28
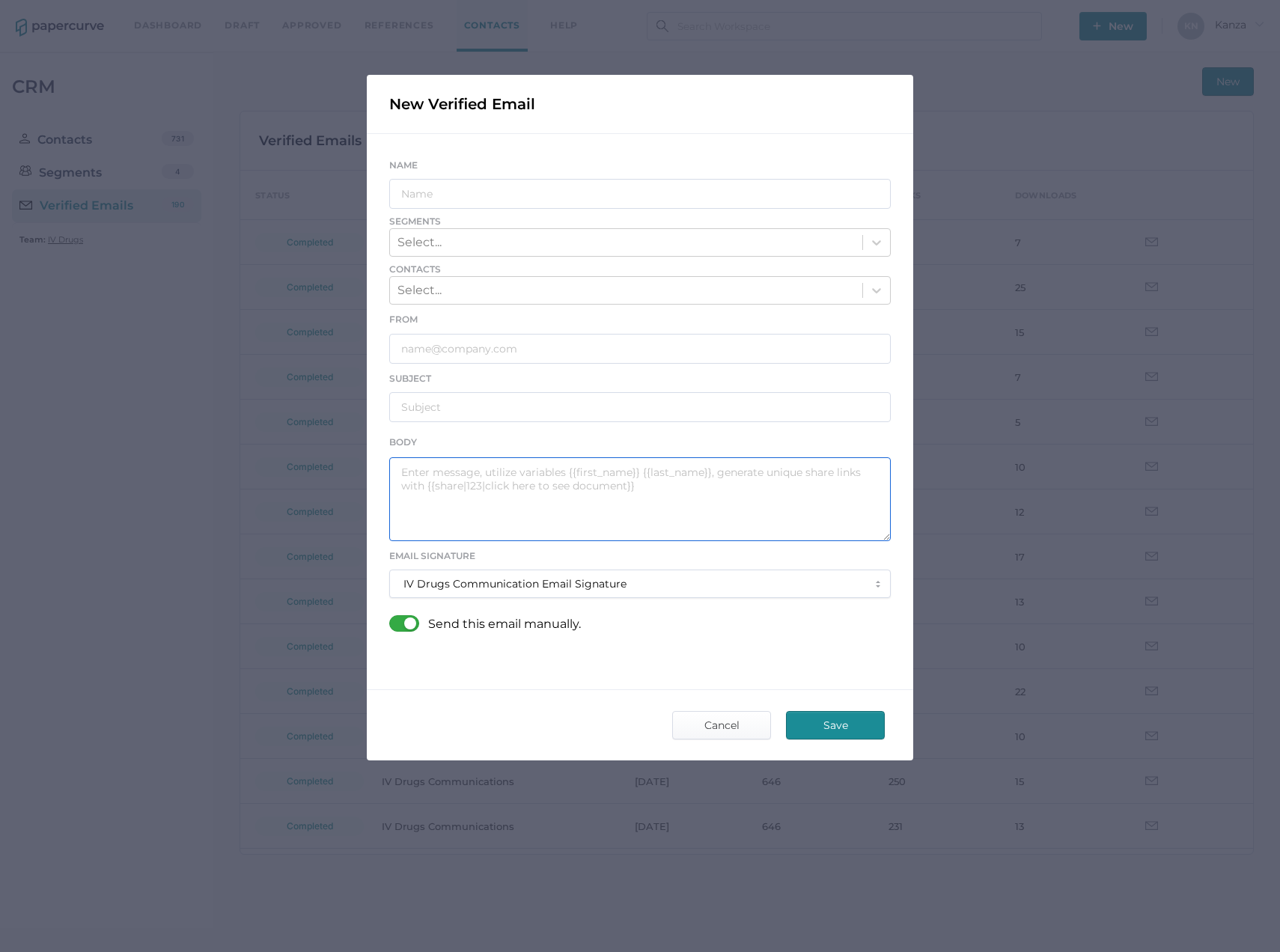
click at [507, 519] on textarea at bounding box center [640, 499] width 501 height 84
paste textarea "Good afternoon, Please see the links below for the most recent announcements fr…"
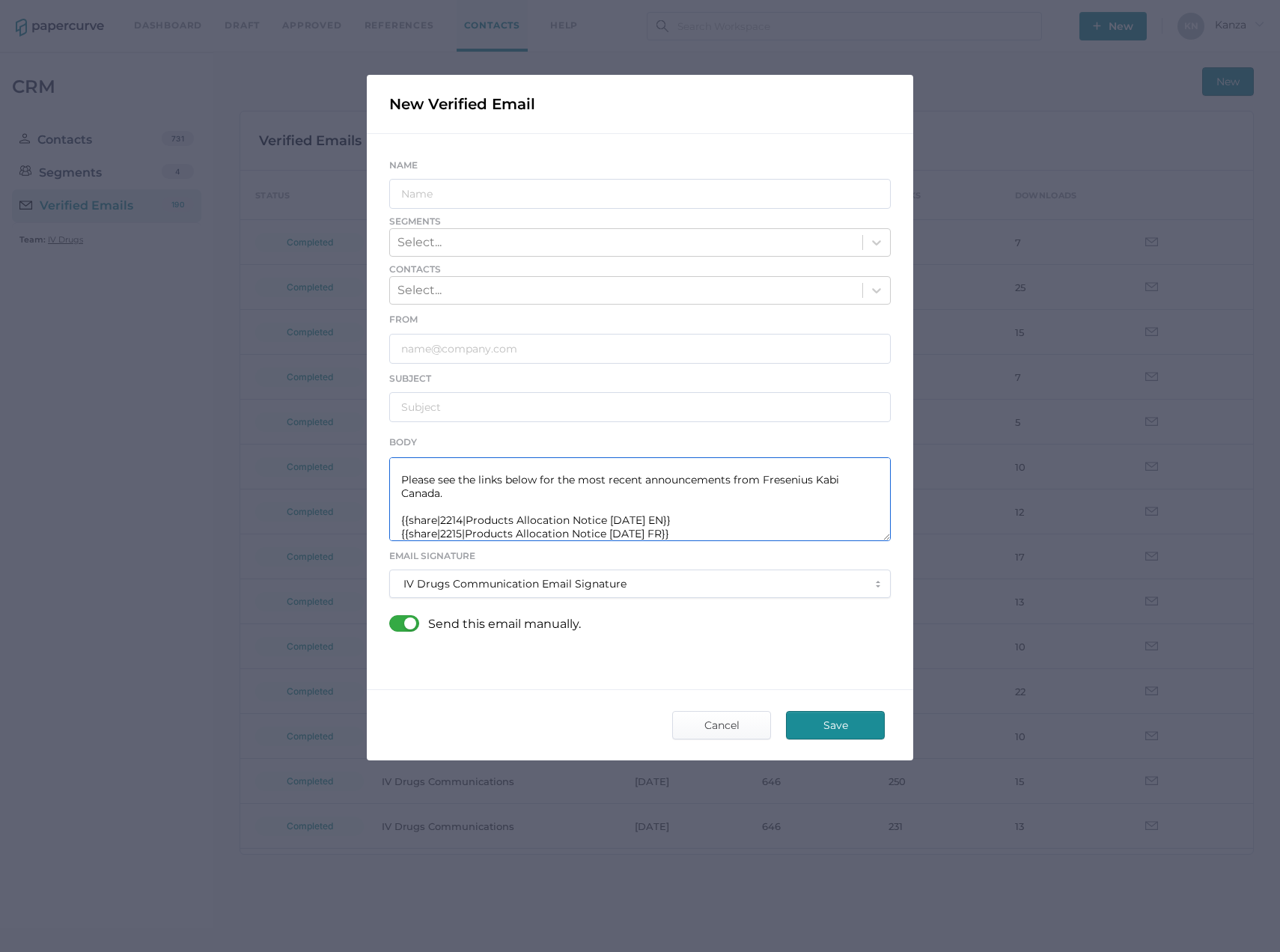
drag, startPoint x: 607, startPoint y: 520, endPoint x: 469, endPoint y: 522, distance: 138.0
click at [469, 522] on textarea "Good afternoon, Please see the links below for the most recent announcements fr…" at bounding box center [640, 499] width 501 height 84
click at [483, 522] on textarea "Good afternoon, Please see the links below for the most recent announcements fr…" at bounding box center [640, 499] width 501 height 84
drag, startPoint x: 718, startPoint y: 520, endPoint x: 465, endPoint y: 522, distance: 253.0
click at [465, 522] on textarea "Good afternoon, Please see the links below for the most recent announcements fr…" at bounding box center [640, 499] width 501 height 84
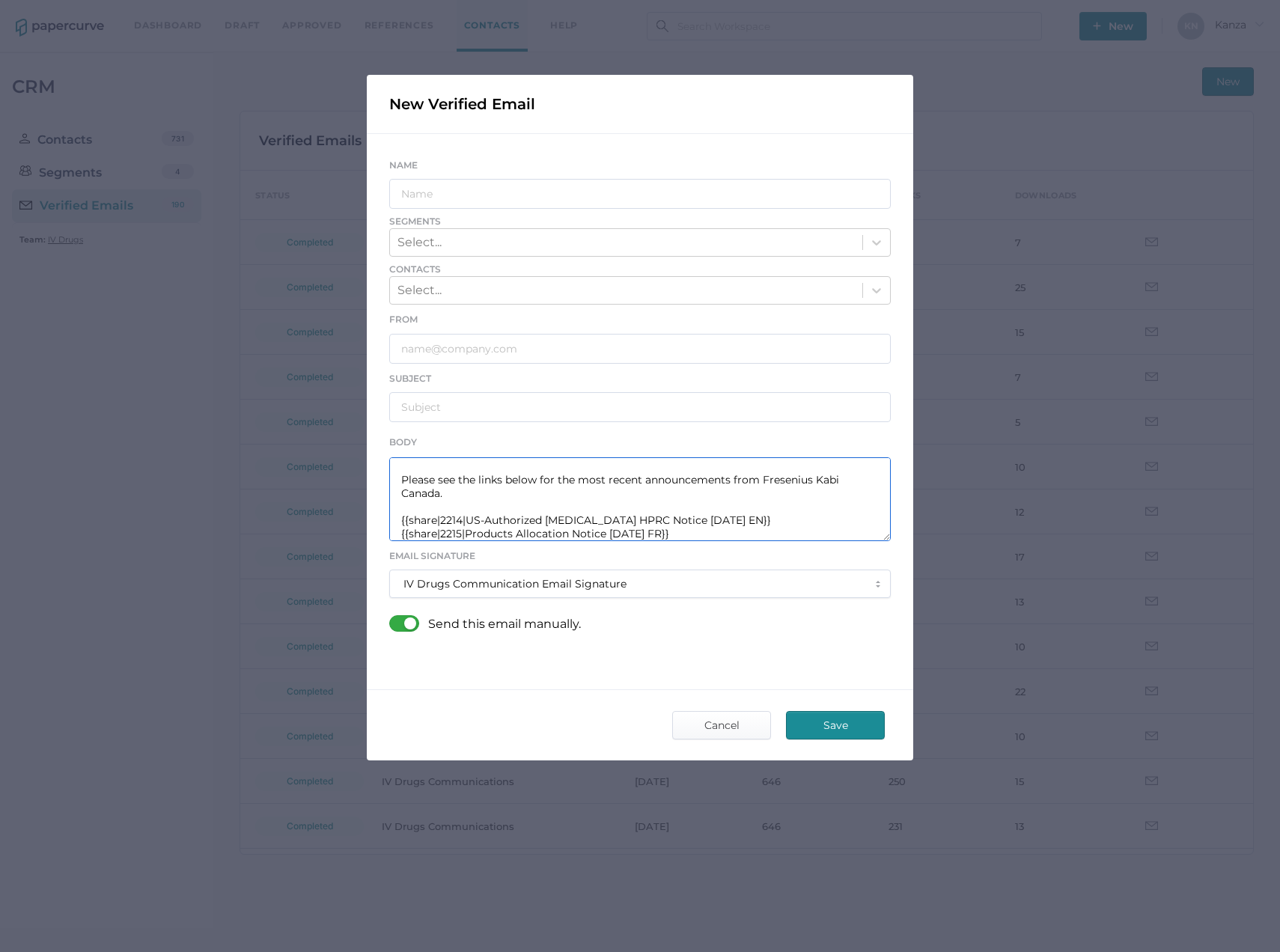
scroll to position [27, 0]
drag, startPoint x: 602, startPoint y: 532, endPoint x: 481, endPoint y: 529, distance: 121.0
click at [481, 529] on textarea "Good afternoon, Please see the links below for the most recent announcements fr…" at bounding box center [640, 499] width 501 height 84
drag, startPoint x: 661, startPoint y: 523, endPoint x: 467, endPoint y: 522, distance: 194.0
click at [467, 522] on textarea "Good afternoon, Please see the links below for the most recent announcements fr…" at bounding box center [640, 499] width 501 height 84
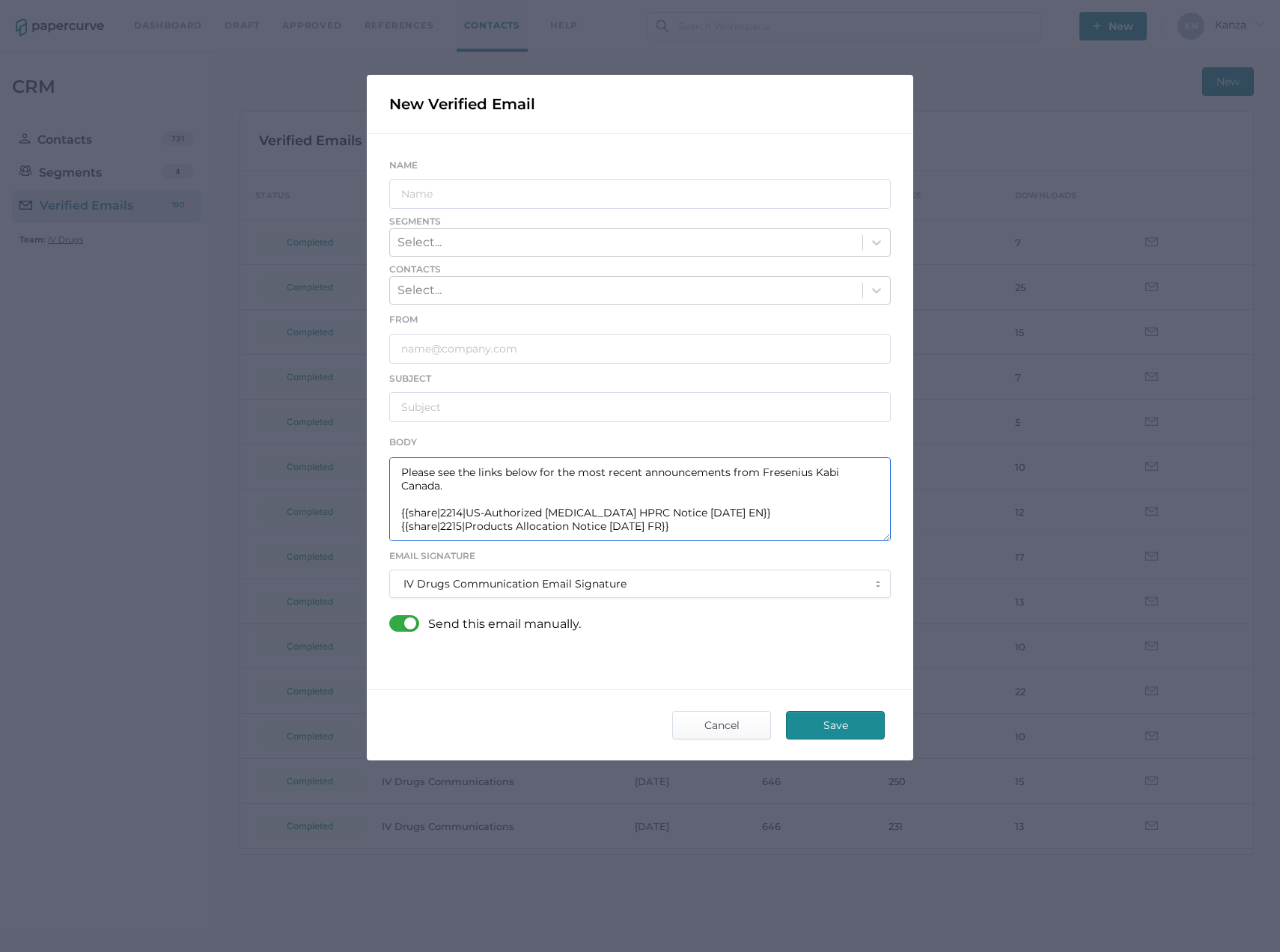
paste textarea "US-Authorized Acyclovir HPRC"
click at [455, 512] on textarea "Good afternoon, Please see the links below for the most recent announcements fr…" at bounding box center [640, 499] width 501 height 84
drag, startPoint x: 767, startPoint y: 526, endPoint x: 365, endPoint y: 512, distance: 402.2
click at [365, 512] on div "New Verified Email Name Segments Select... Contacts Select... From Subject Body…" at bounding box center [640, 476] width 1280 height 952
click at [765, 536] on textarea "Good afternoon, Please see the links below for the most recent announcements fr…" at bounding box center [640, 499] width 501 height 84
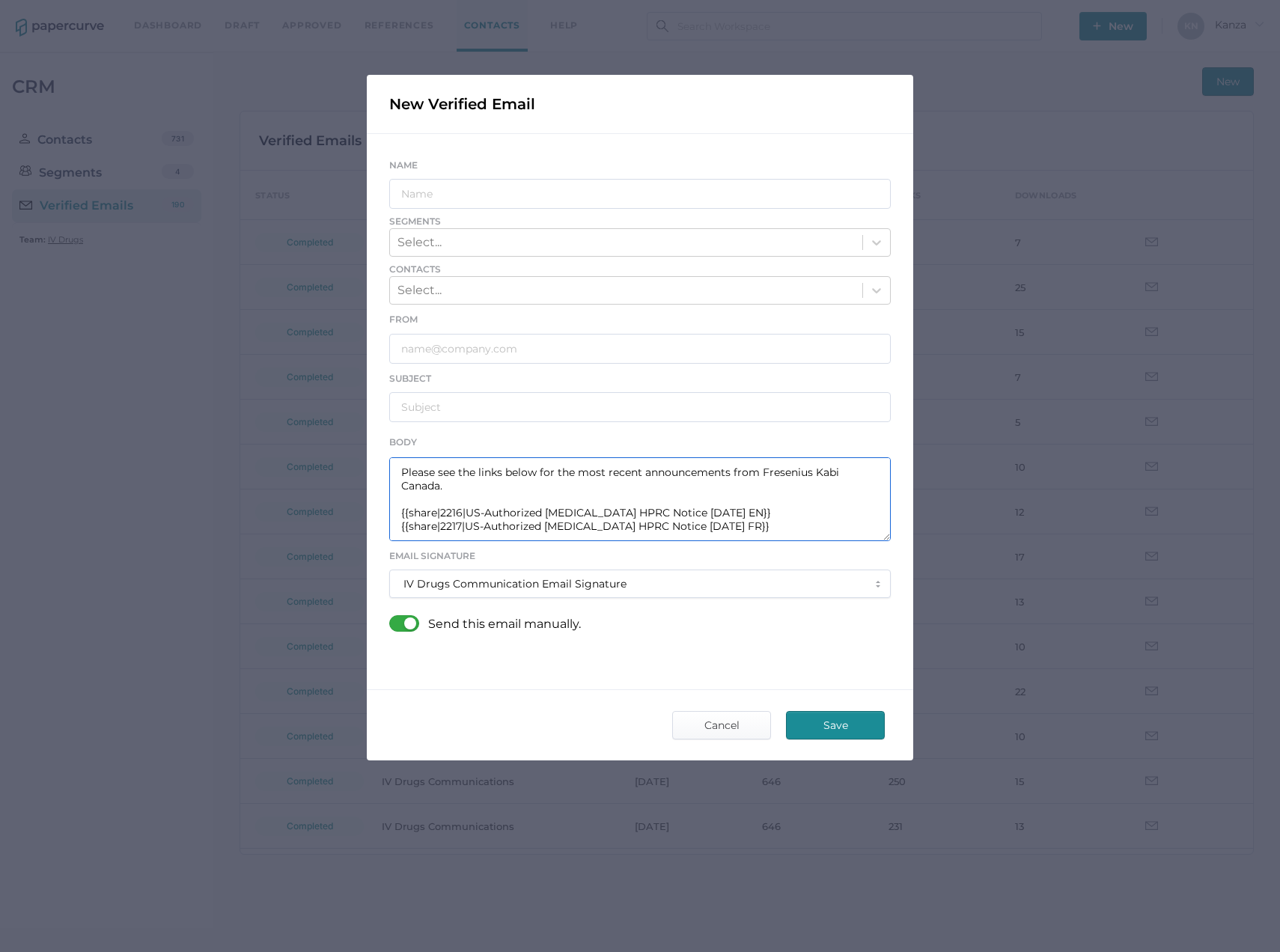
paste textarea "{{share|2216|US-Authorized Acyclovir HPRC Notice 09.02.2025 EN}} {{share|2217|U…"
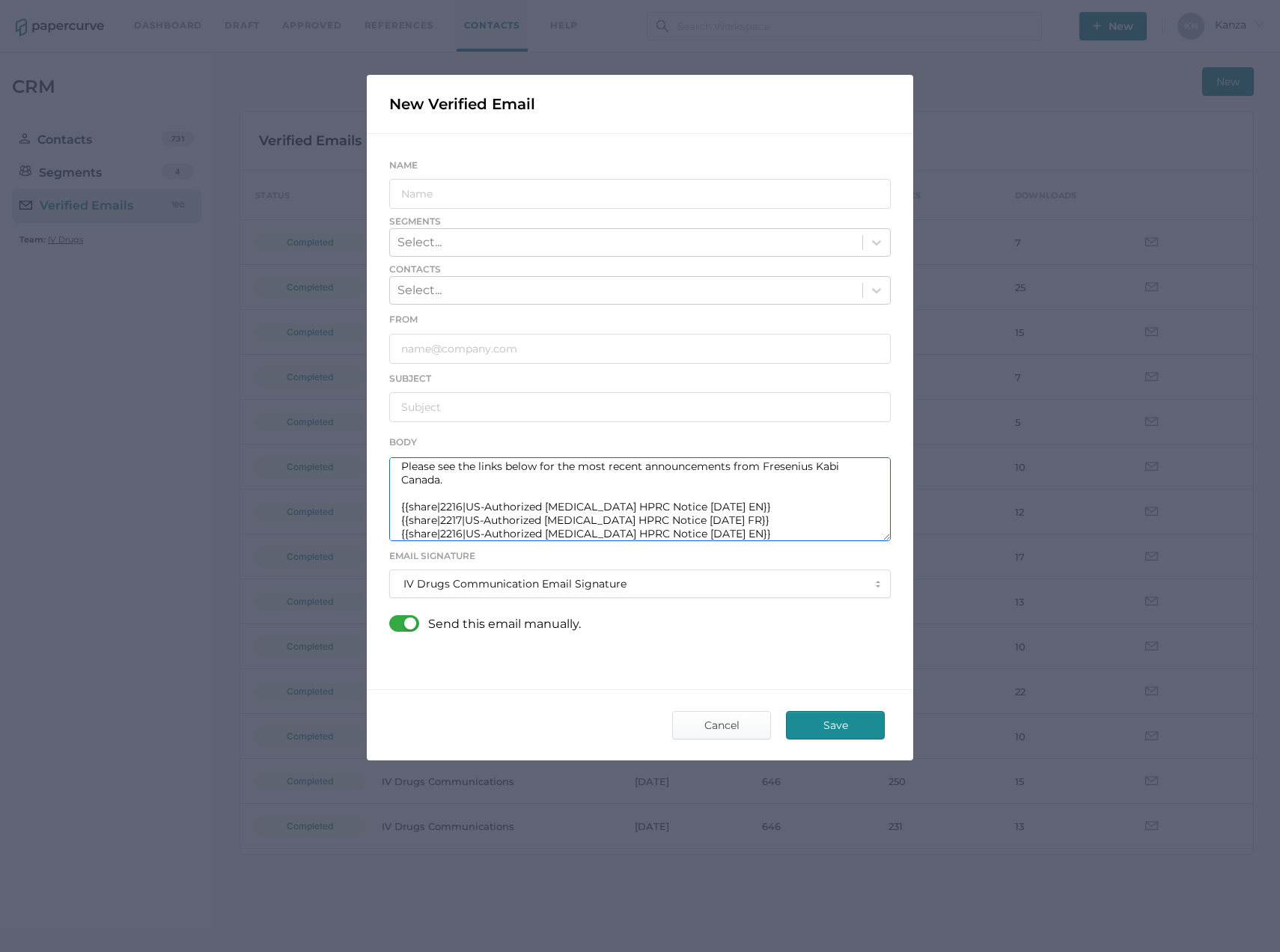
scroll to position [46, 0]
click at [462, 519] on textarea "Good afternoon, Please see the links below for the most recent announcements fr…" at bounding box center [640, 499] width 501 height 84
click at [602, 522] on textarea "Good afternoon, Please see the links below for the most recent announcements fr…" at bounding box center [640, 499] width 501 height 84
click at [713, 526] on textarea "Good afternoon, Please see the links below for the most recent announcements fr…" at bounding box center [640, 499] width 501 height 84
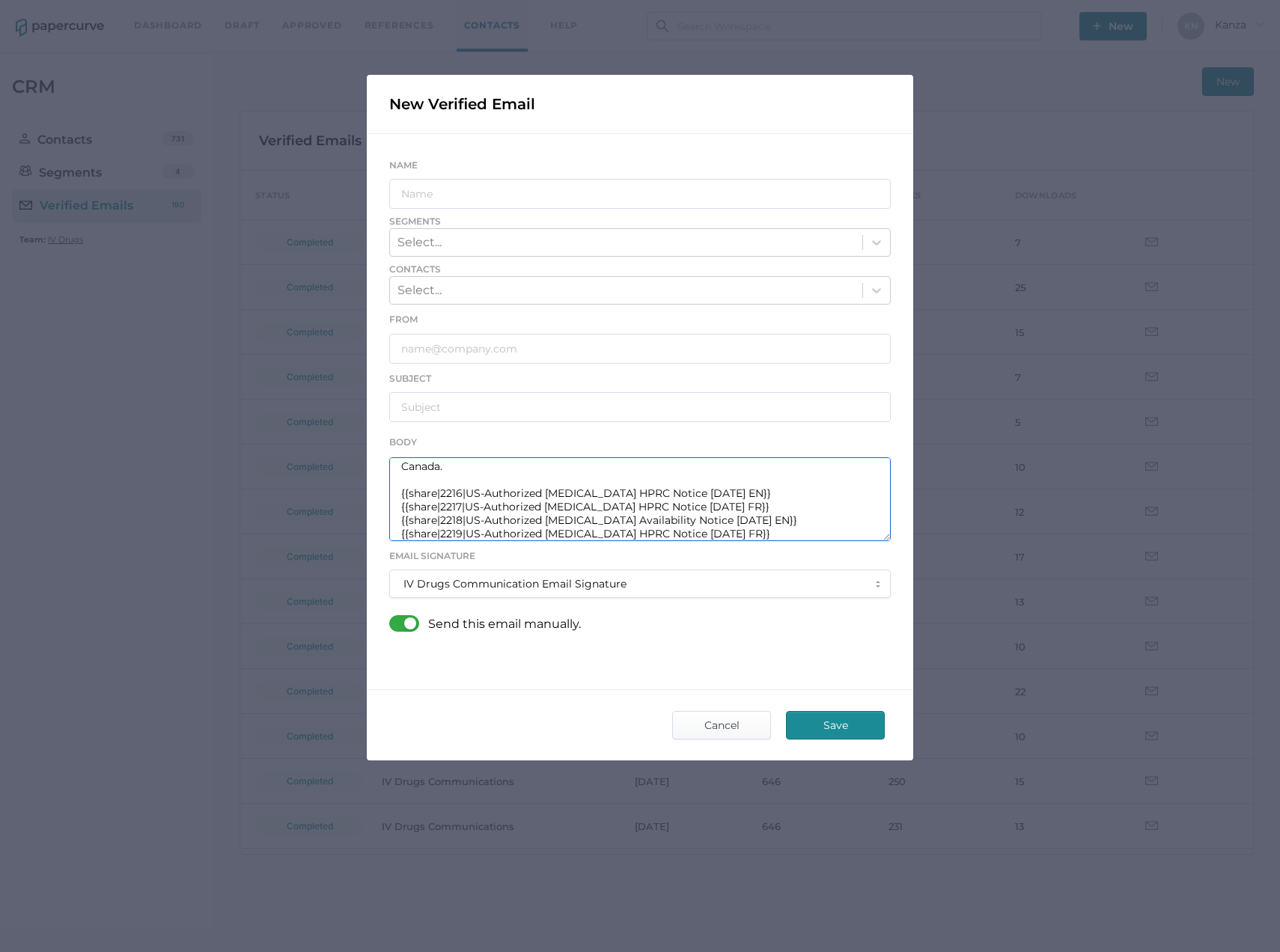
click at [686, 533] on textarea "Good afternoon, Please see the links below for the most recent announcements fr…" at bounding box center [640, 499] width 501 height 84
click at [746, 535] on textarea "Good afternoon, Please see the links below for the most recent announcements fr…" at bounding box center [640, 499] width 501 height 84
drag, startPoint x: 743, startPoint y: 522, endPoint x: 469, endPoint y: 513, distance: 274.1
click at [469, 513] on textarea "Good afternoon, Please see the links below for the most recent announcements fr…" at bounding box center [640, 499] width 501 height 84
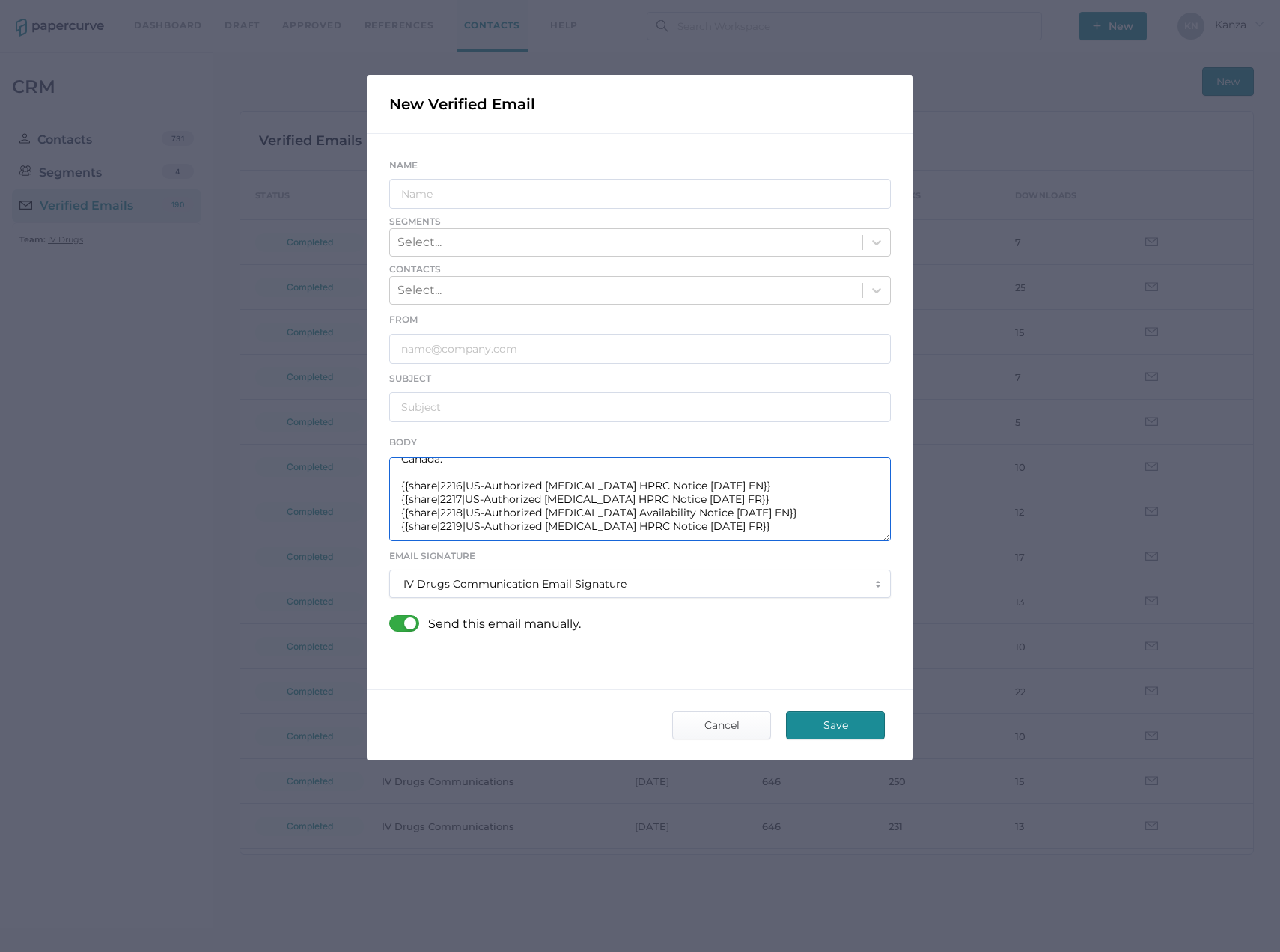
drag, startPoint x: 720, startPoint y: 532, endPoint x: 466, endPoint y: 531, distance: 254.0
click at [466, 531] on textarea "Good afternoon, Please see the links below for the most recent announcements fr…" at bounding box center [640, 499] width 501 height 84
paste textarea "Availability"
click at [791, 533] on textarea "Good afternoon, Please see the links below for the most recent announcements fr…" at bounding box center [640, 499] width 501 height 84
type textarea "Good afternoon, Please see the links below for the most recent announcements fr…"
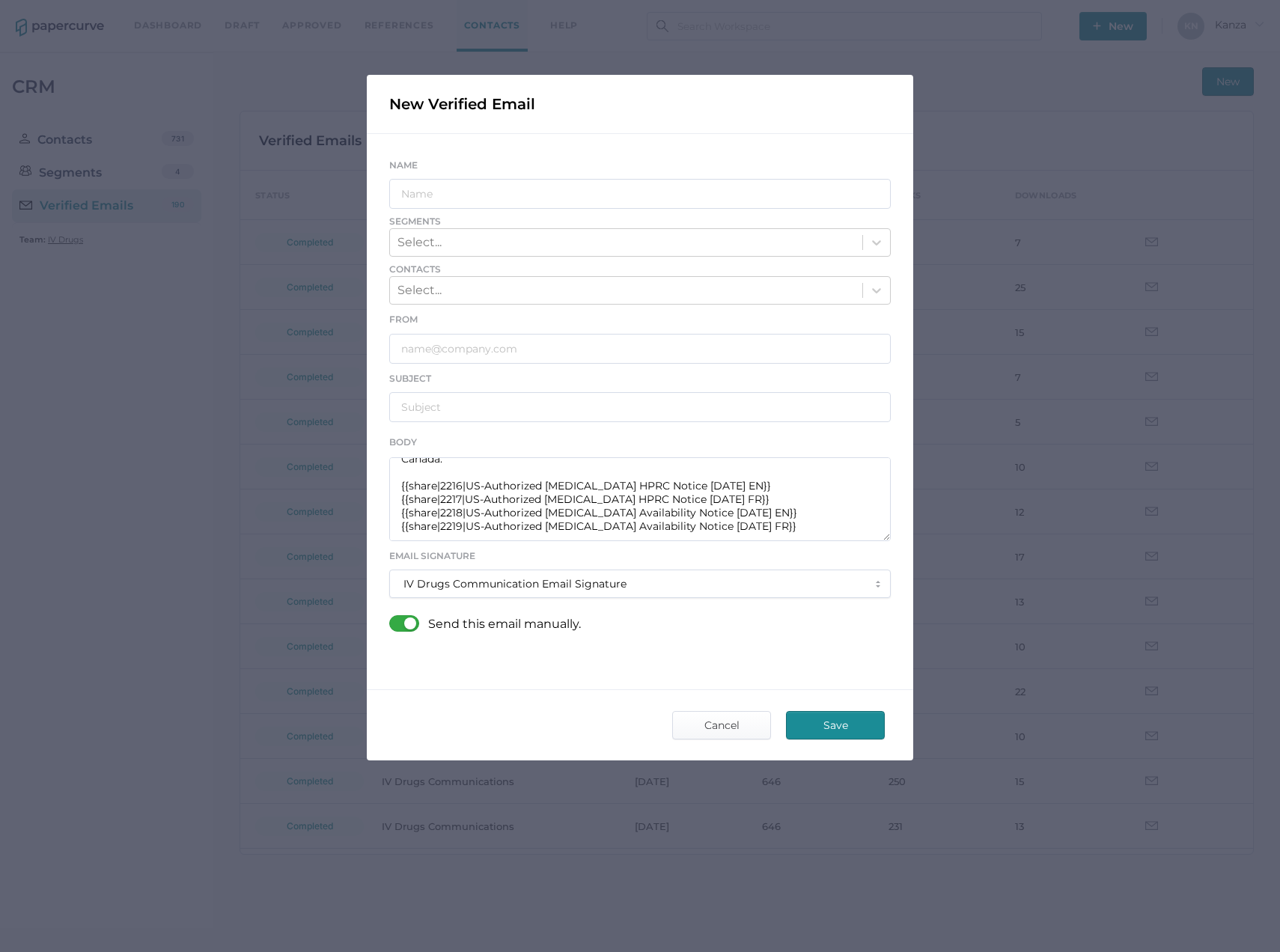
click at [409, 622] on div at bounding box center [408, 623] width 39 height 16
click at [392, 618] on input "checkbox" at bounding box center [392, 618] width 0 height 0
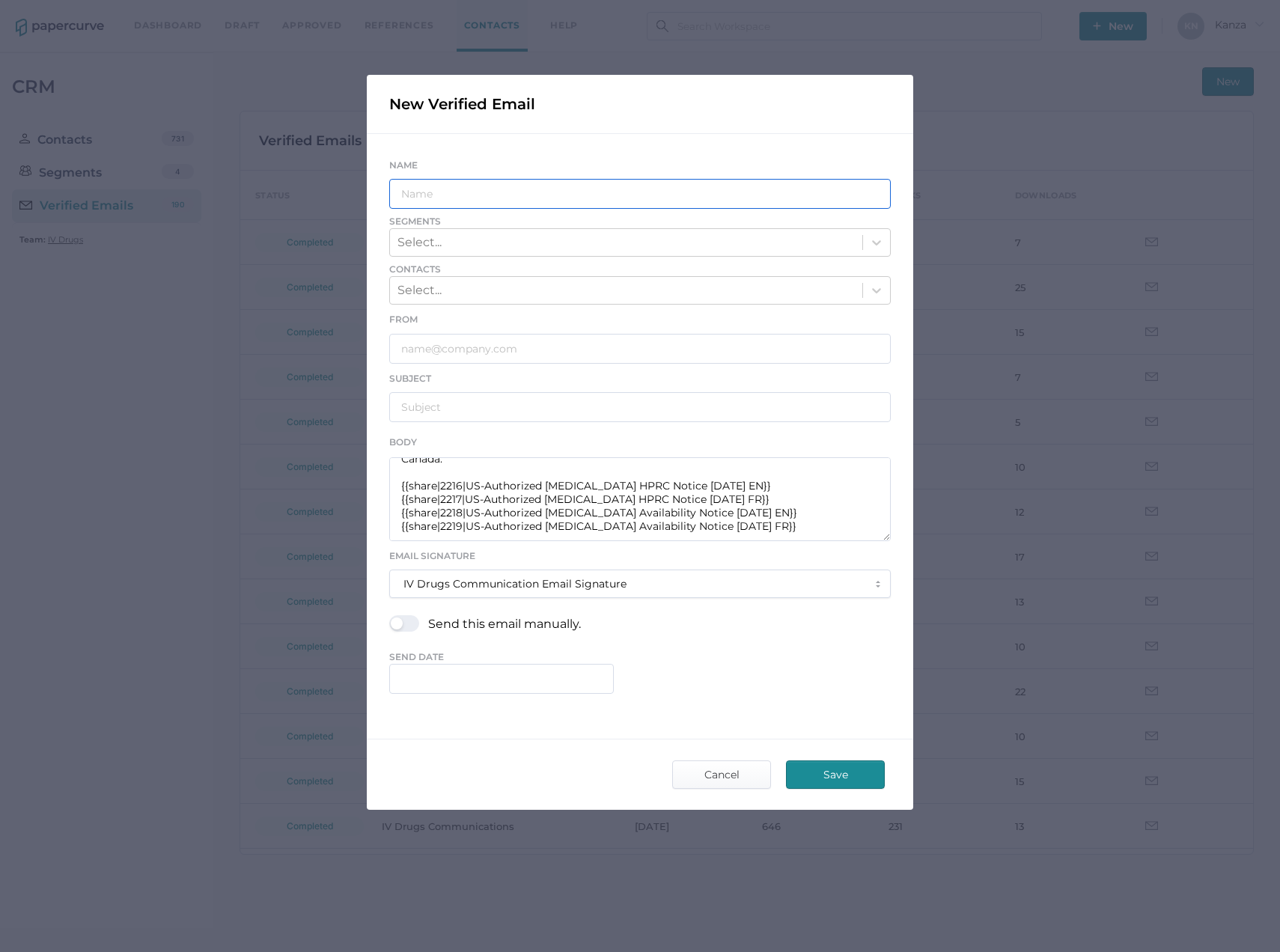
click at [465, 205] on input "text" at bounding box center [640, 194] width 501 height 30
type input "IV Drugs Communications"
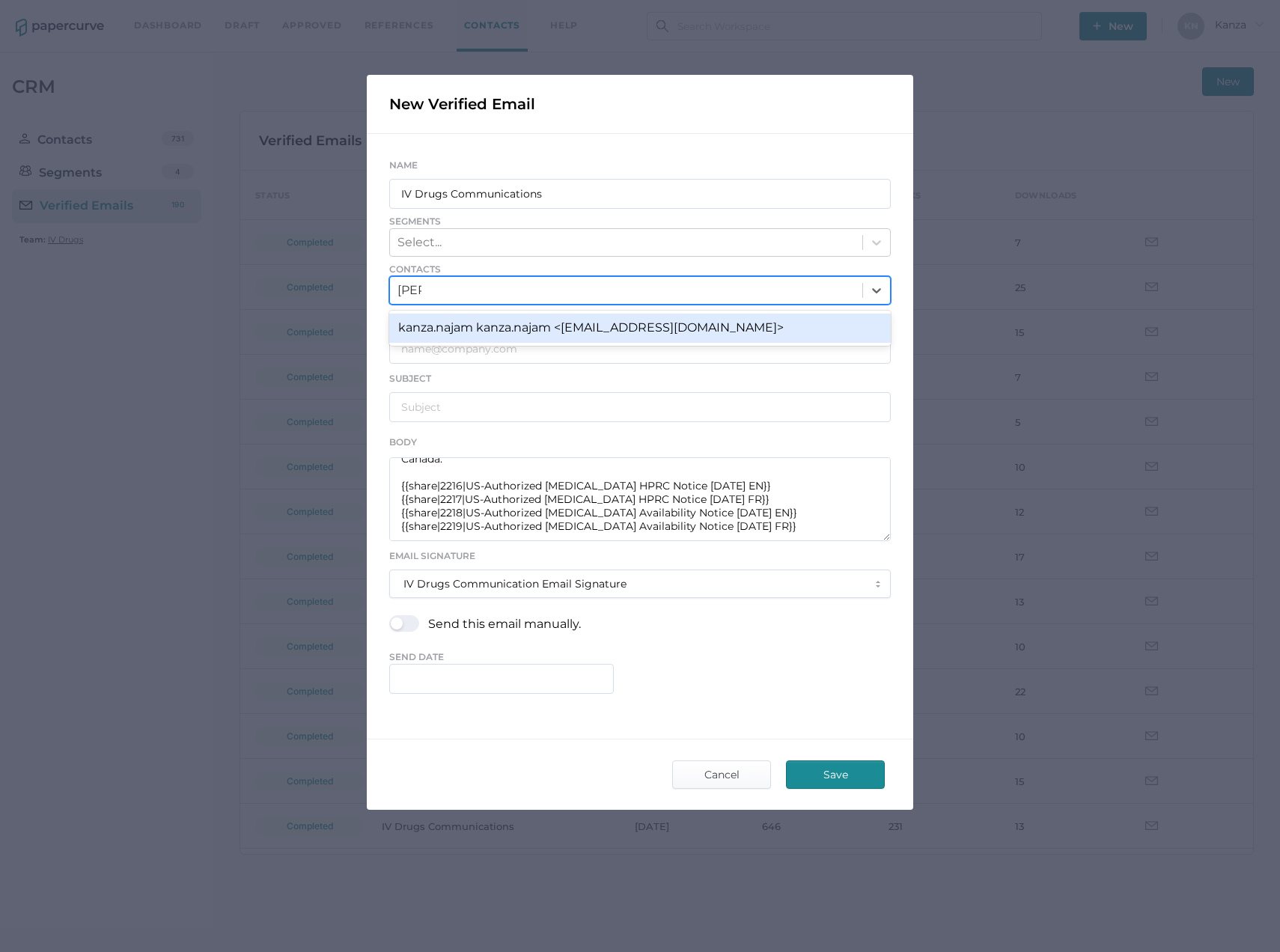
type input "kanza"
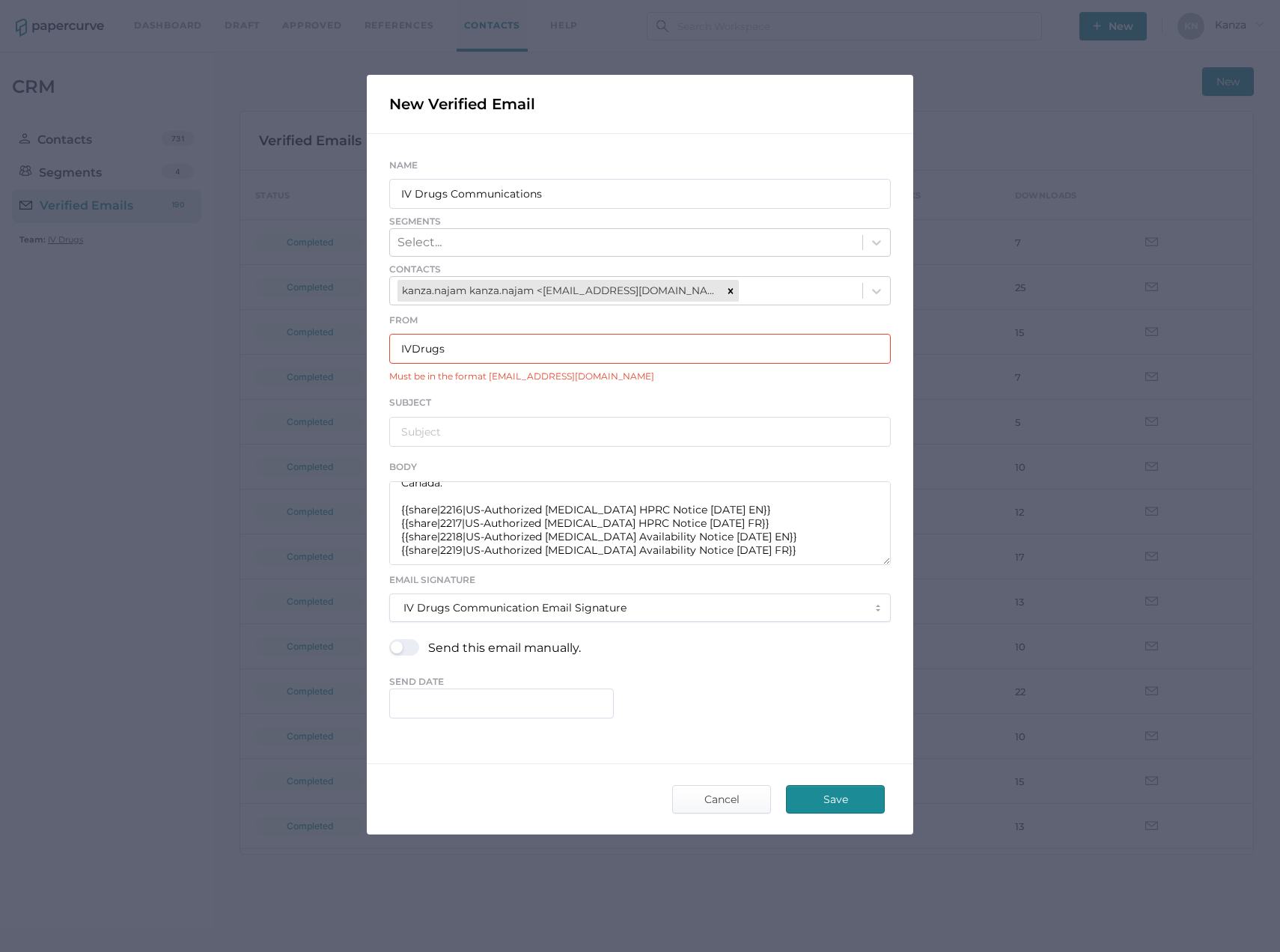
type input "IVDrugsCommunications@fresenius-kabi.com"
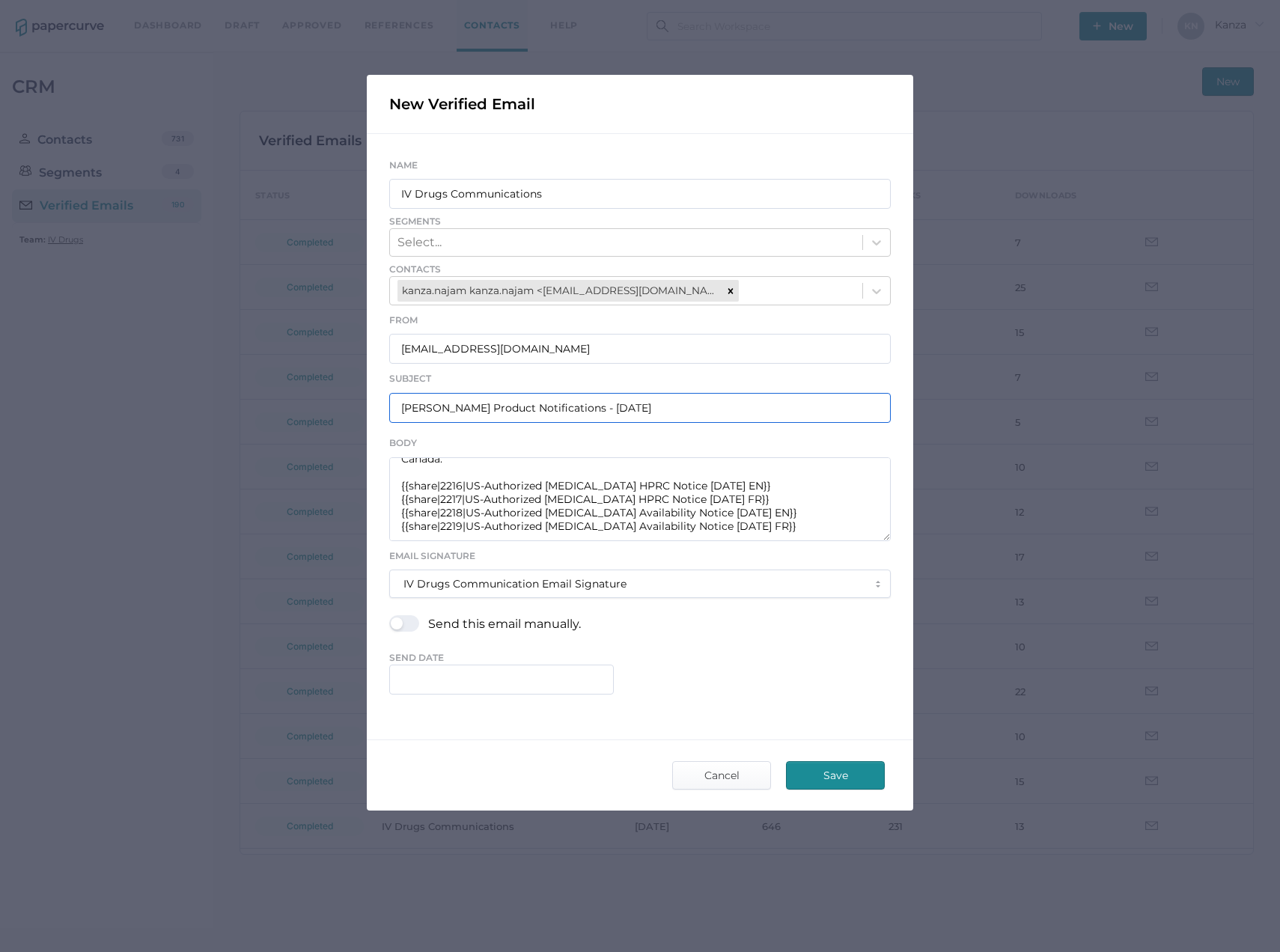
type input "Fresenius Kabi Product Notifications - 09.03.2025"
click at [454, 679] on input "text" at bounding box center [501, 679] width 225 height 30
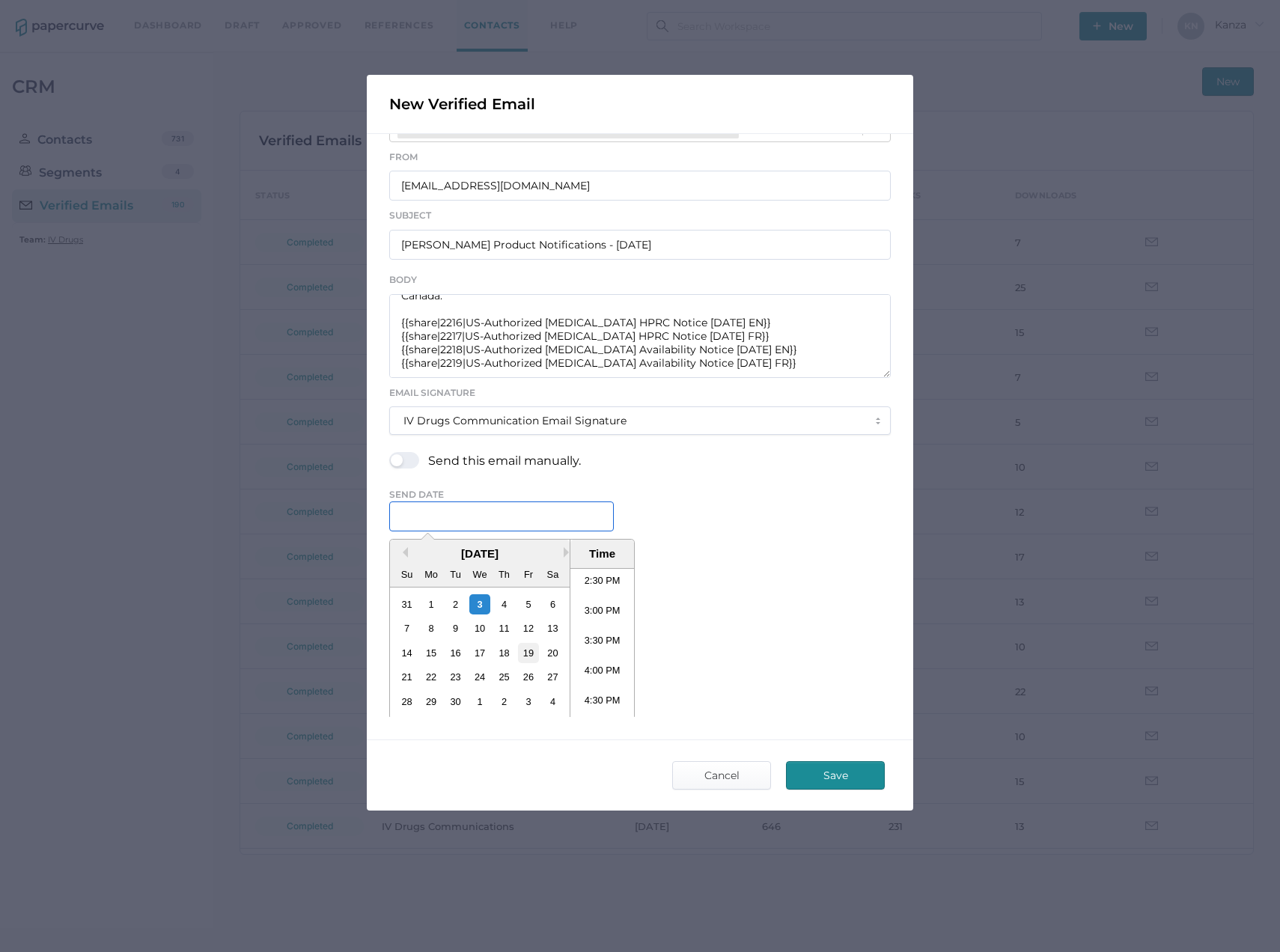
scroll to position [171, 0]
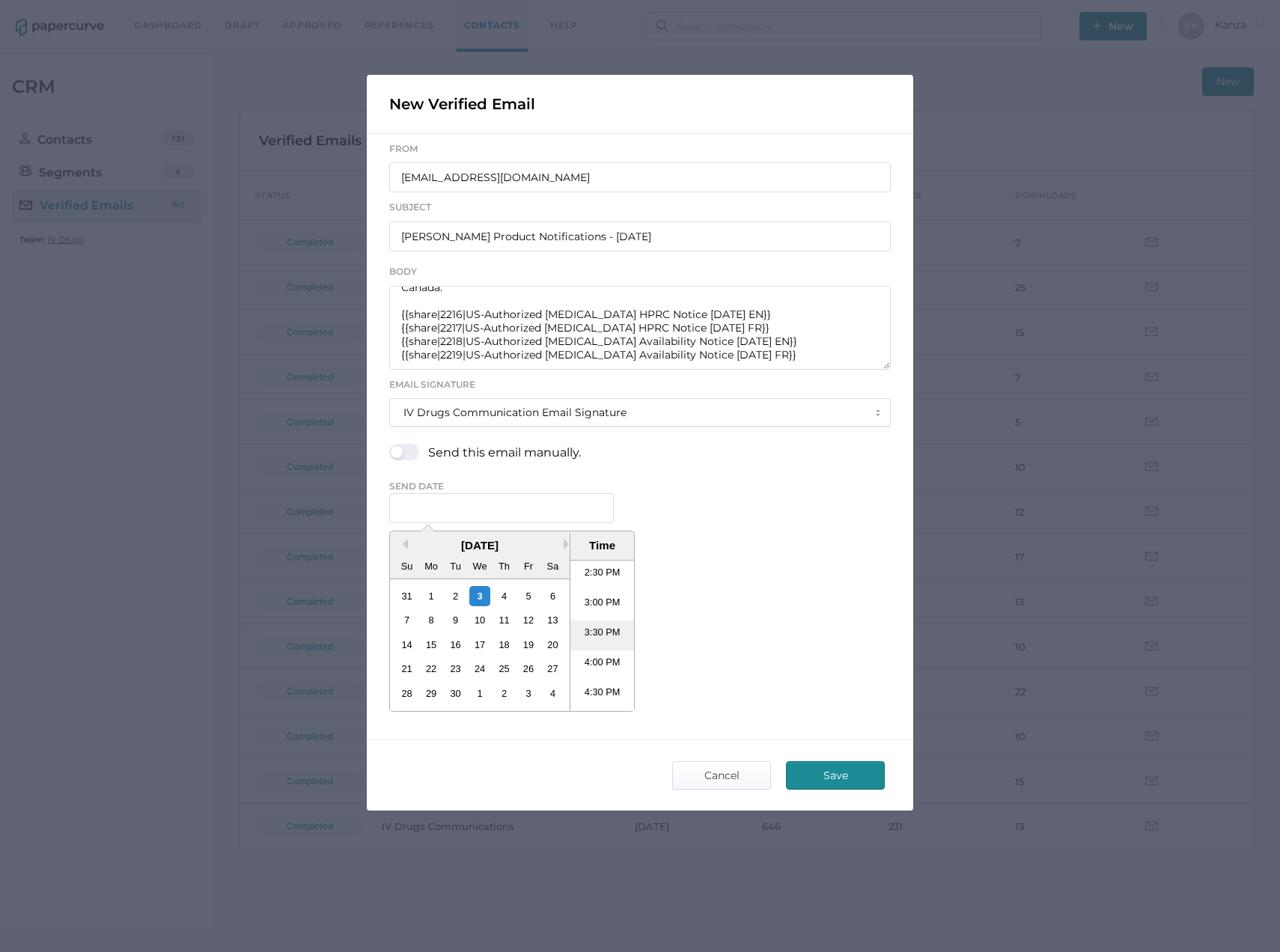
click at [602, 633] on li "3:30 PM" at bounding box center [601, 635] width 63 height 30
type input "September 3, 2025 3:30 PM"
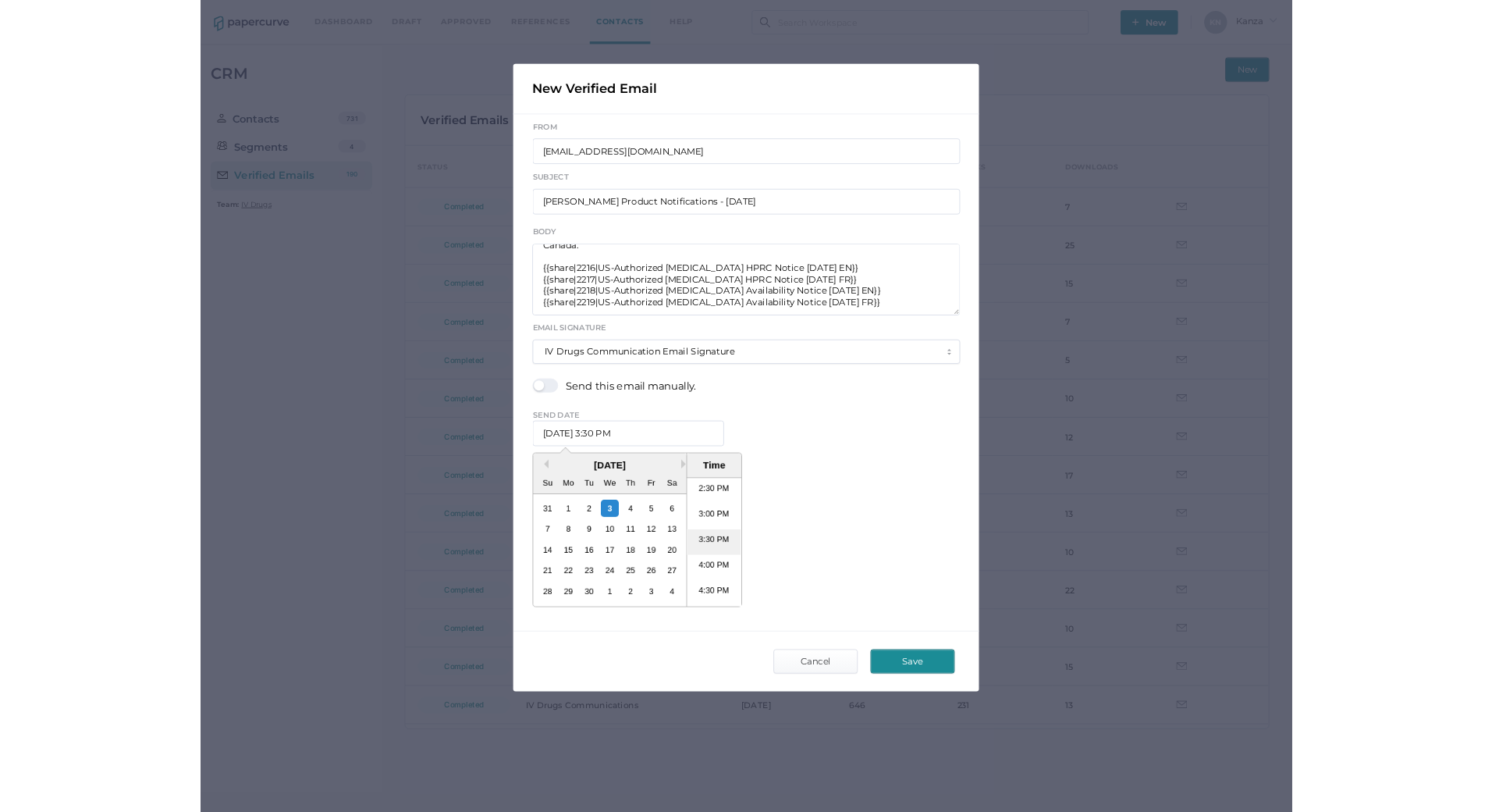
scroll to position [0, 0]
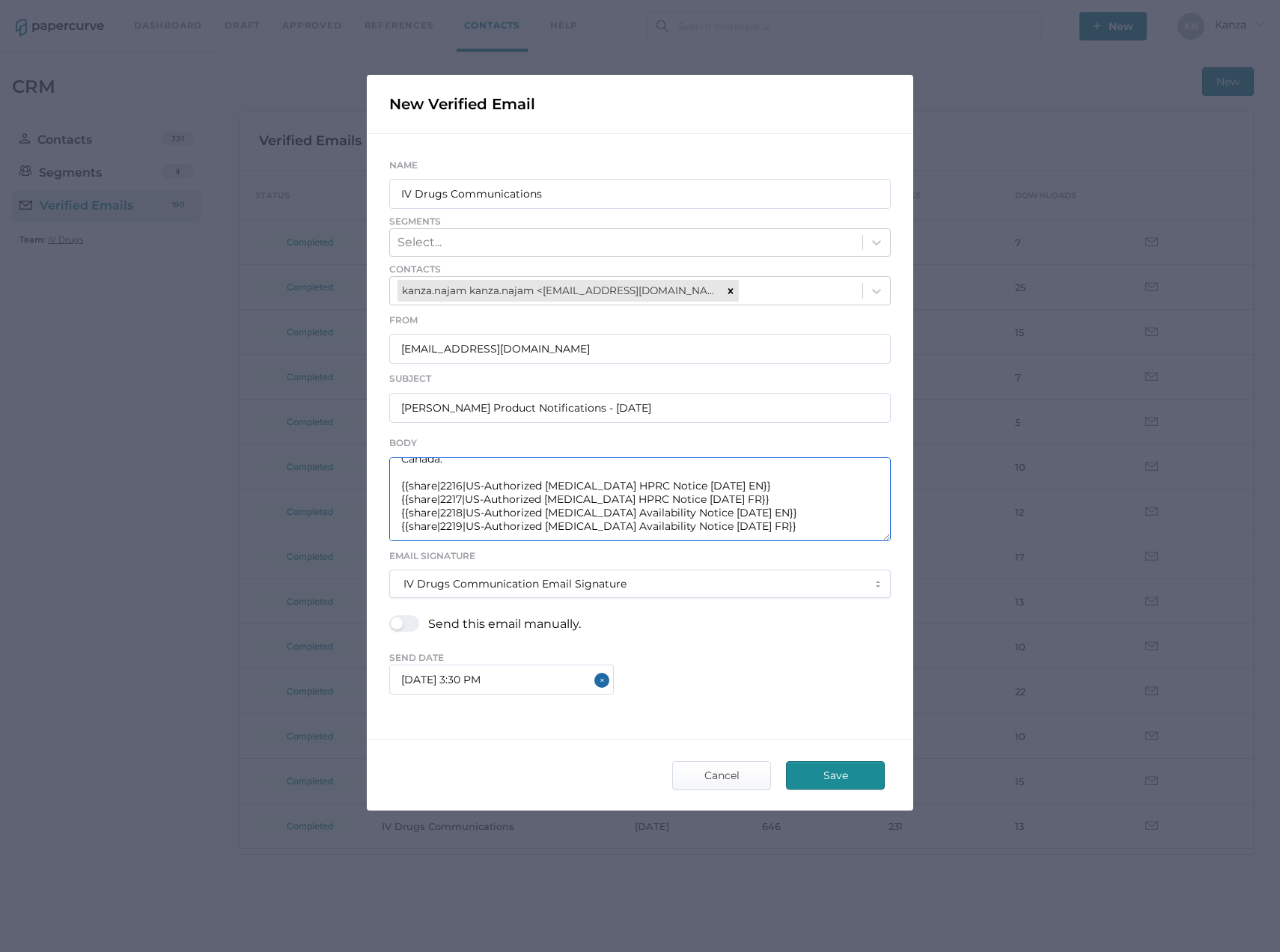
drag, startPoint x: 777, startPoint y: 526, endPoint x: 390, endPoint y: 528, distance: 387.0
click at [390, 528] on textarea "Good afternoon, Please see the links below for the most recent announcements fr…" at bounding box center [640, 499] width 501 height 84
click at [821, 526] on textarea "Good afternoon, Please see the links below for the most recent announcements fr…" at bounding box center [640, 499] width 501 height 84
click at [858, 774] on span "Save" at bounding box center [835, 776] width 70 height 27
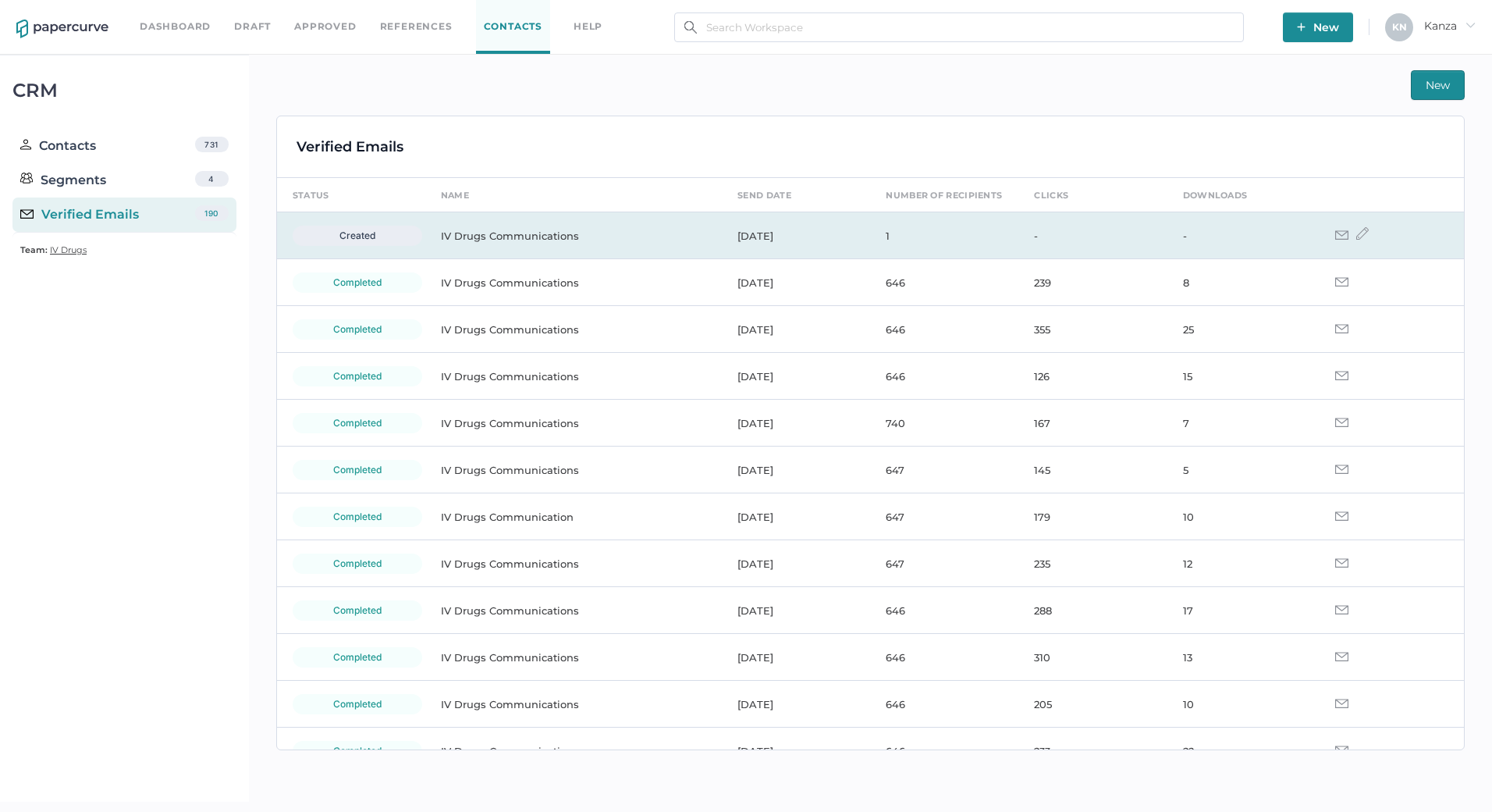
click at [595, 238] on td "IV Drugs Communications" at bounding box center [573, 236] width 296 height 47
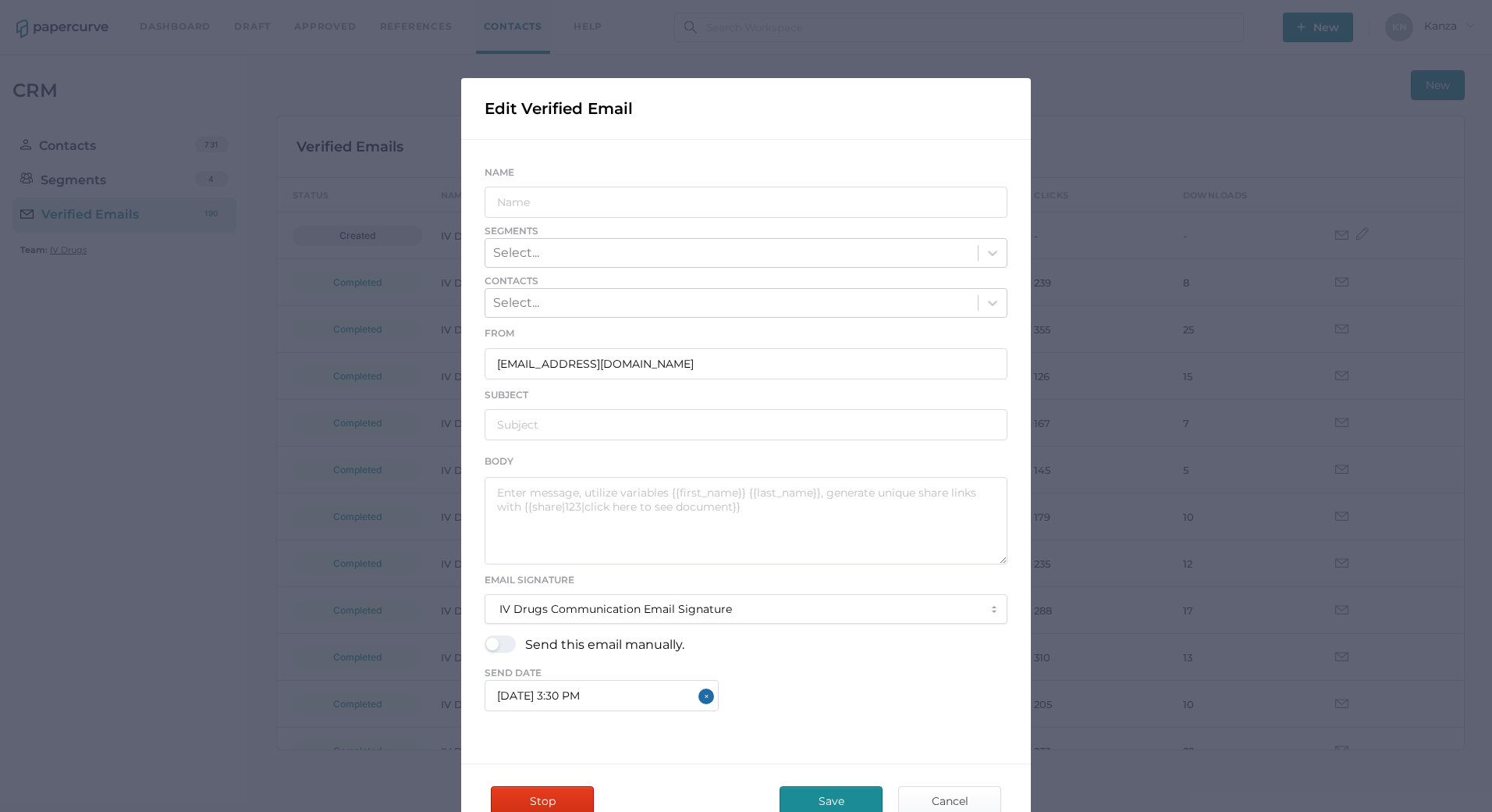
type input "IV Drugs Communications"
type input "Fresenius Kabi Product Notifications - 09.03.2025"
type textarea "Good afternoon, Please see the links below for the most recent announcements fr…"
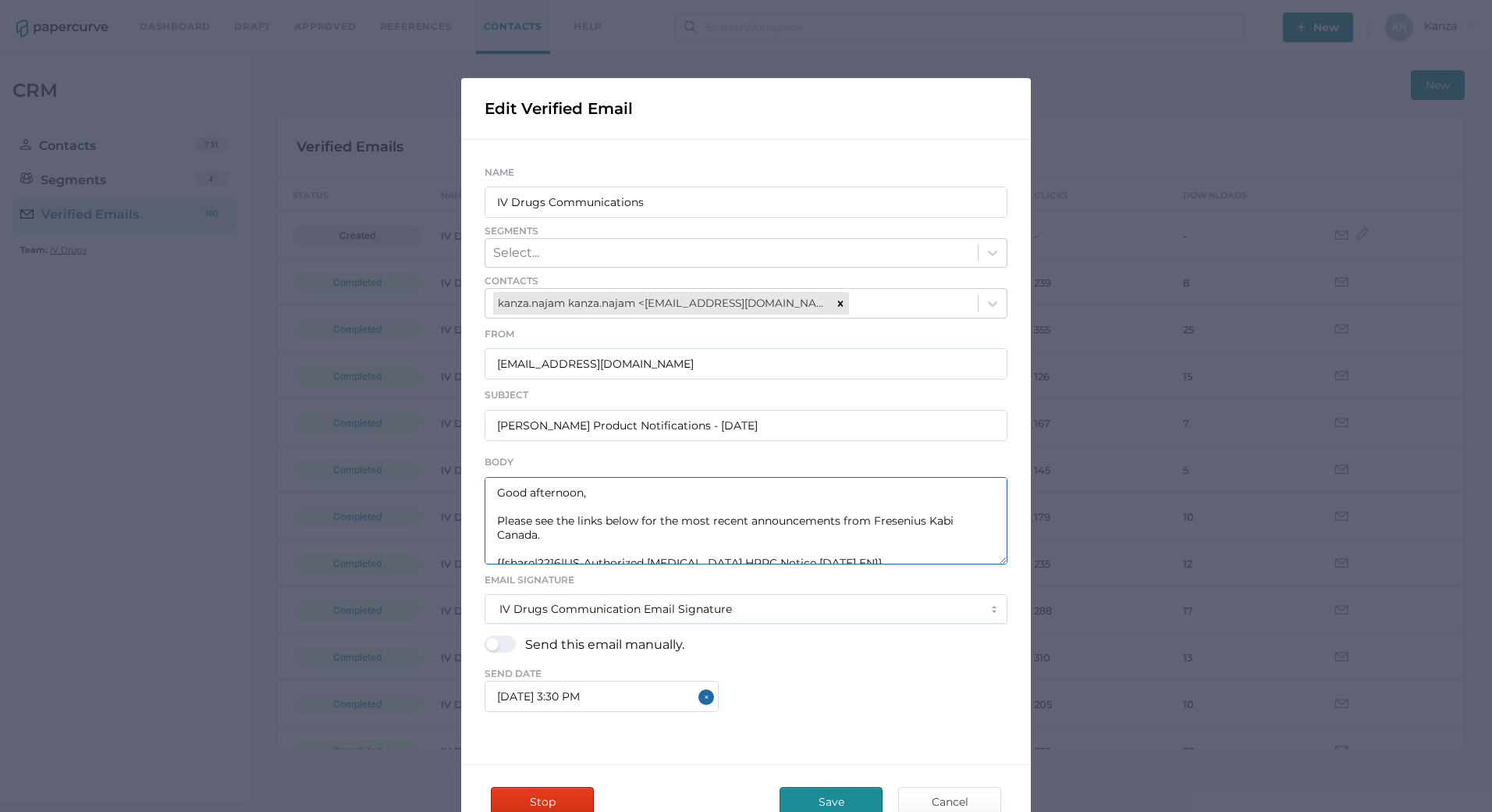
scroll to position [56, 0]
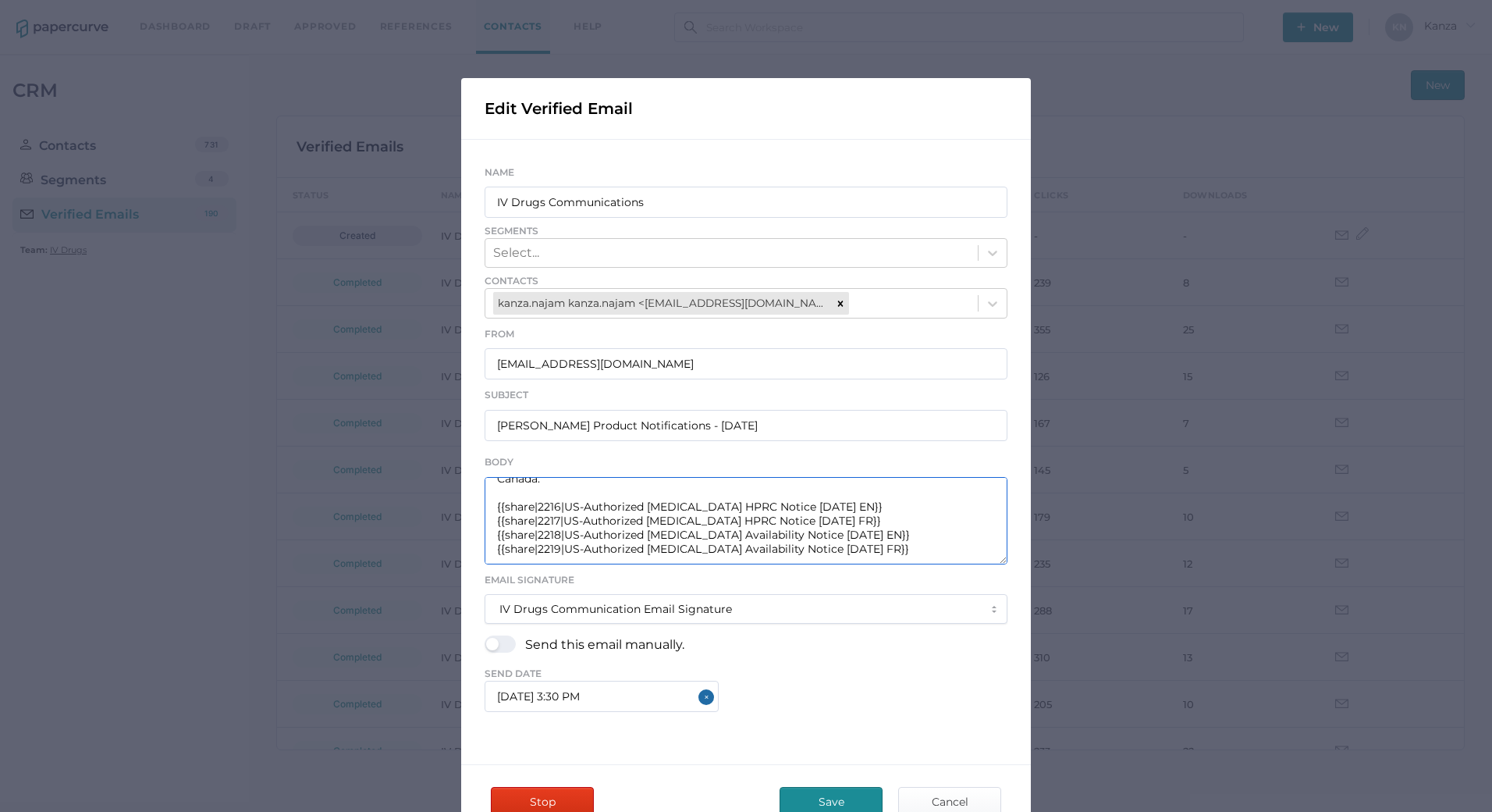
drag, startPoint x: 495, startPoint y: 494, endPoint x: 899, endPoint y: 579, distance: 412.8
click at [899, 579] on div "Name IV Drugs Communications Segments Select... Contacts kanza.najam kanza.naja…" at bounding box center [746, 437] width 523 height 549
click at [937, 799] on span "Cancel" at bounding box center [950, 801] width 73 height 29
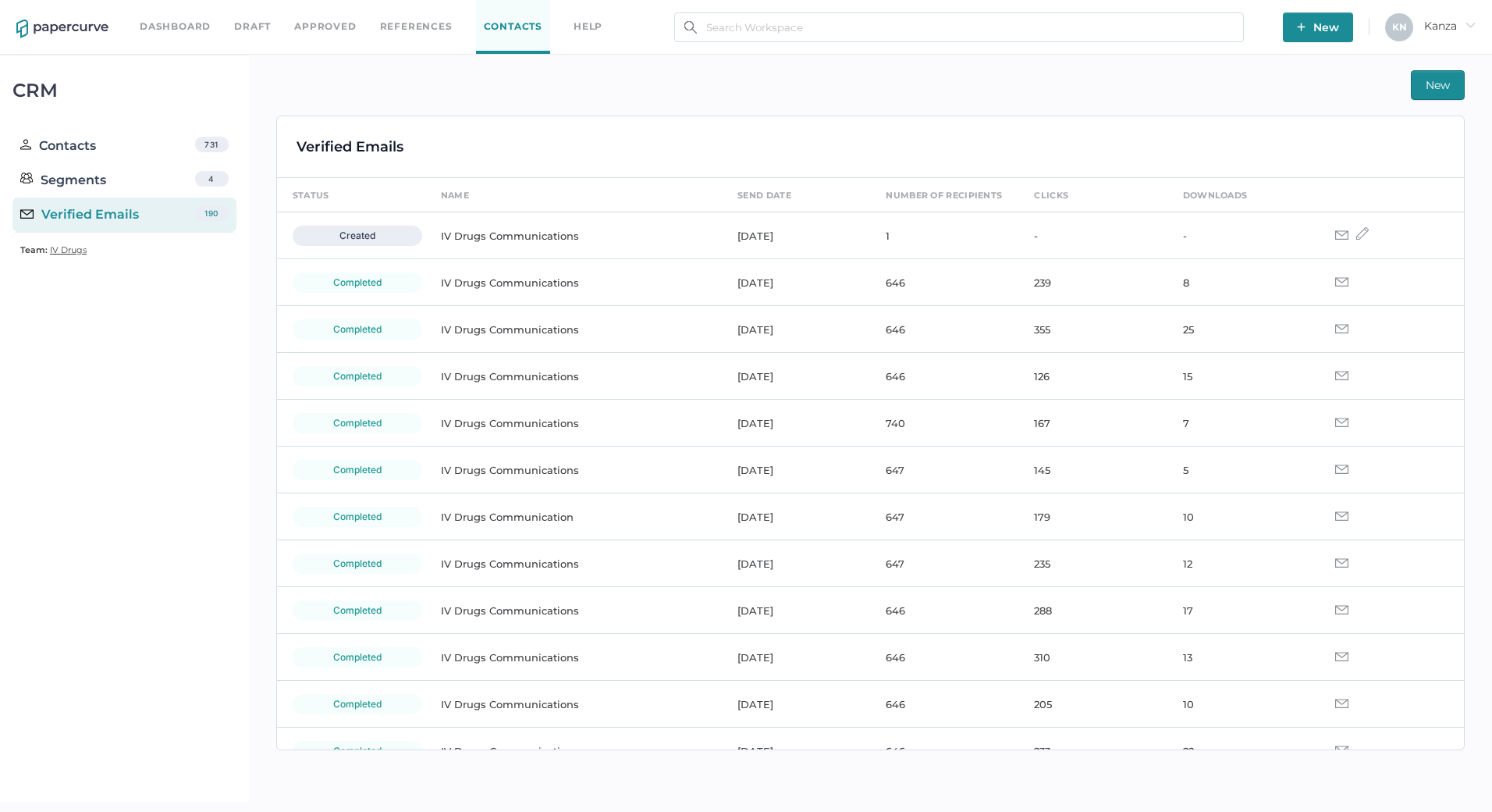
click at [1334, 82] on button "New" at bounding box center [1438, 85] width 54 height 29
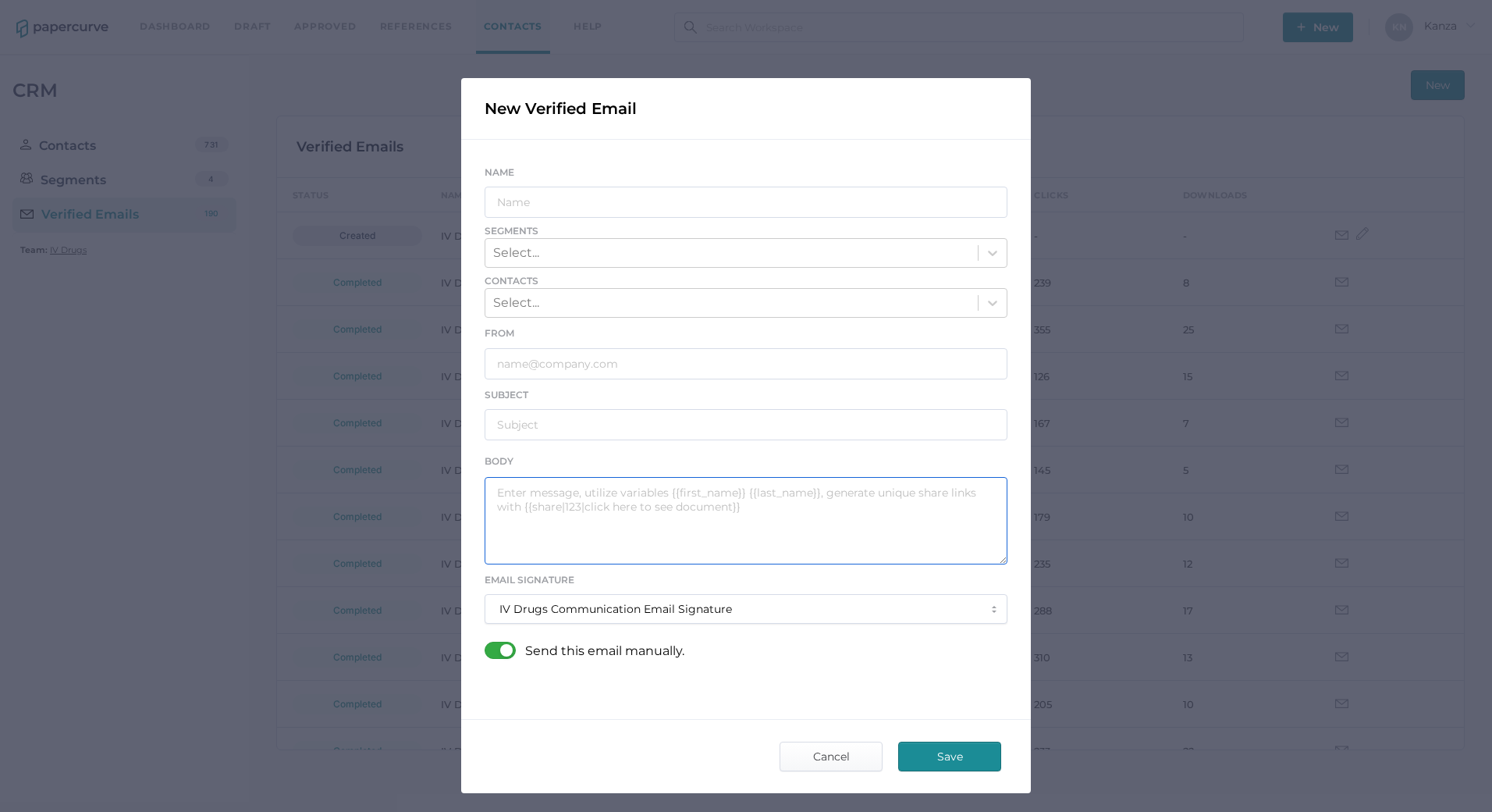
click at [720, 498] on textarea at bounding box center [746, 520] width 523 height 87
paste textarea "Good afternoon, Please see the links below for the most recent announcements fr…"
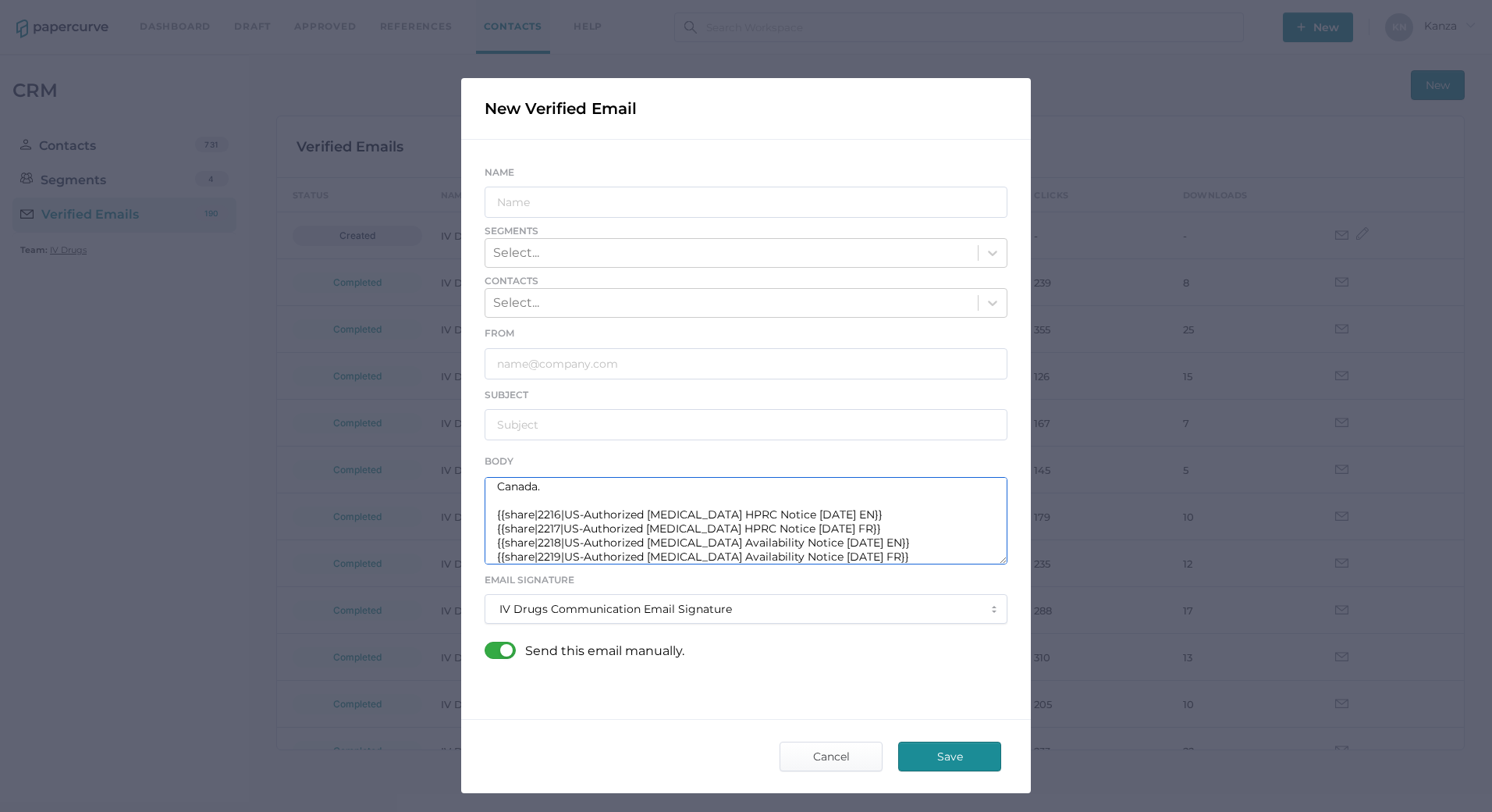
scroll to position [0, 0]
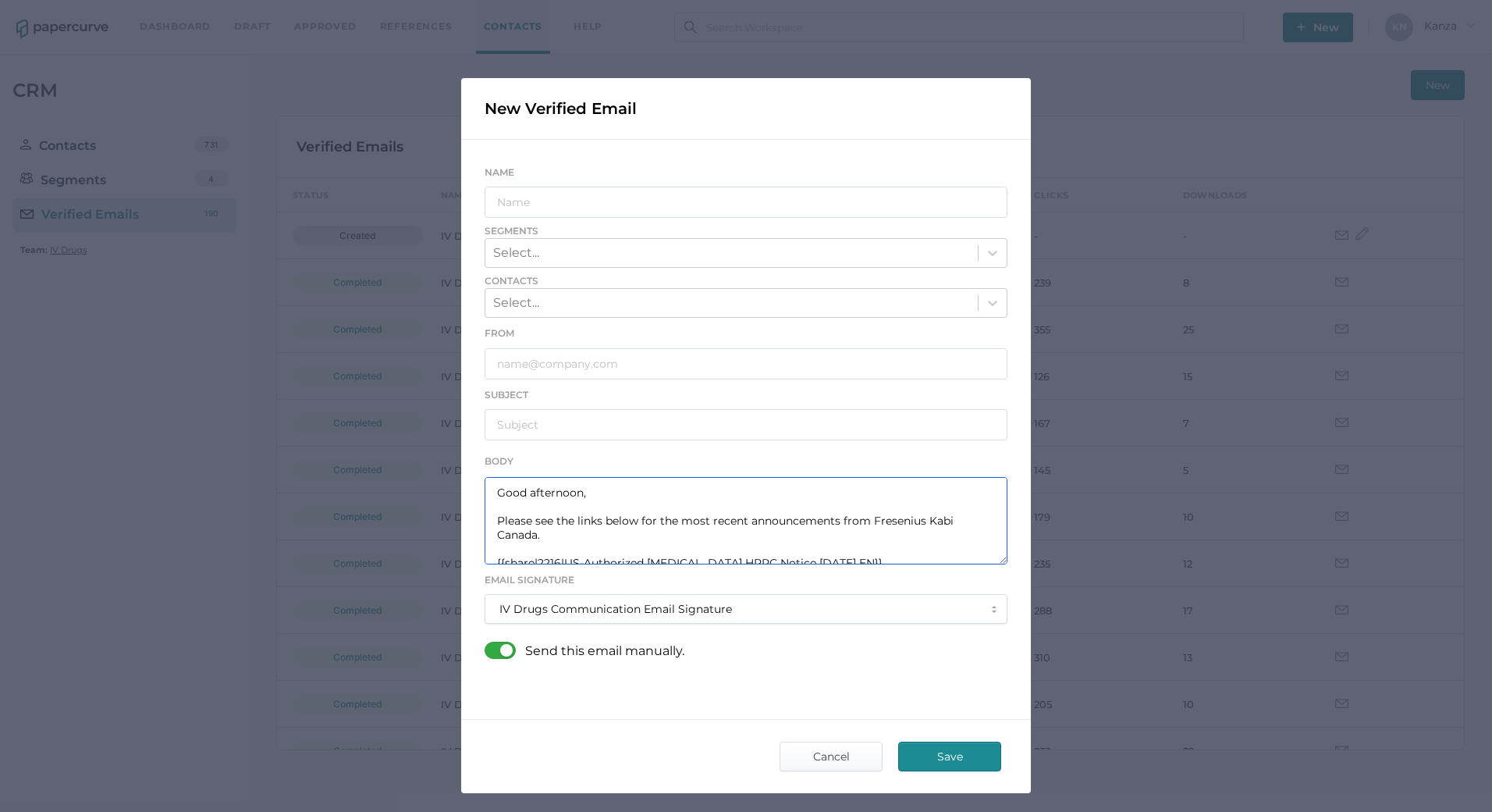
type textarea "Good afternoon, Please see the links below for the most recent announcements fr…"
click at [590, 432] on input "text" at bounding box center [746, 424] width 523 height 31
type input "f"
type input "Fresenius Kabi Product Notifications - 09.03.2025"
click at [632, 195] on input "text" at bounding box center [746, 202] width 523 height 31
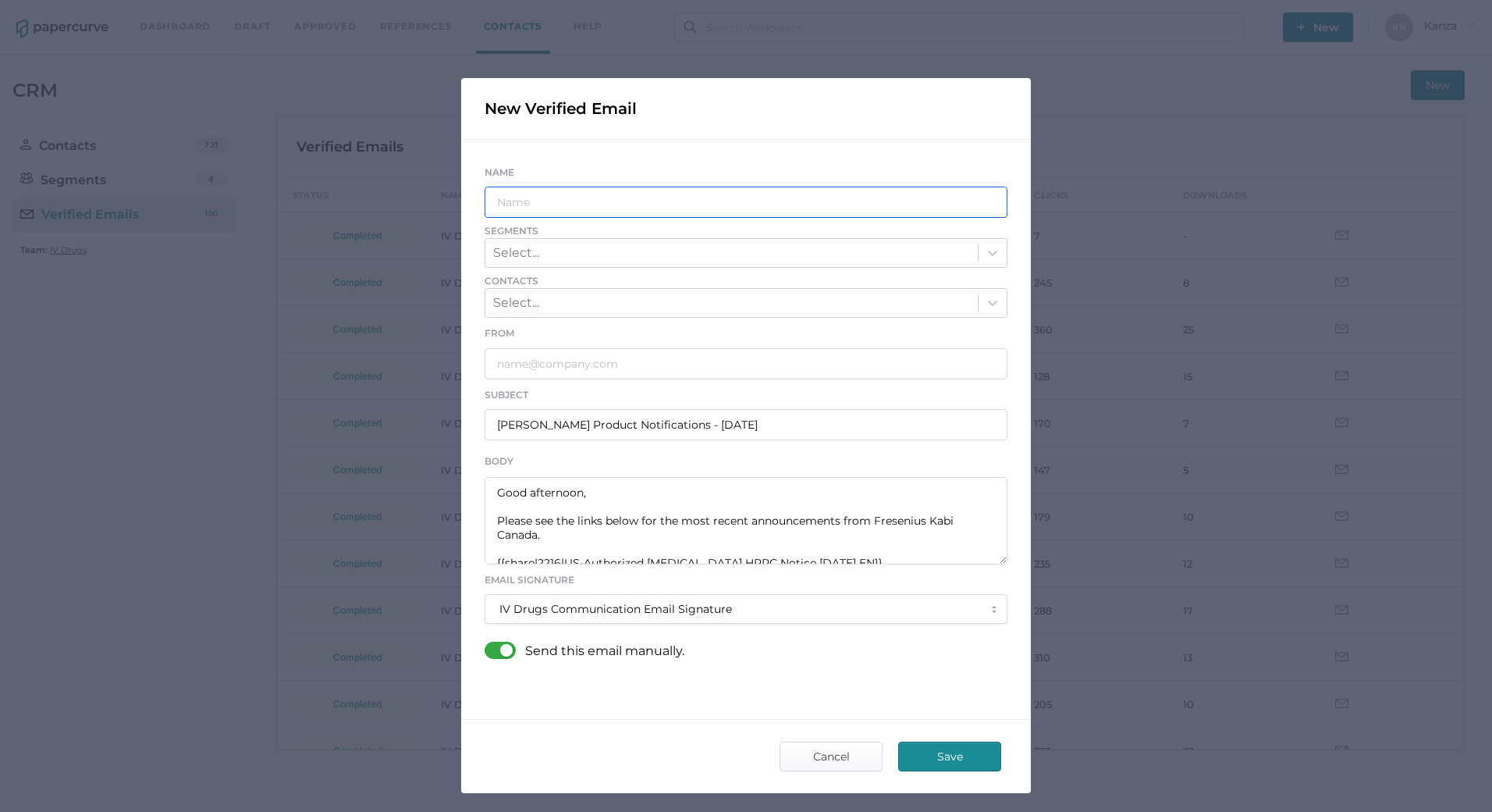
type input "V"
type input "IV Drugs Communications"
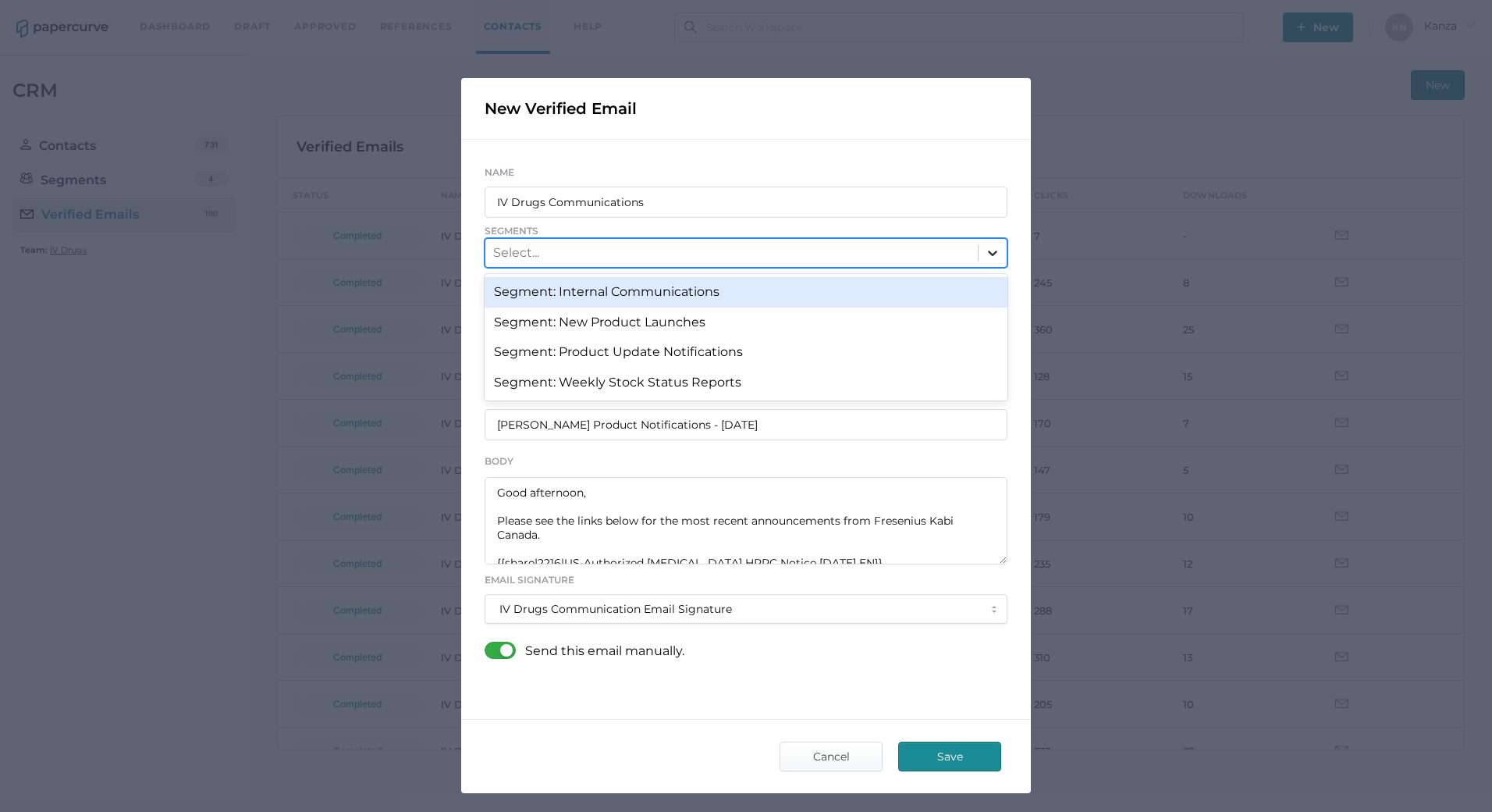
click at [992, 246] on icon at bounding box center [992, 252] width 15 height 15
click at [772, 299] on div "Segment: Internal Communications" at bounding box center [746, 292] width 523 height 29
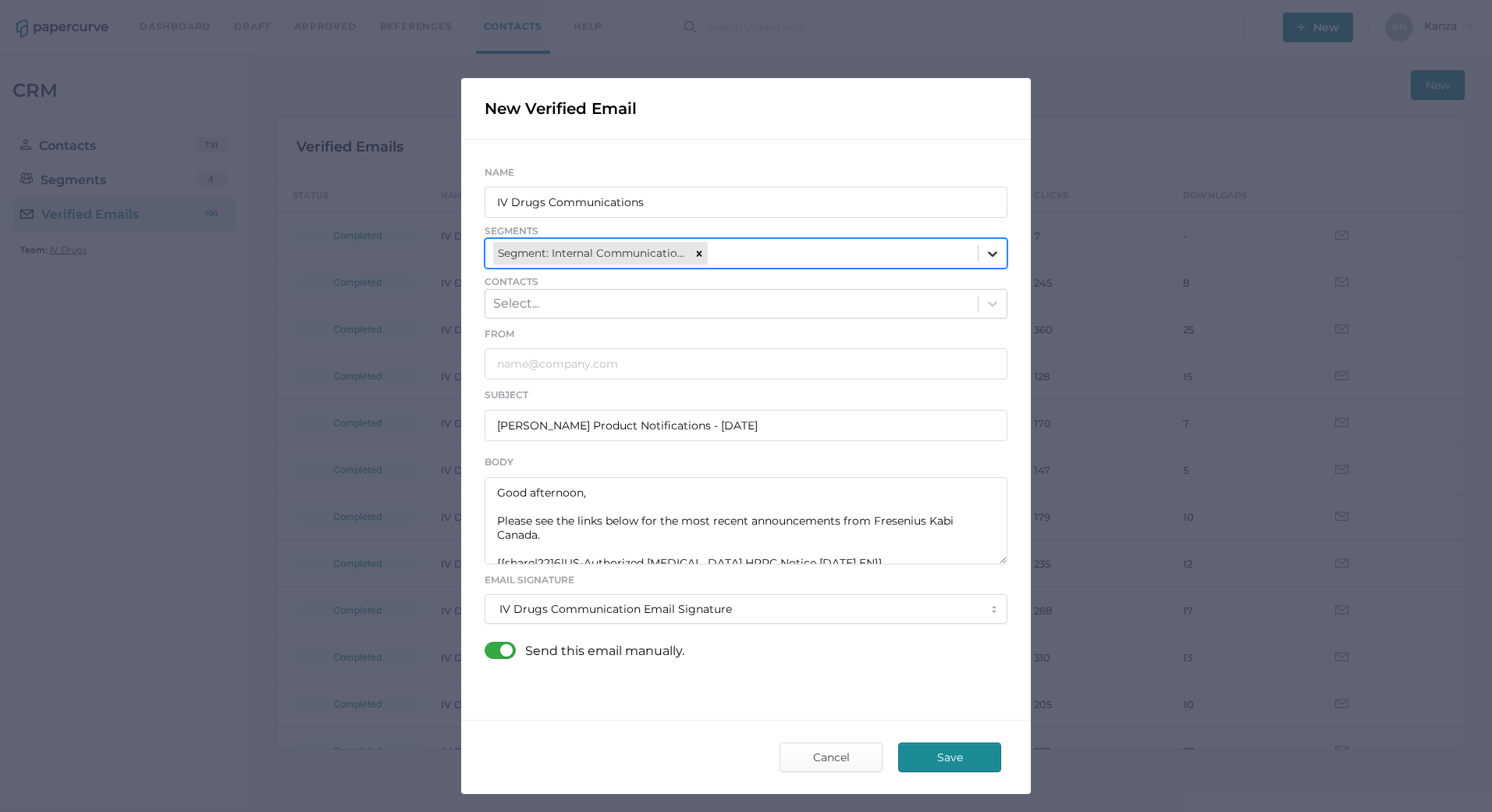
click at [980, 264] on div at bounding box center [993, 253] width 29 height 29
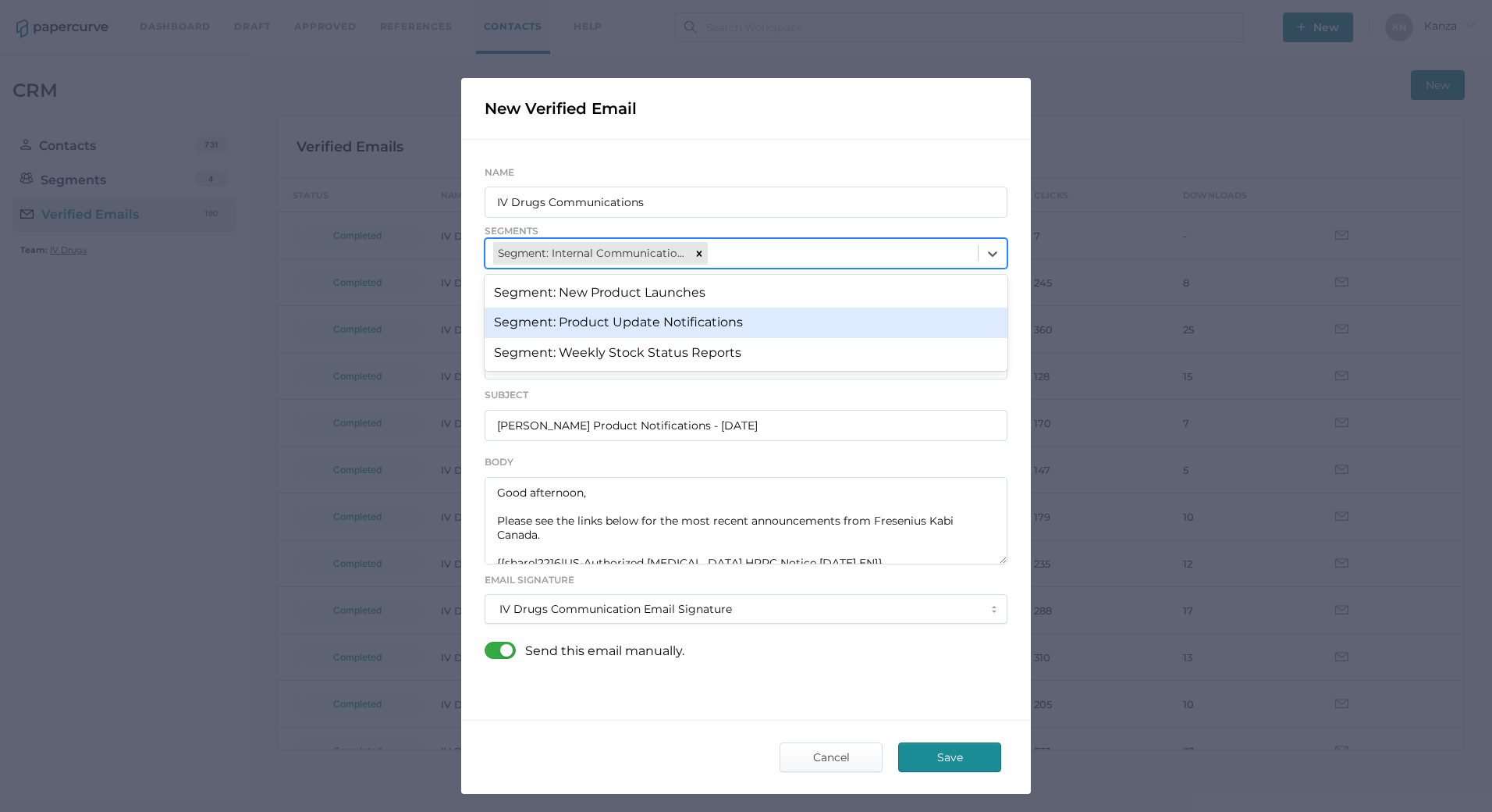
click at [893, 318] on div "Segment: Product Update Notifications" at bounding box center [746, 323] width 523 height 29
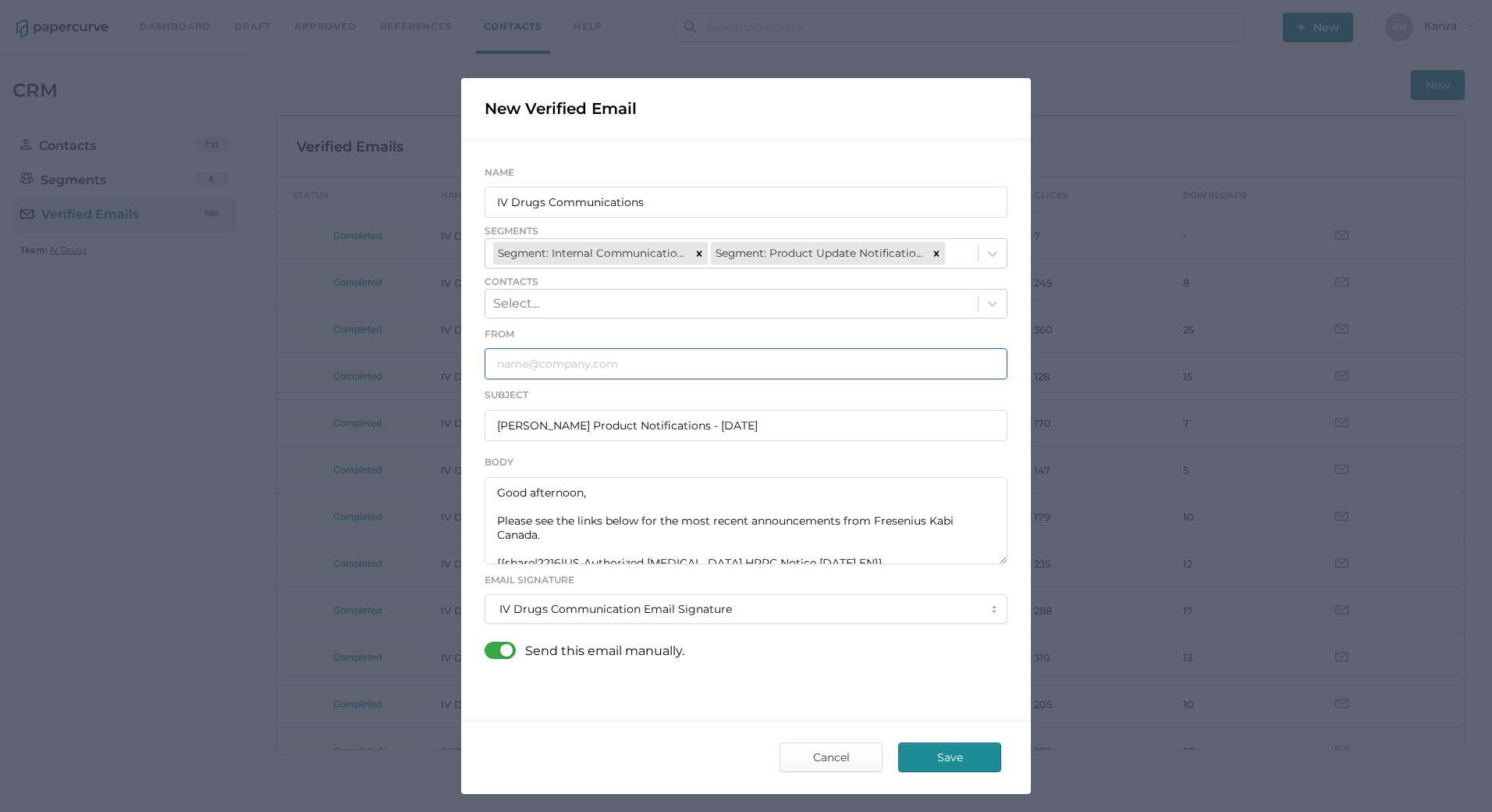
click at [631, 372] on input "text" at bounding box center [746, 363] width 523 height 31
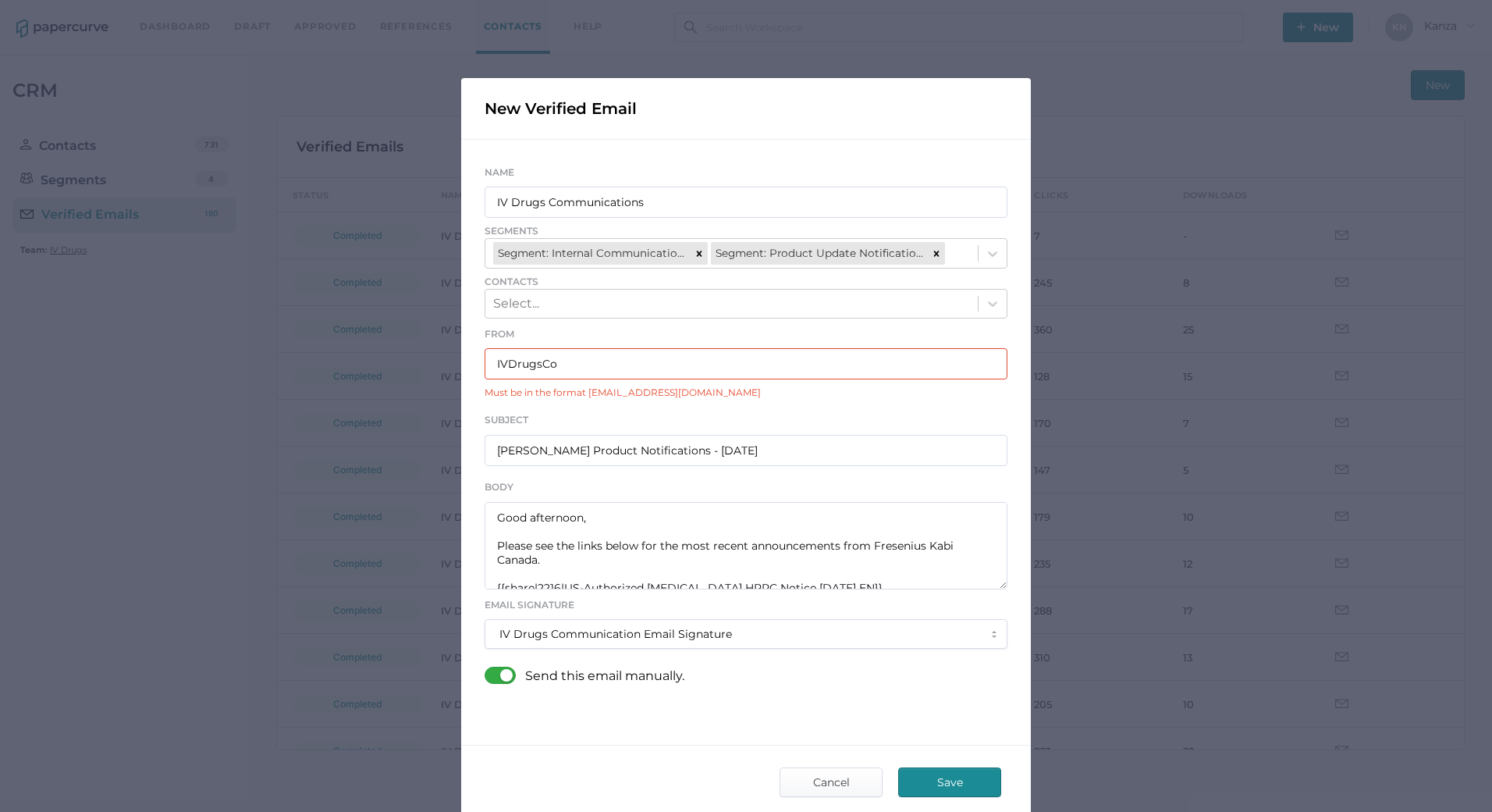
click at [631, 372] on input "IVDrugsCo" at bounding box center [746, 363] width 523 height 31
type input "IVDrugsCommunications@fresenius-kabi.com"
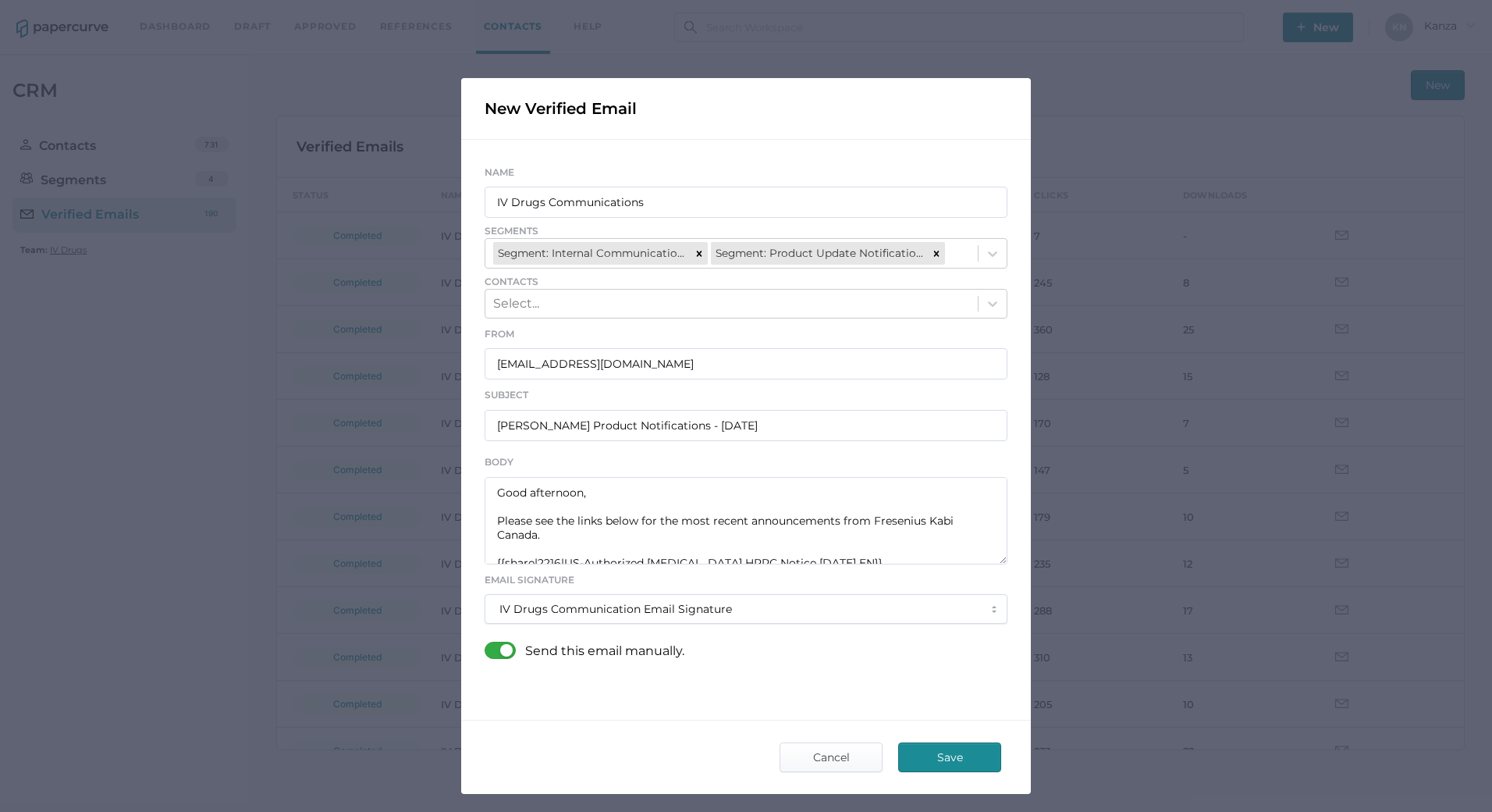
click at [501, 644] on div at bounding box center [505, 650] width 41 height 17
click at [488, 644] on input "checkbox" at bounding box center [488, 644] width 0 height 0
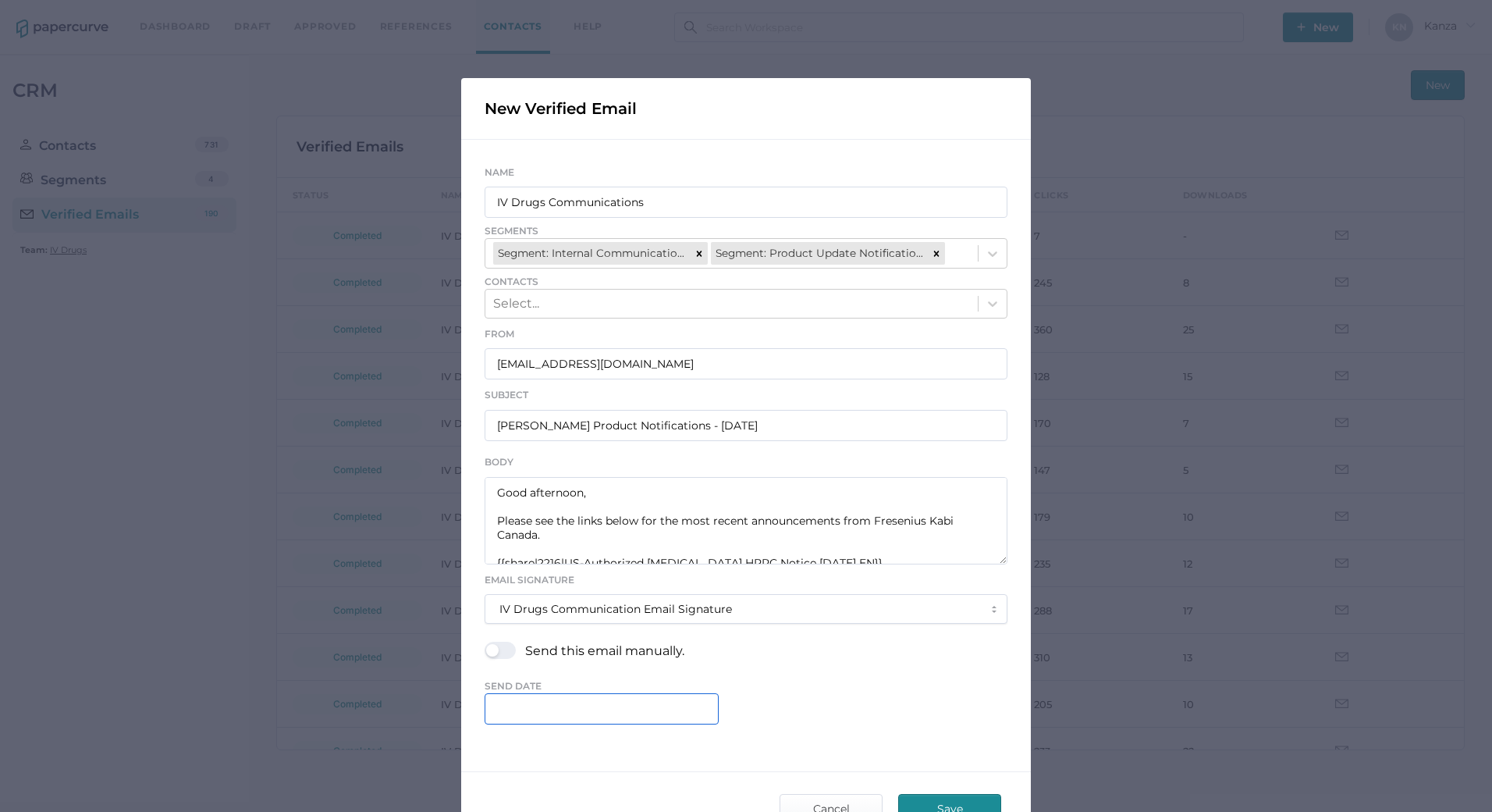
click at [591, 704] on input "text" at bounding box center [602, 709] width 235 height 31
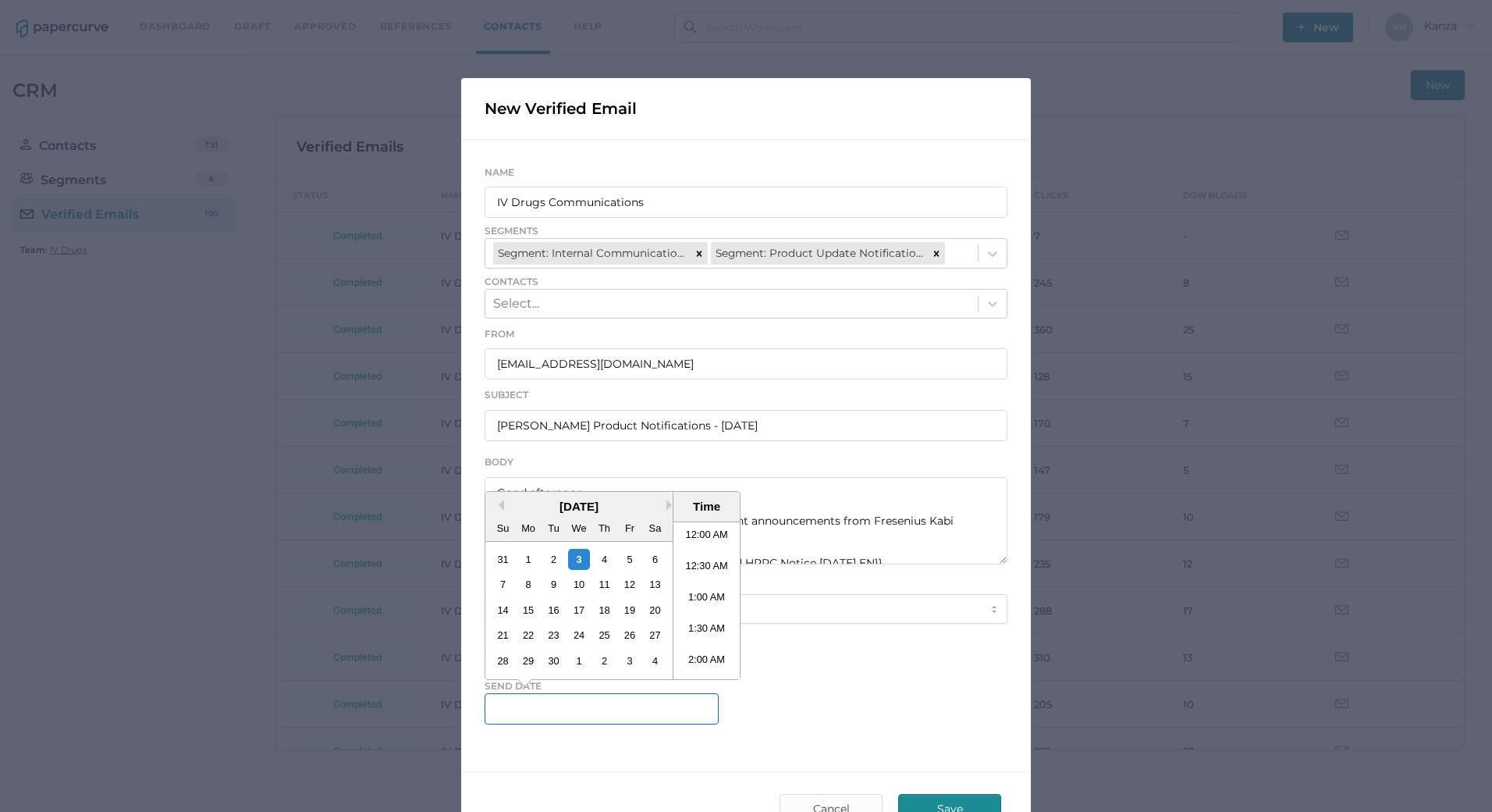
scroll to position [937, 0]
click at [691, 593] on li "4:00 PM" at bounding box center [706, 600] width 66 height 31
type input "September 3, 2025 4:00 PM"
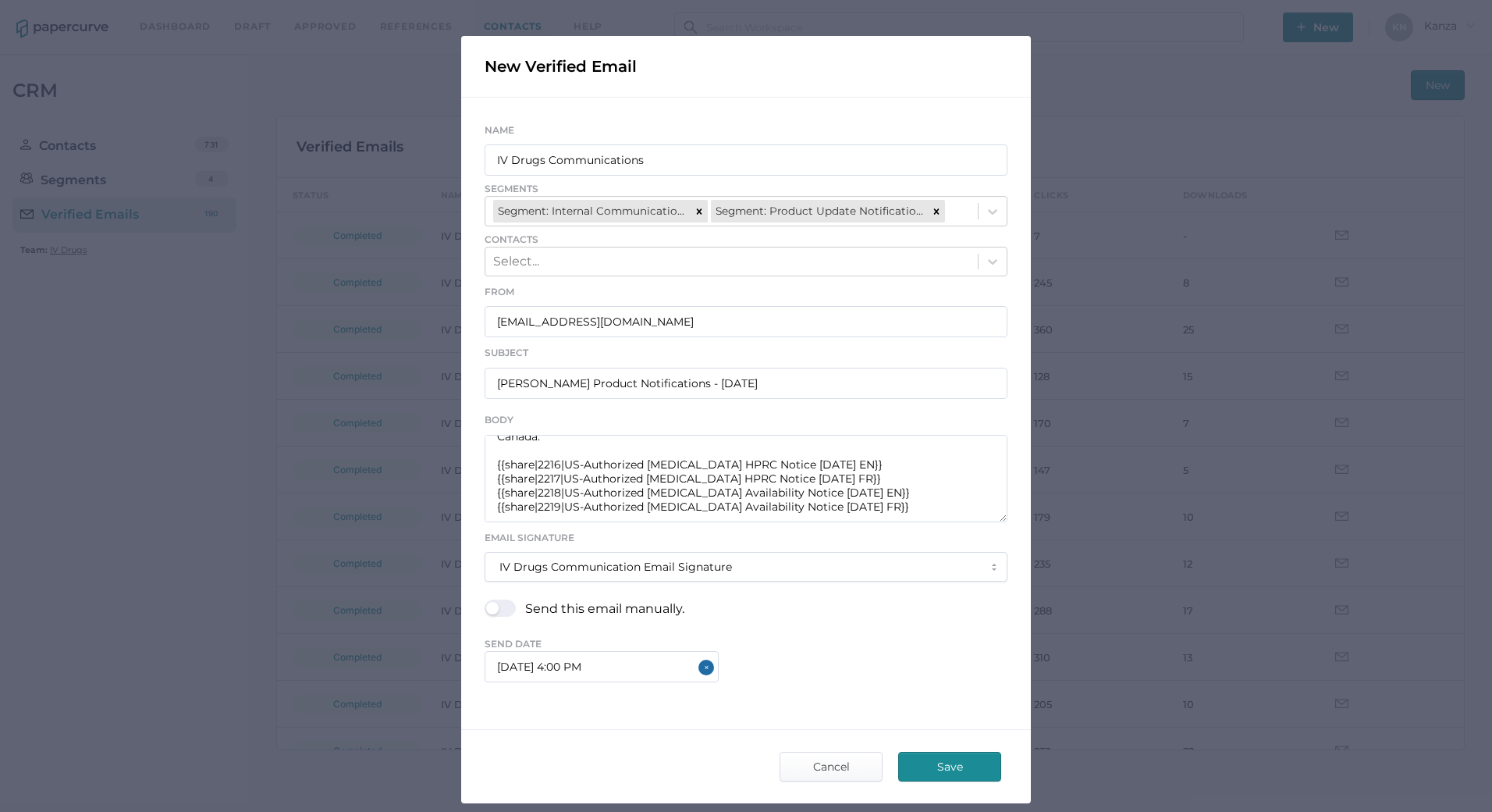
scroll to position [52, 0]
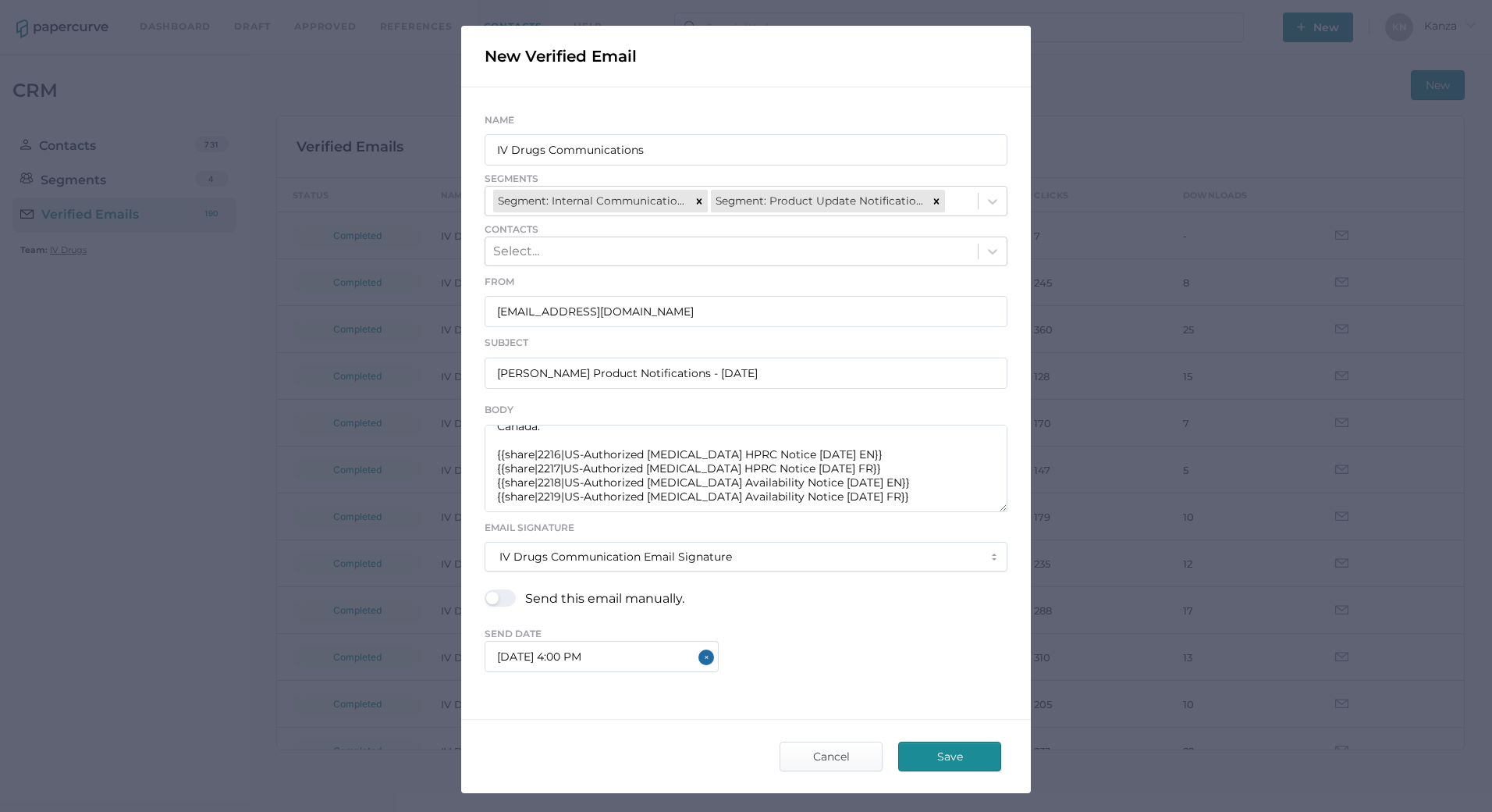
click at [968, 753] on span "Save" at bounding box center [950, 756] width 73 height 29
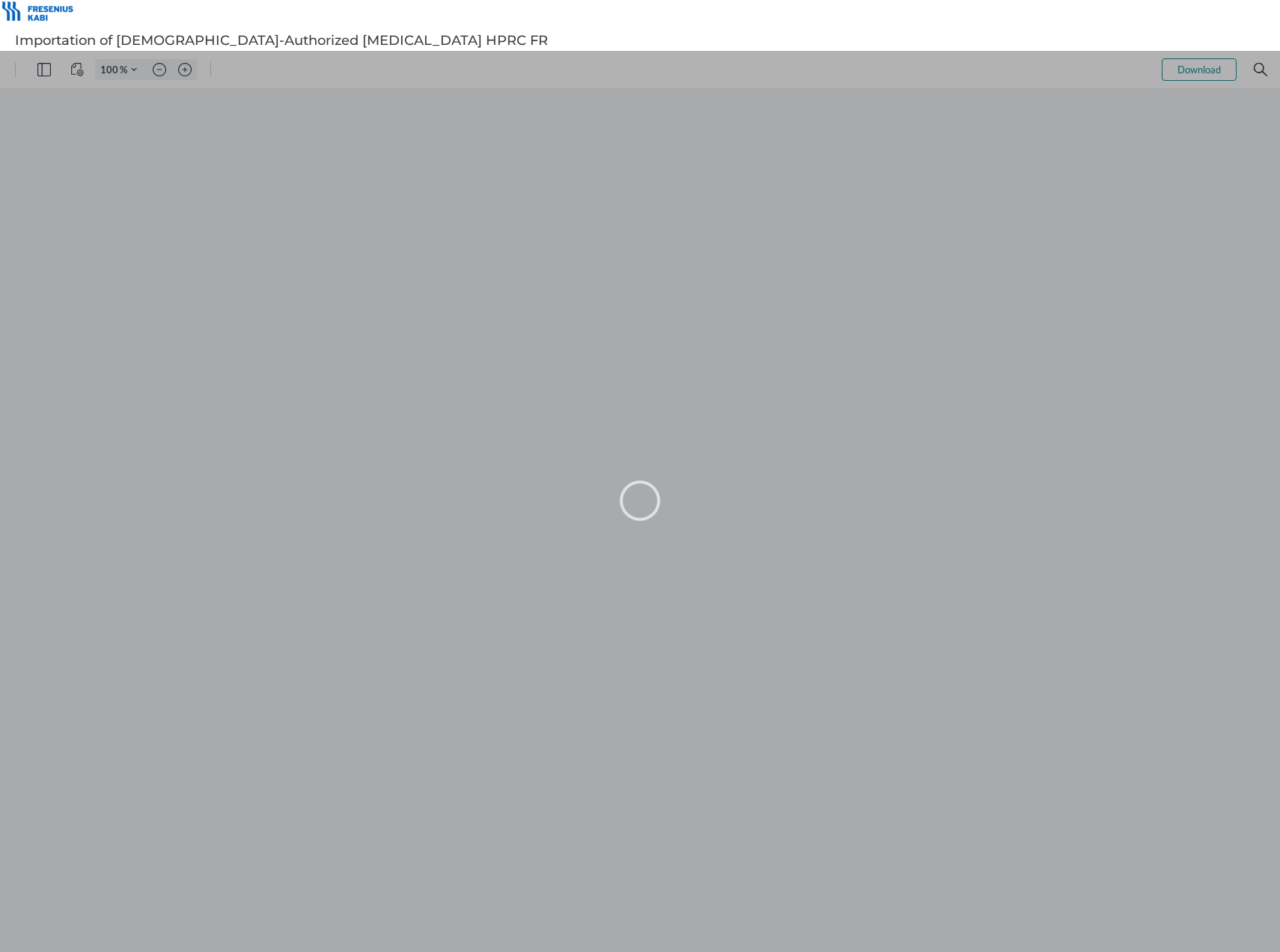
type input "145"
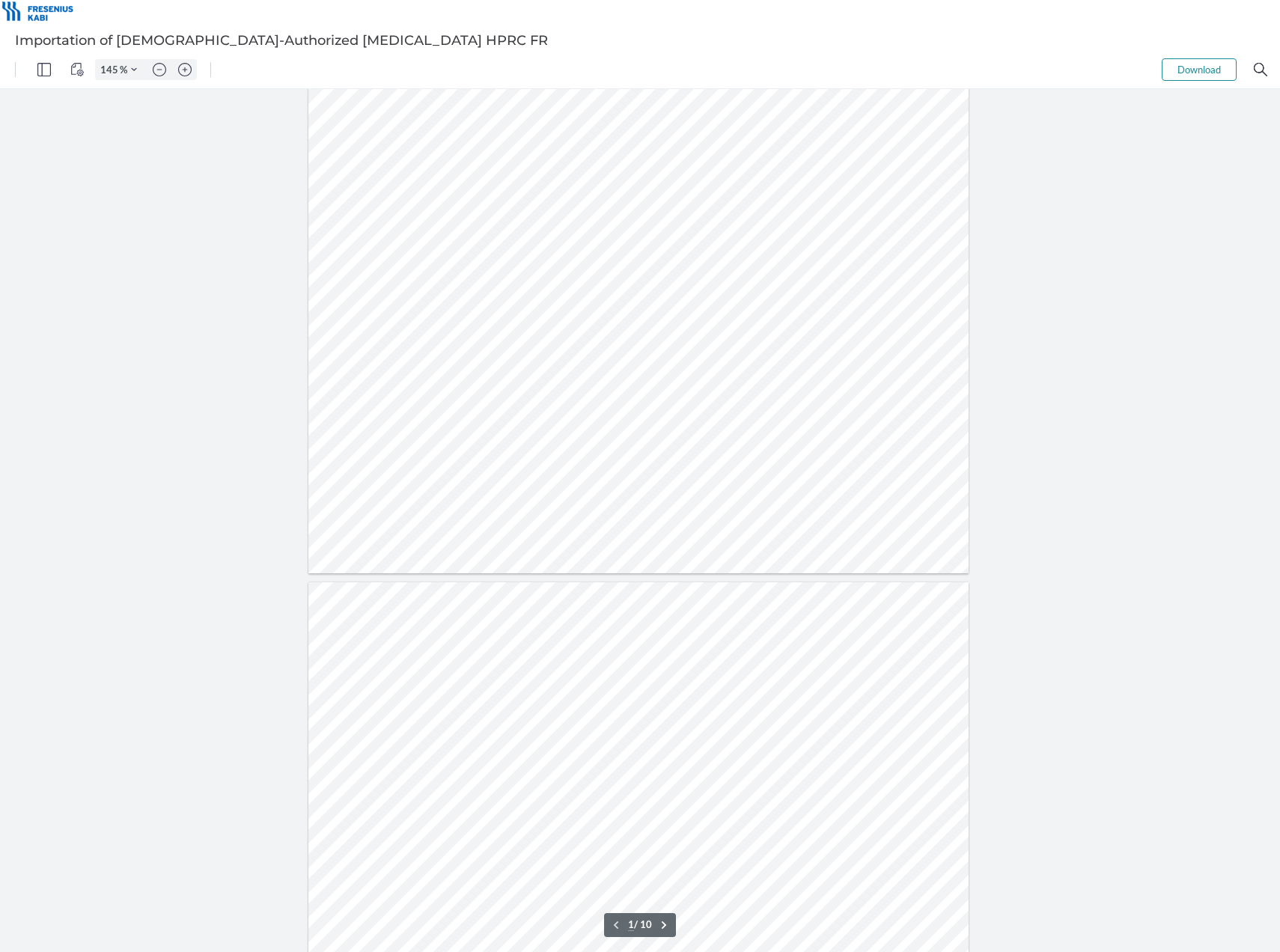
type input "2"
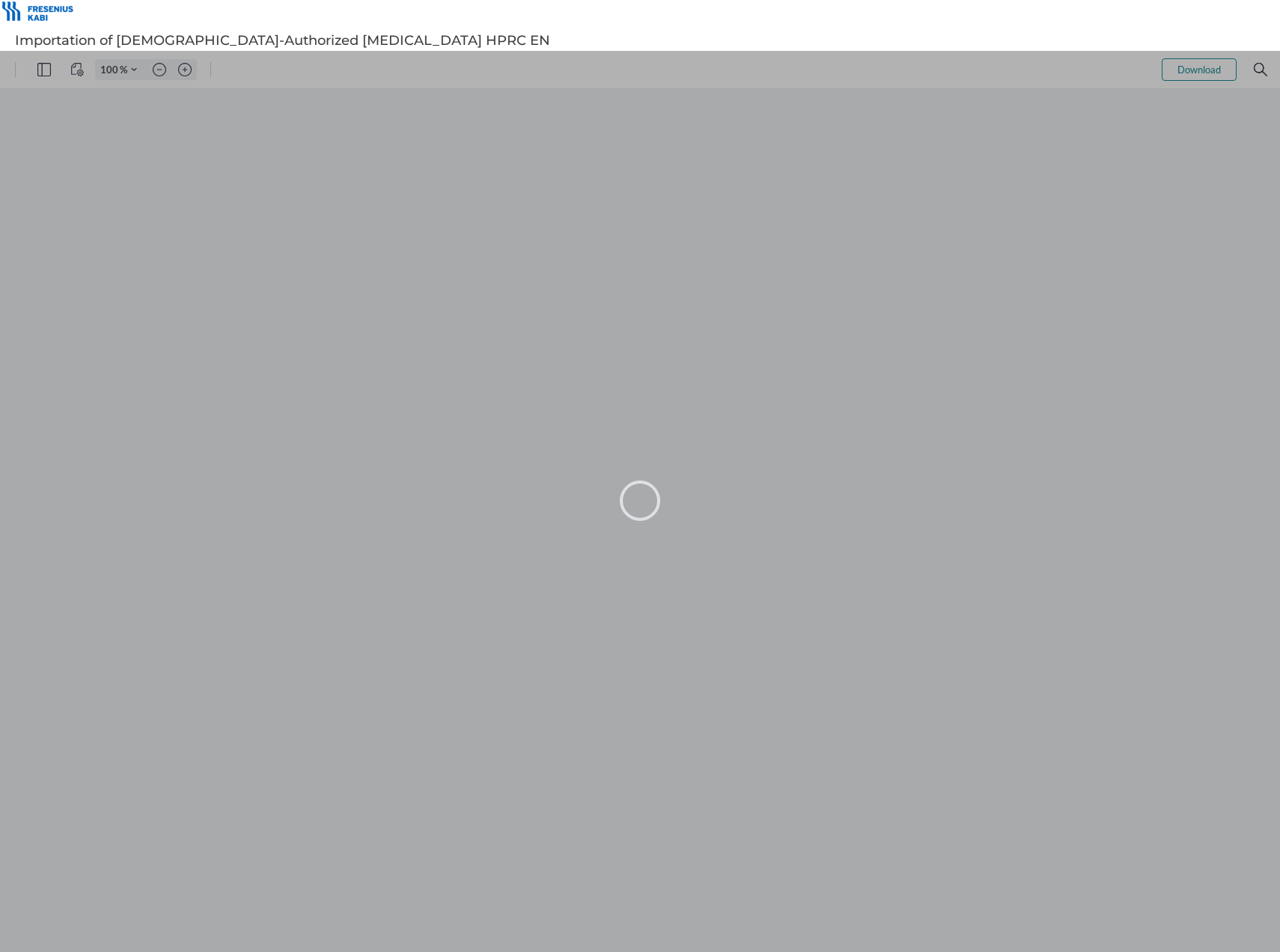
type input "145"
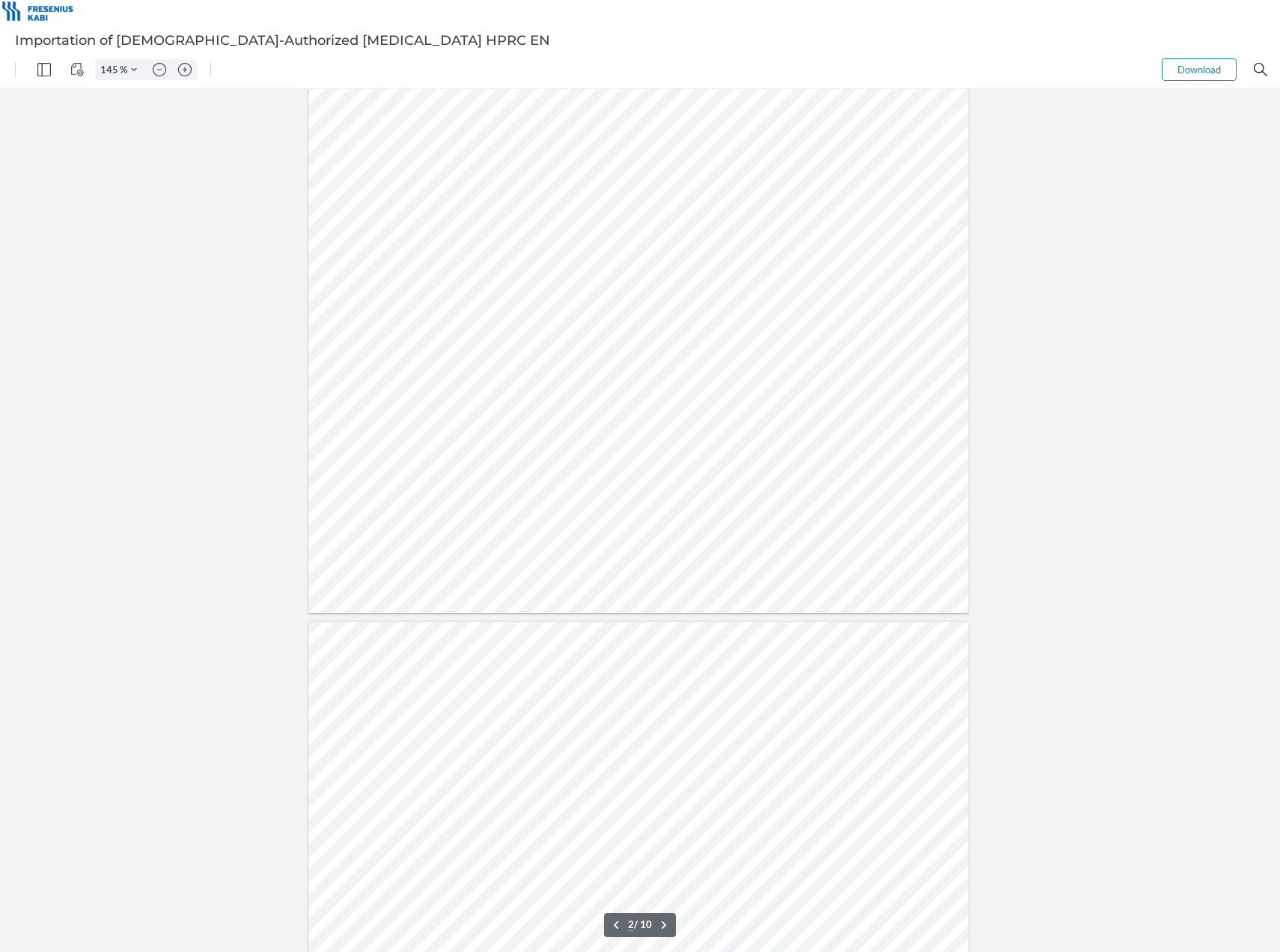
type input "3"
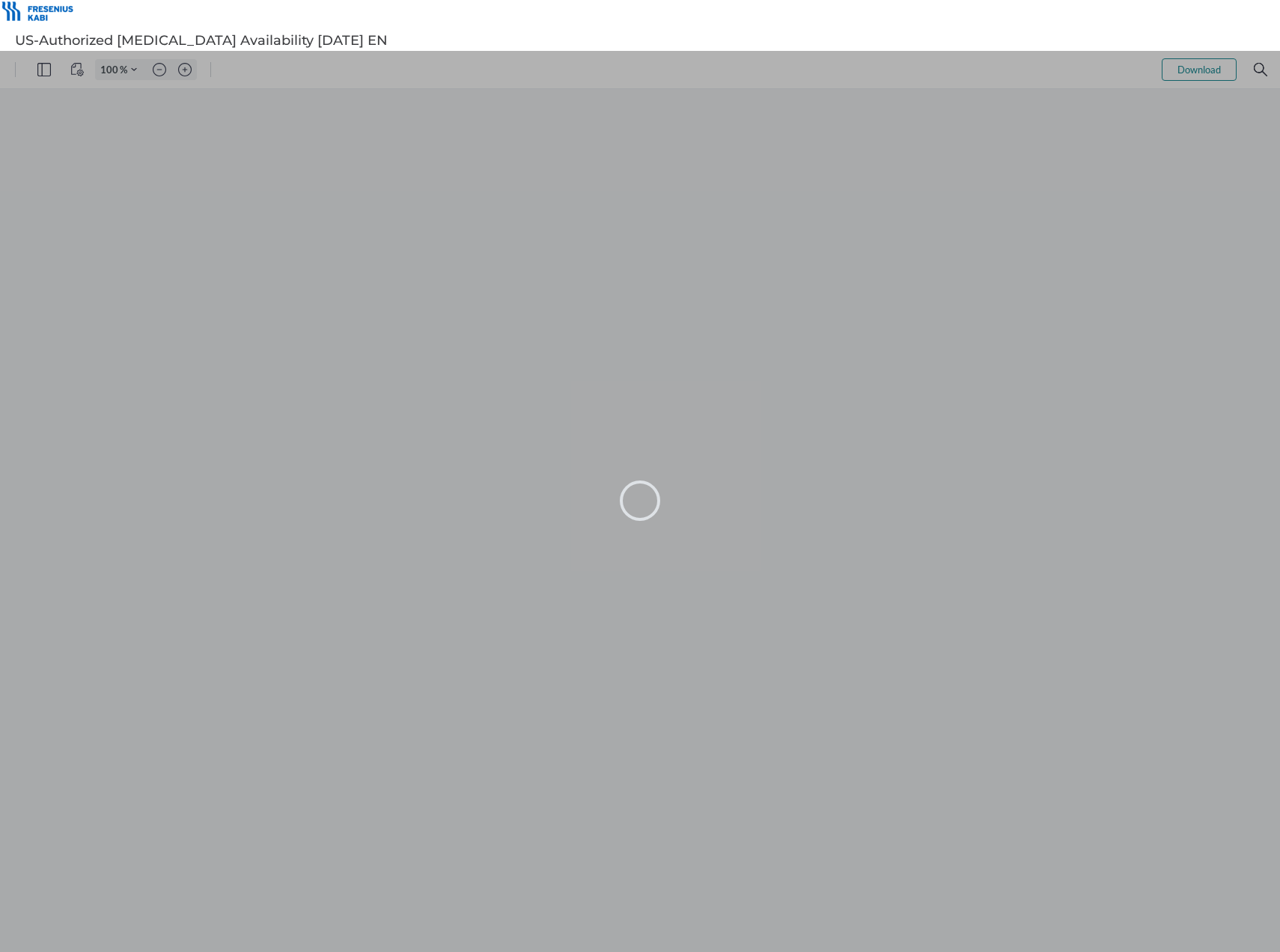
type input "145"
